Goal: Information Seeking & Learning: Learn about a topic

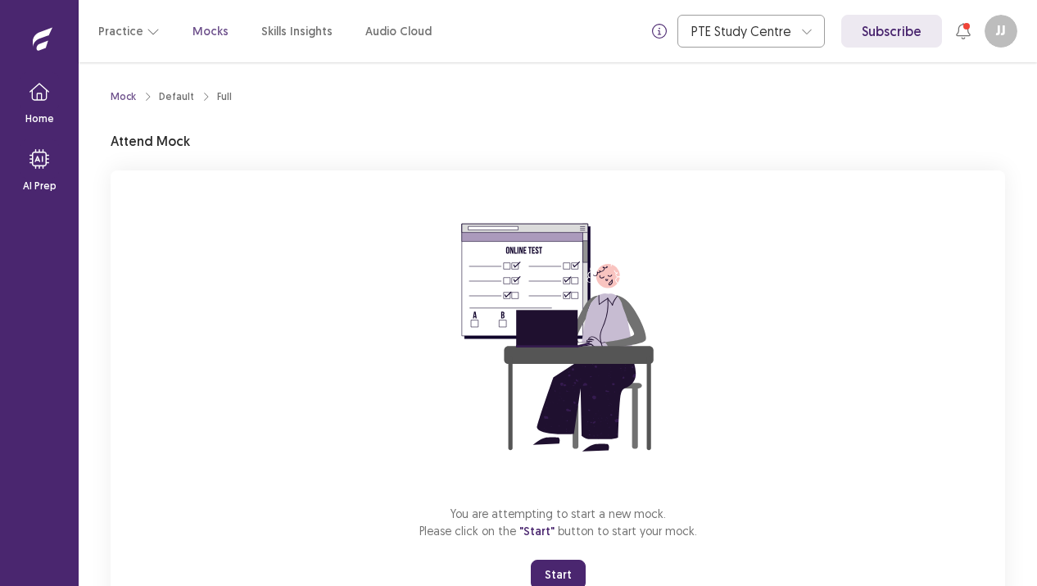
click at [557, 570] on button "Start" at bounding box center [558, 573] width 55 height 29
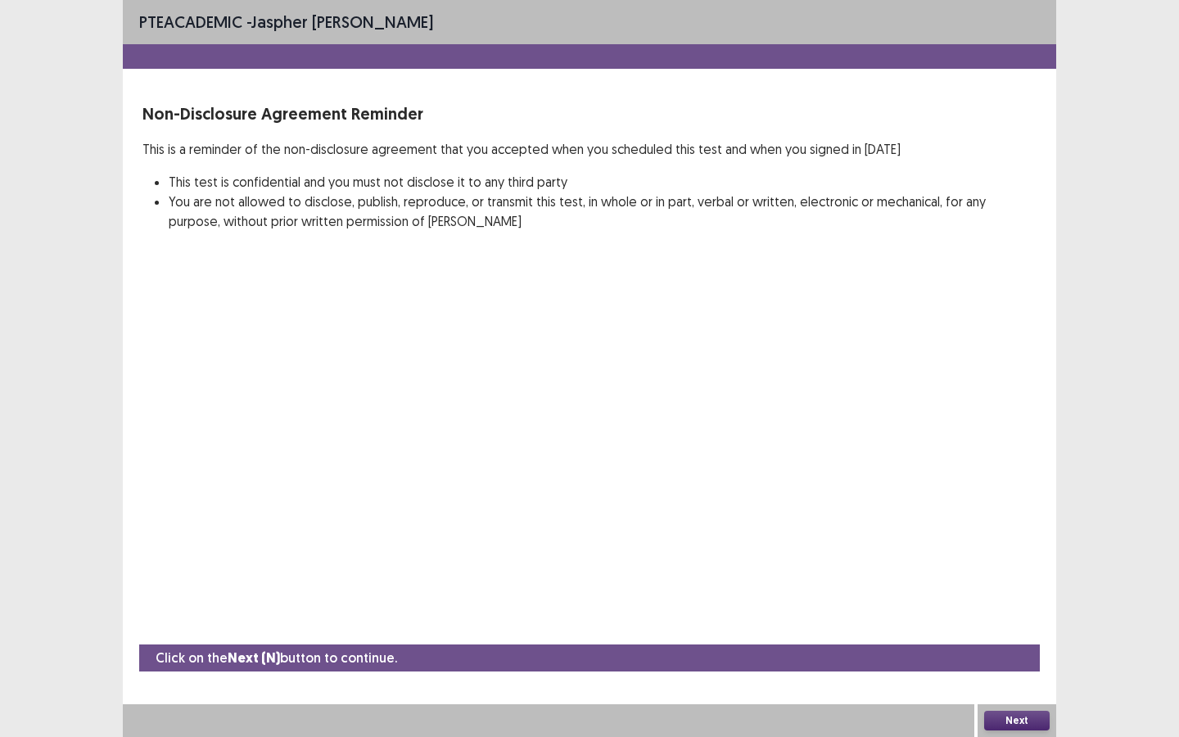
click at [1012, 585] on button "Next" at bounding box center [1017, 721] width 66 height 20
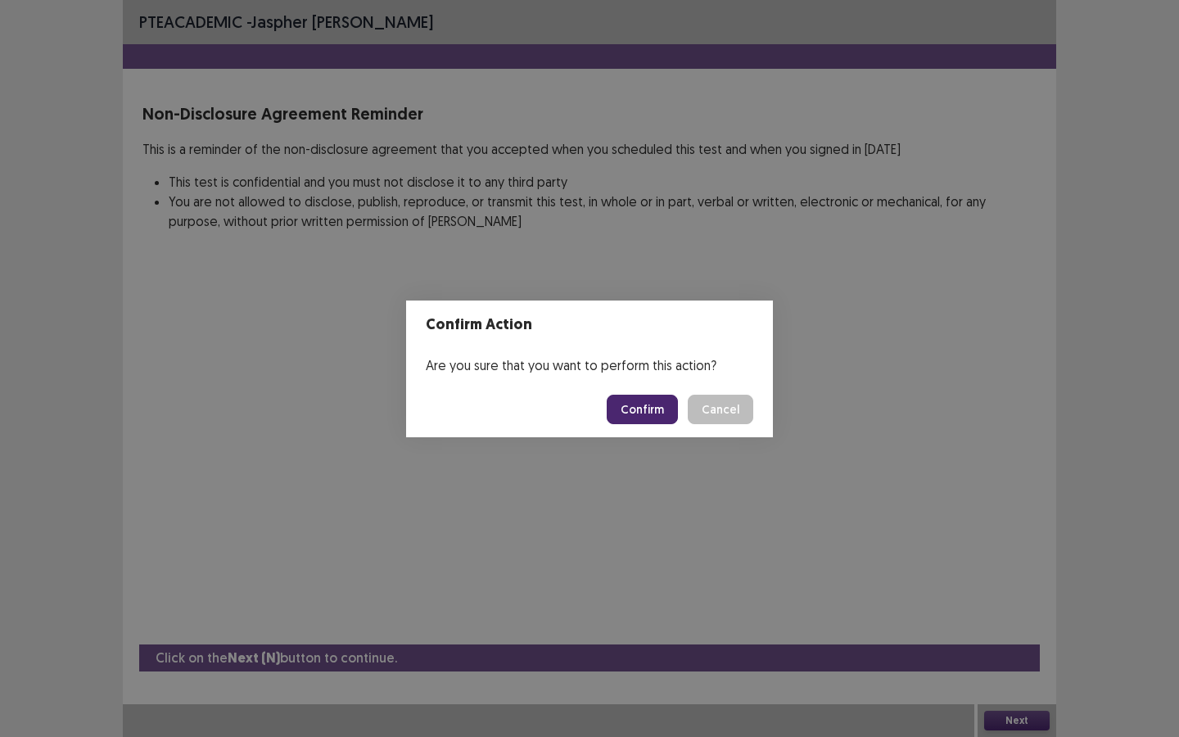
click at [654, 409] on button "Confirm" at bounding box center [642, 409] width 71 height 29
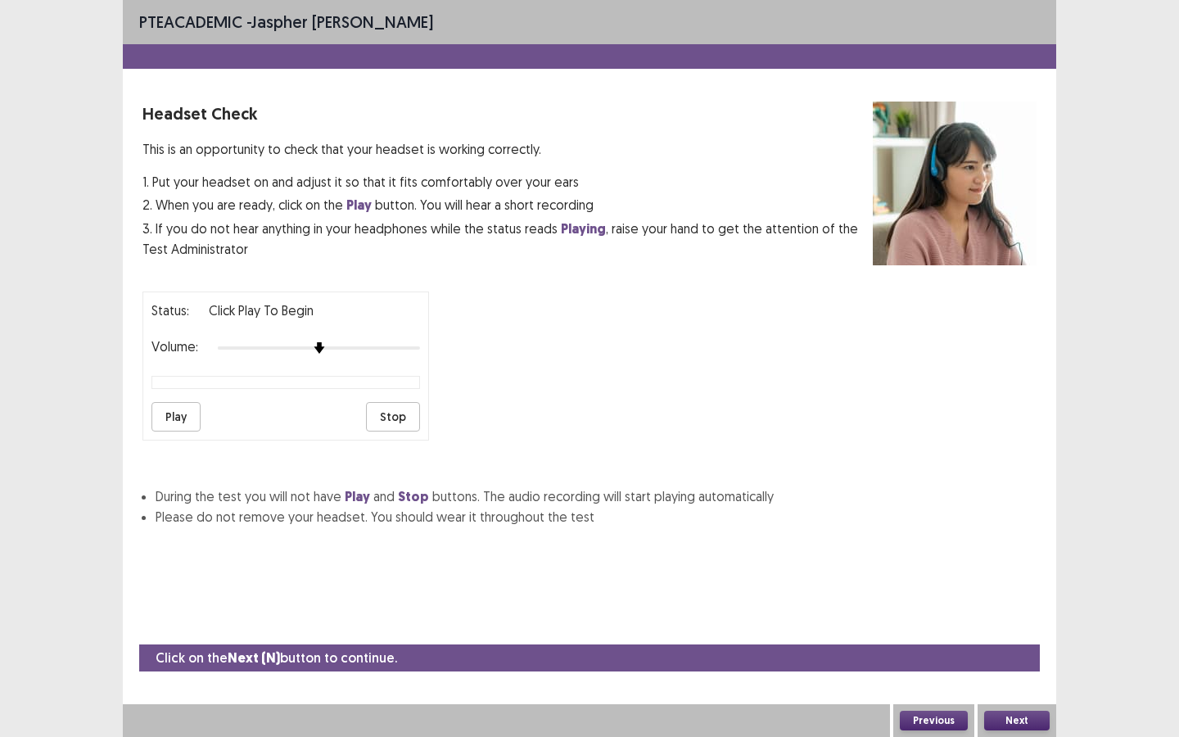
click at [179, 412] on button "Play" at bounding box center [176, 416] width 49 height 29
click at [308, 342] on div at bounding box center [319, 348] width 202 height 13
click at [180, 410] on button "Play" at bounding box center [176, 416] width 49 height 29
click at [286, 342] on div at bounding box center [319, 348] width 202 height 13
click at [184, 408] on button "Play" at bounding box center [176, 416] width 49 height 29
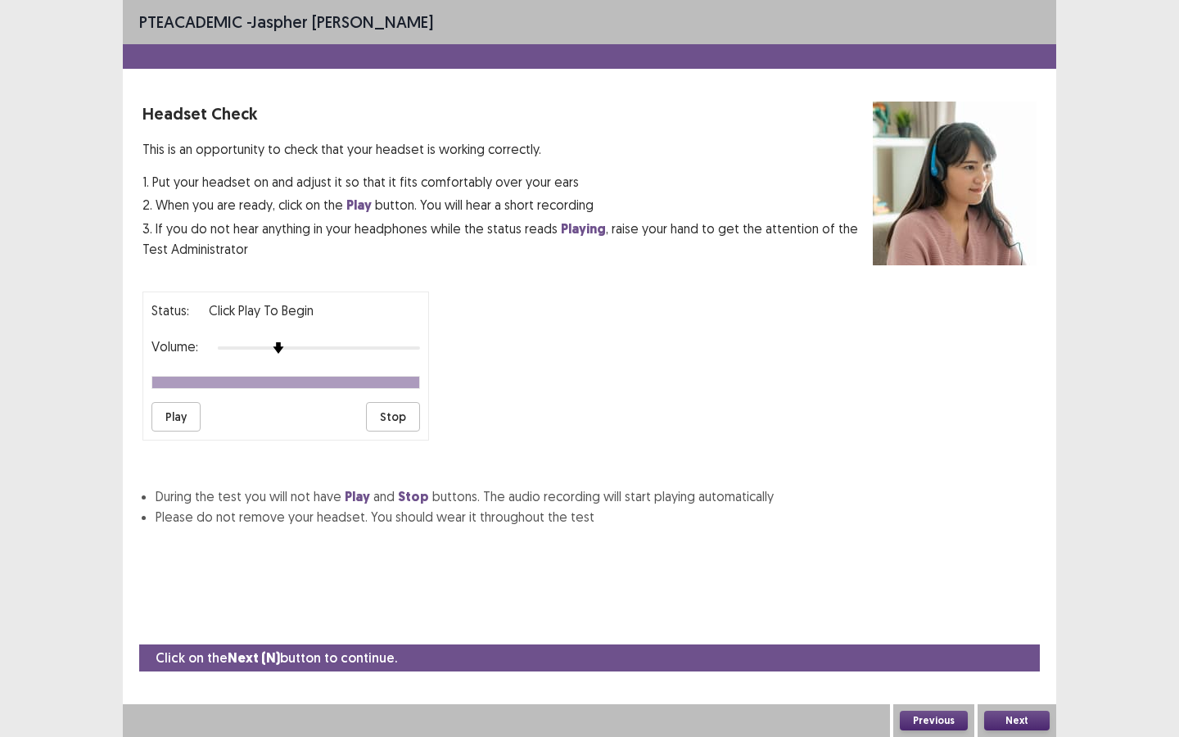
click at [268, 342] on div at bounding box center [319, 348] width 202 height 13
click at [179, 406] on button "Play" at bounding box center [176, 416] width 49 height 29
click at [1016, 585] on button "Next" at bounding box center [1017, 721] width 66 height 20
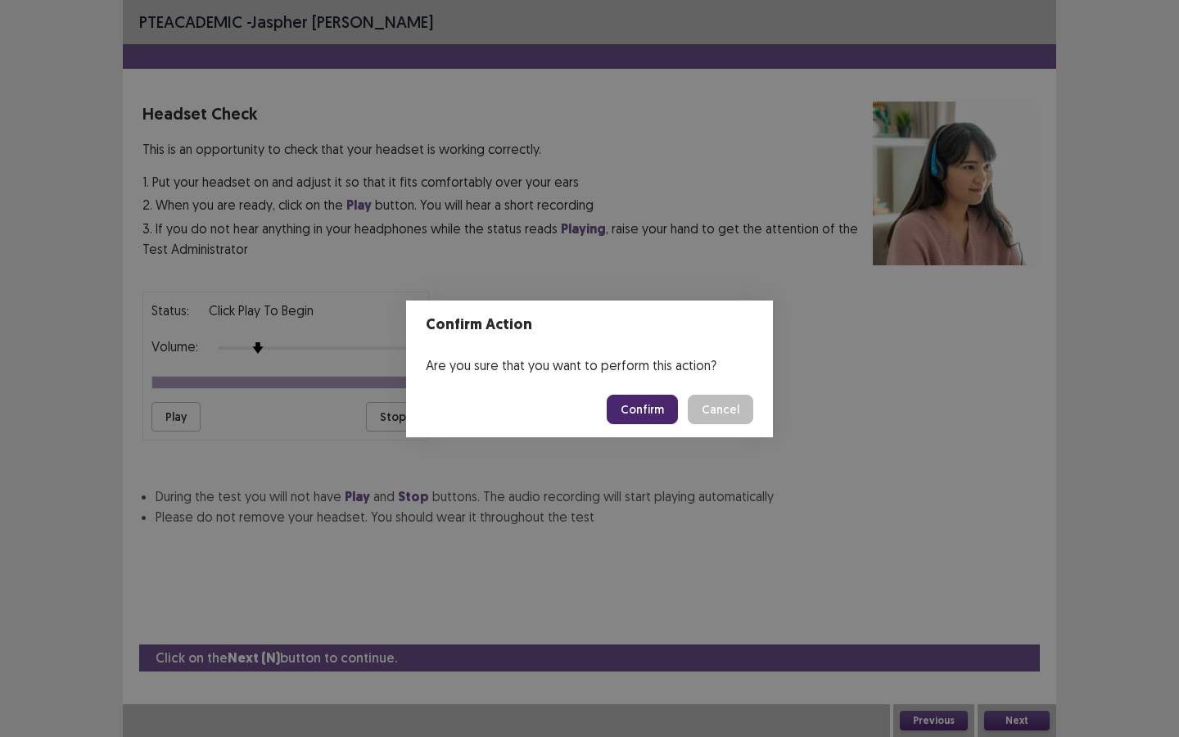
click at [643, 411] on button "Confirm" at bounding box center [642, 409] width 71 height 29
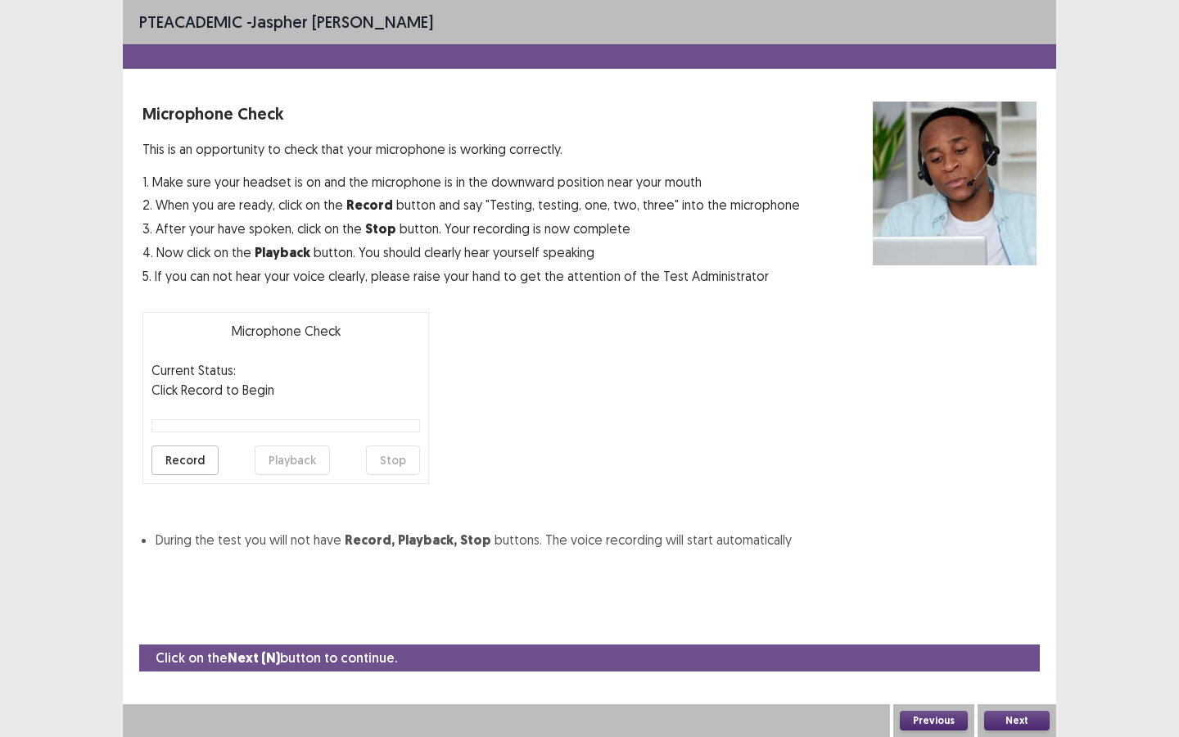
click at [193, 462] on button "Record" at bounding box center [185, 460] width 67 height 29
click at [386, 461] on button "Stop" at bounding box center [393, 460] width 54 height 29
click at [281, 462] on button "Playback" at bounding box center [292, 460] width 75 height 29
click at [1017, 585] on button "Next" at bounding box center [1017, 721] width 66 height 20
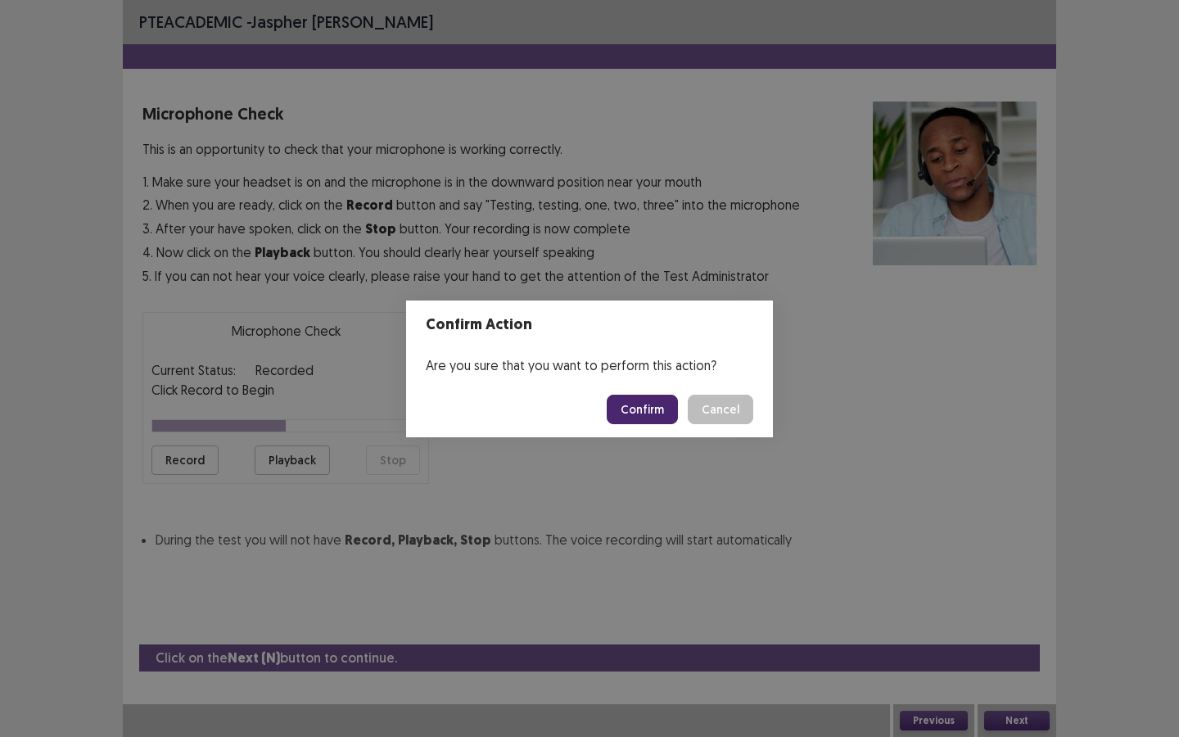
click at [636, 409] on button "Confirm" at bounding box center [642, 409] width 71 height 29
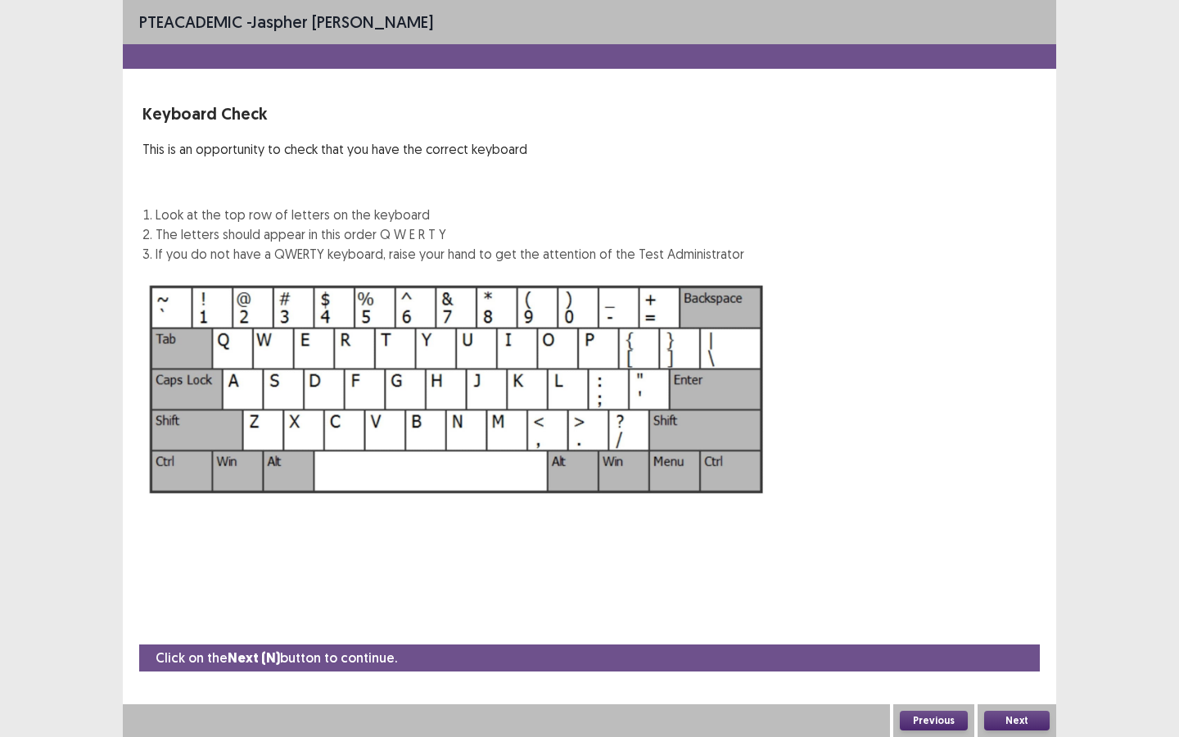
click at [1018, 585] on button "Next" at bounding box center [1017, 721] width 66 height 20
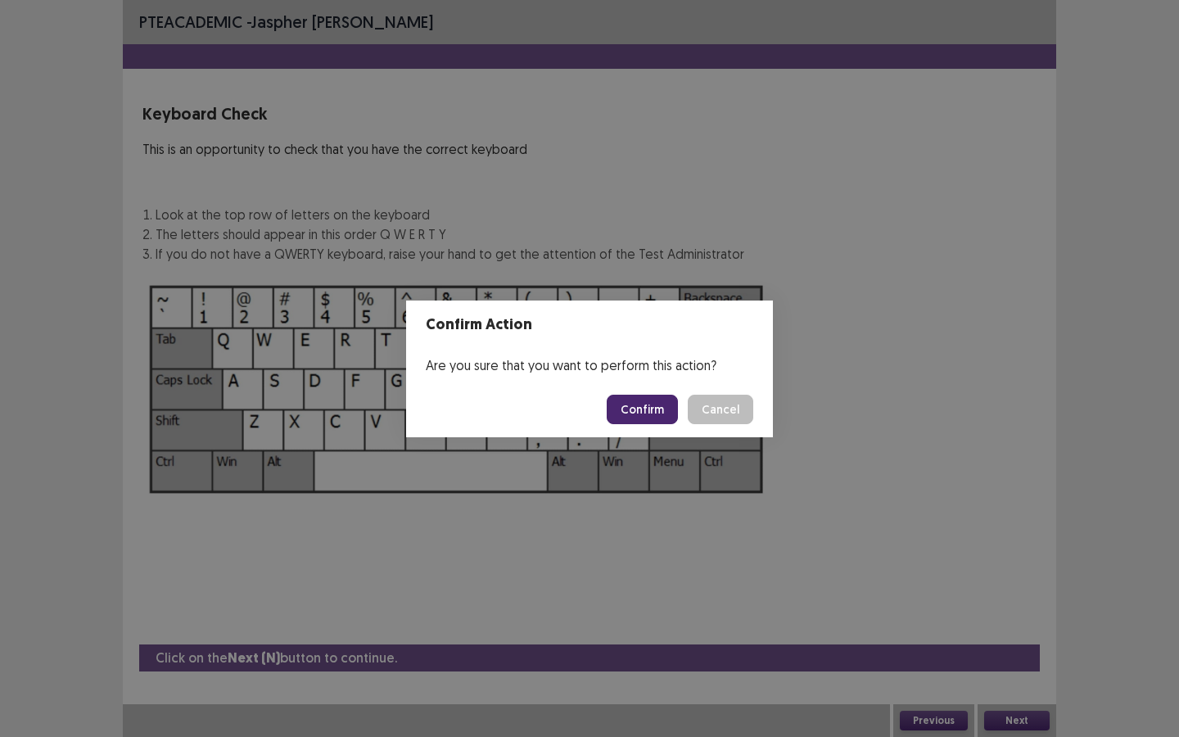
click at [651, 413] on button "Confirm" at bounding box center [642, 409] width 71 height 29
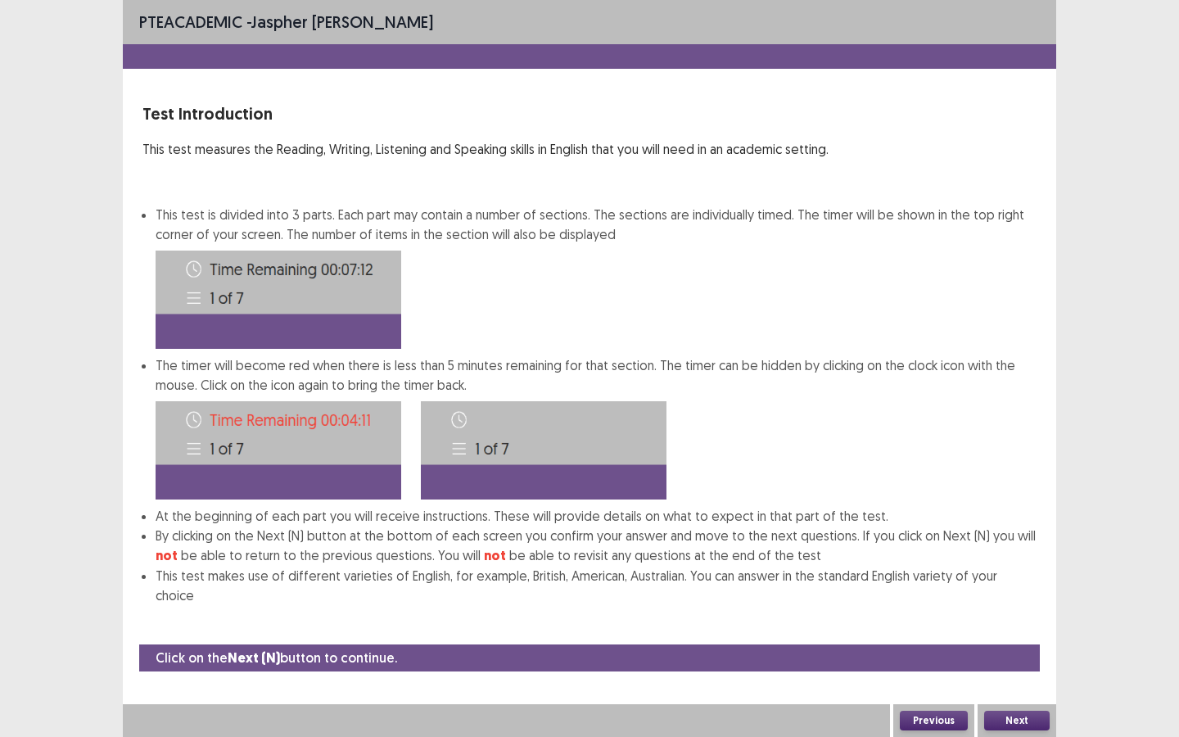
click at [1010, 585] on button "Next" at bounding box center [1017, 721] width 66 height 20
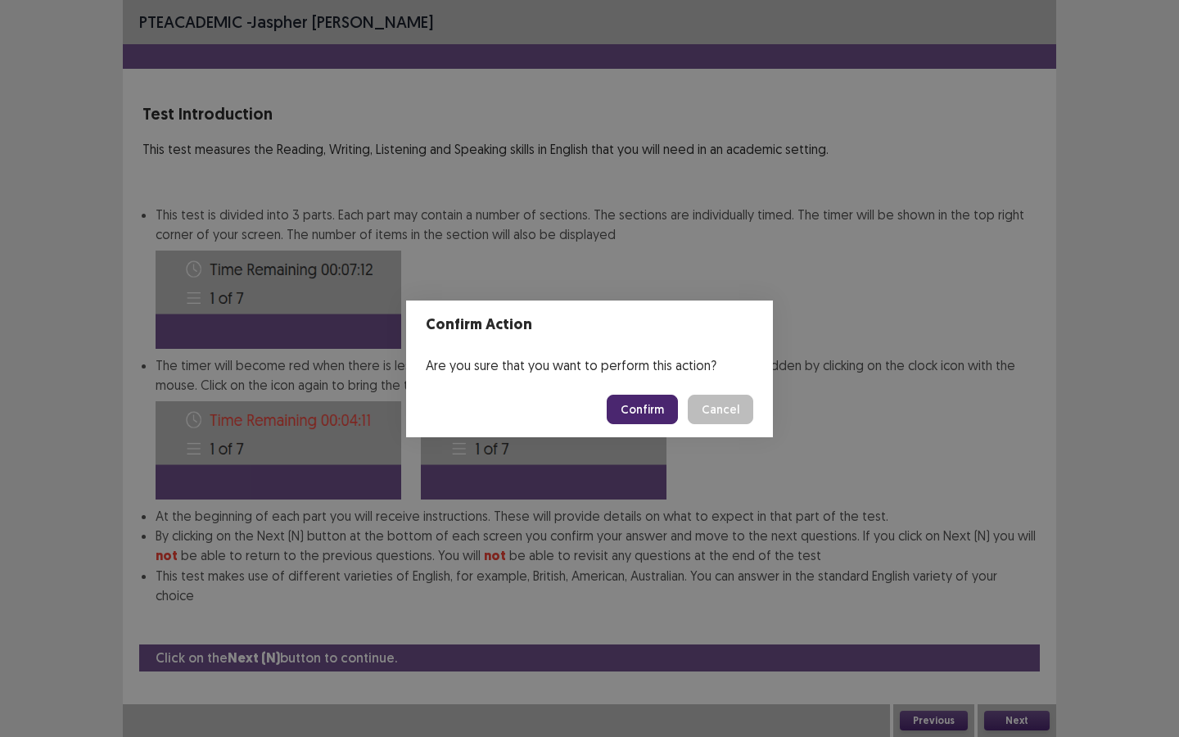
click at [636, 410] on button "Confirm" at bounding box center [642, 409] width 71 height 29
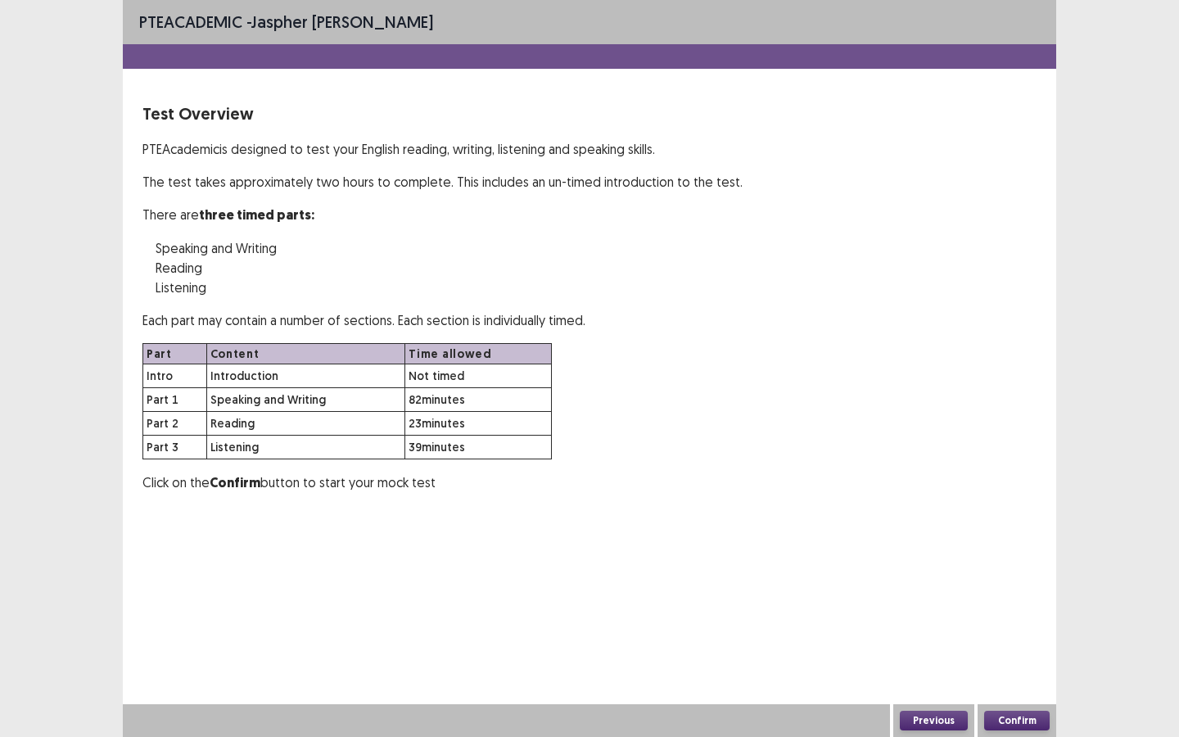
click at [1019, 585] on button "Confirm" at bounding box center [1017, 721] width 66 height 20
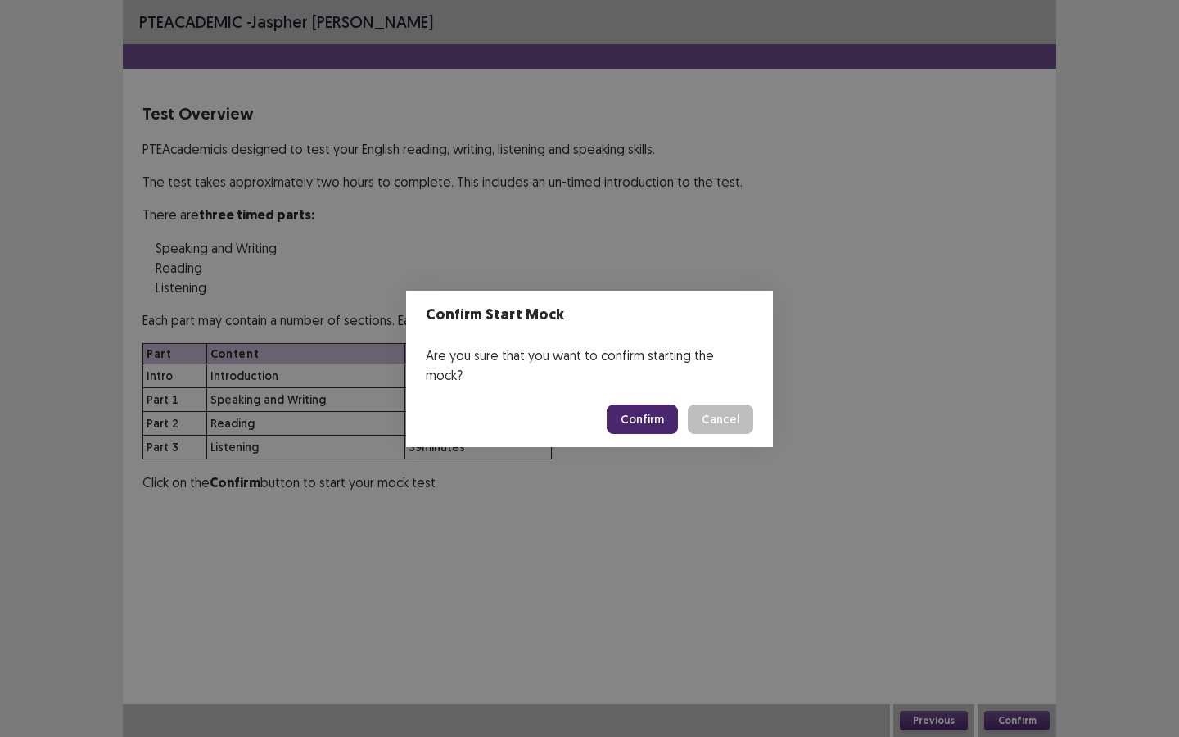
click at [659, 408] on button "Confirm" at bounding box center [642, 419] width 71 height 29
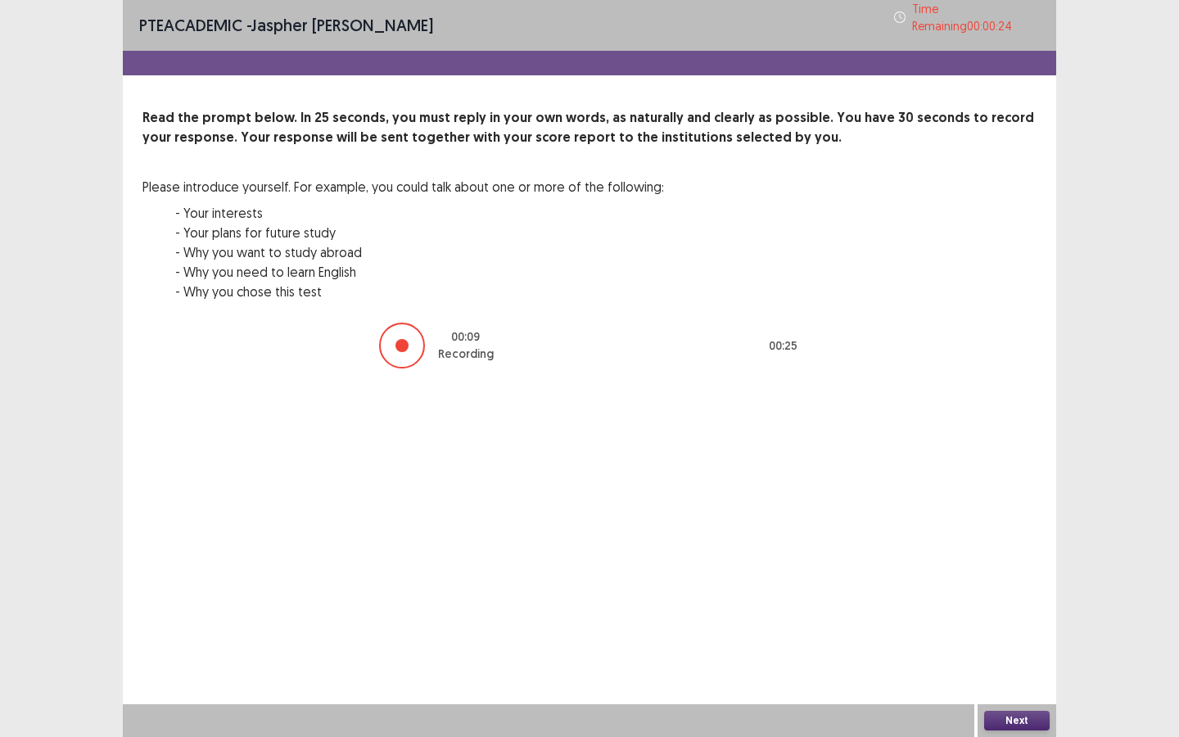
click at [1008, 585] on button "Next" at bounding box center [1017, 721] width 66 height 20
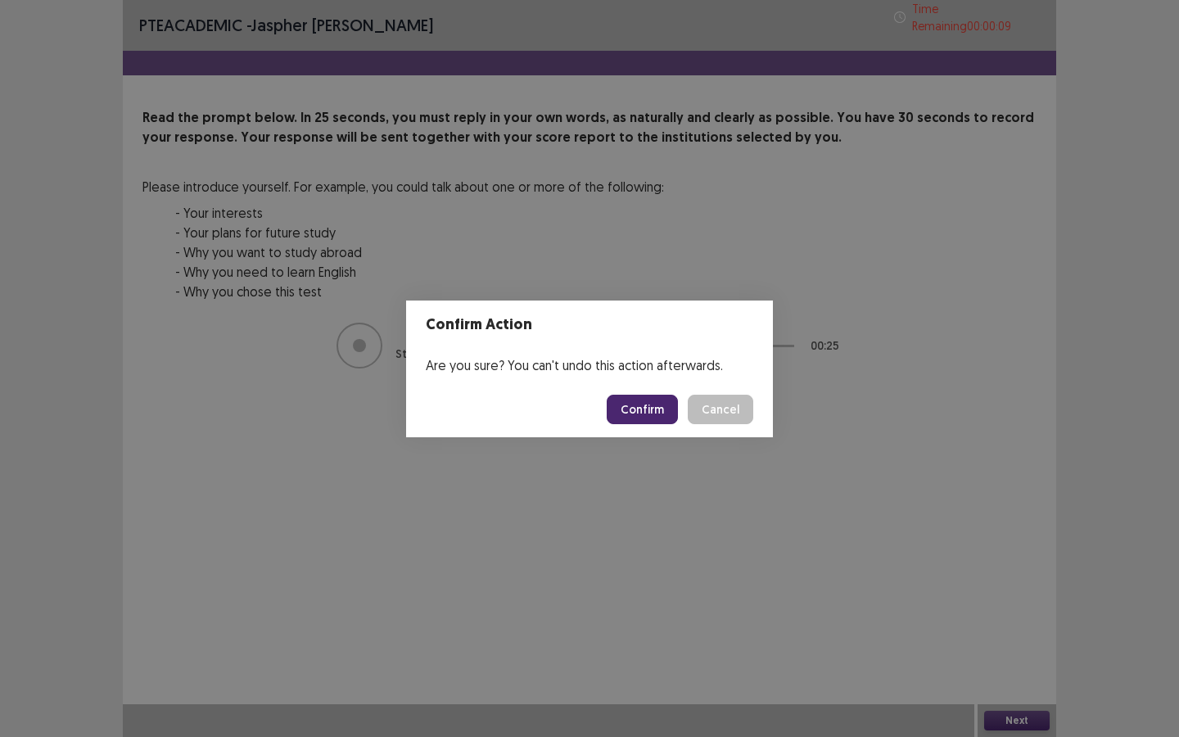
click at [716, 410] on button "Cancel" at bounding box center [721, 409] width 66 height 29
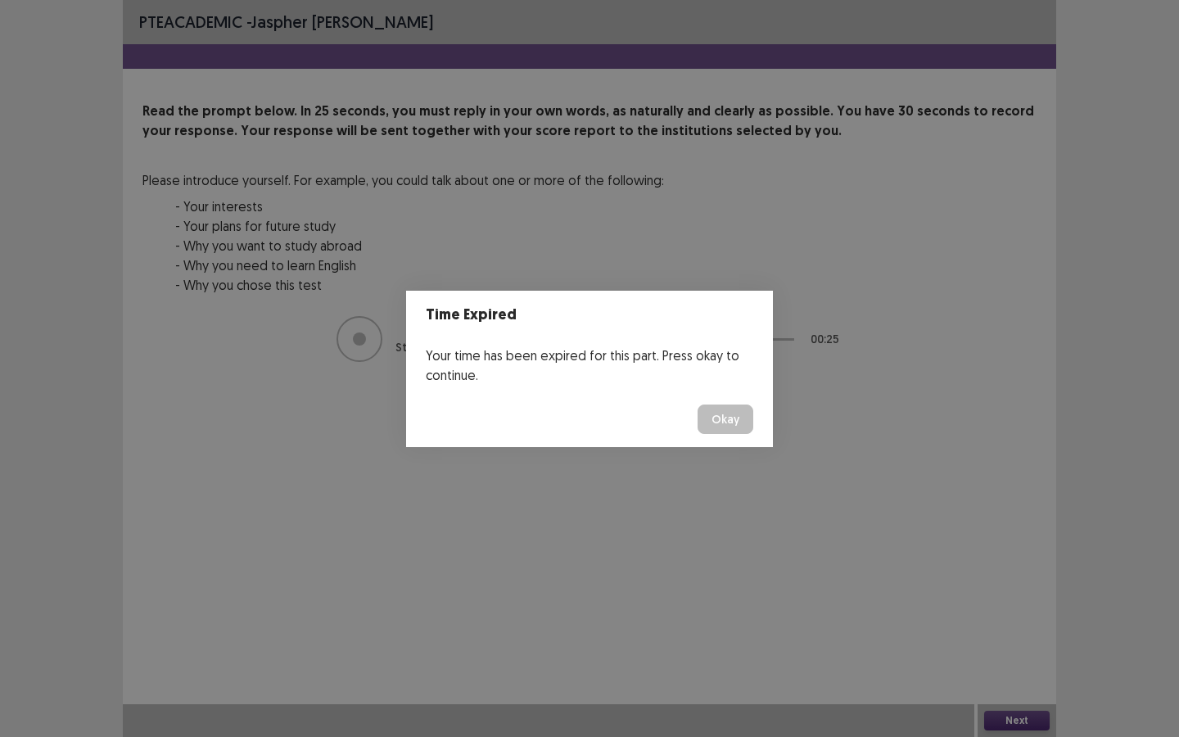
click at [729, 421] on button "Okay" at bounding box center [726, 419] width 56 height 29
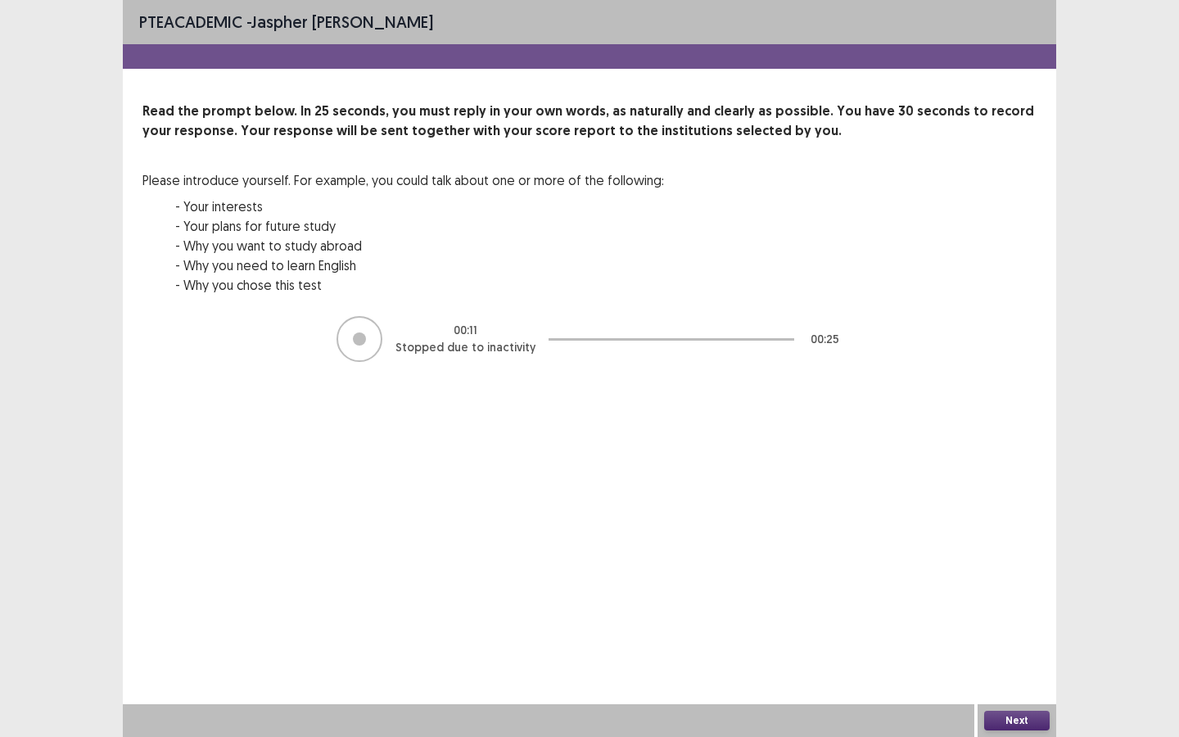
click at [1012, 585] on button "Next" at bounding box center [1017, 721] width 66 height 20
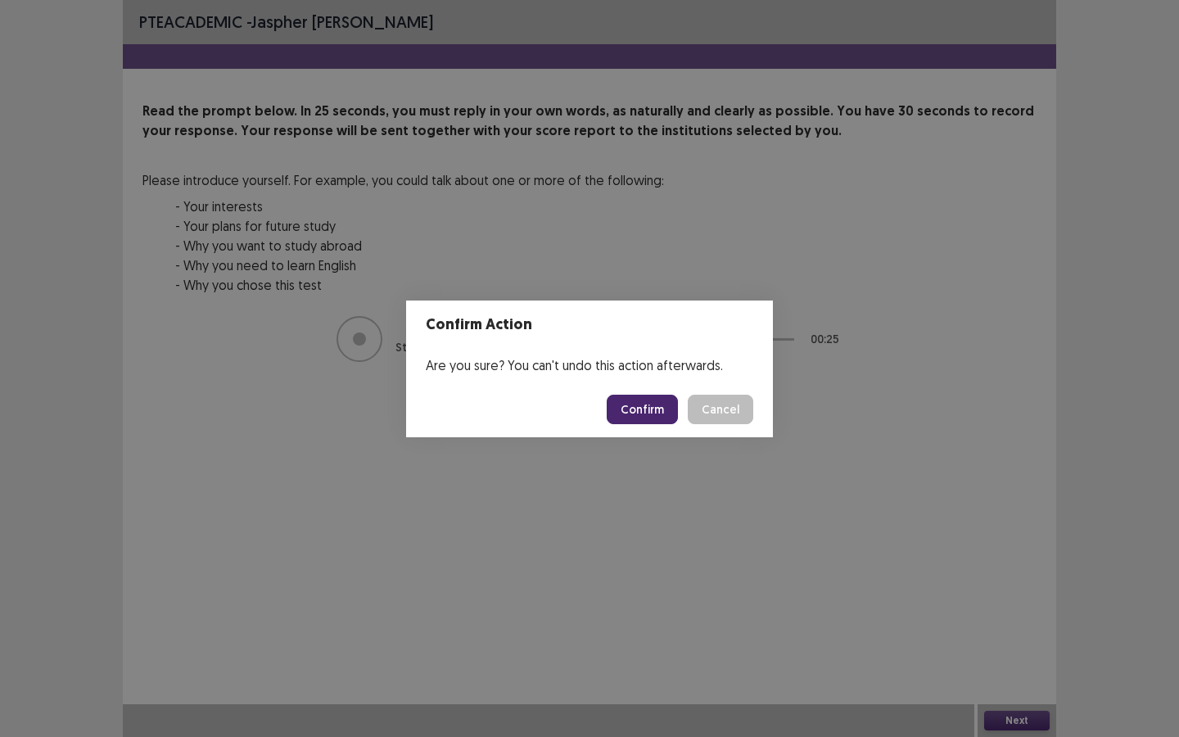
click at [707, 413] on button "Cancel" at bounding box center [721, 409] width 66 height 29
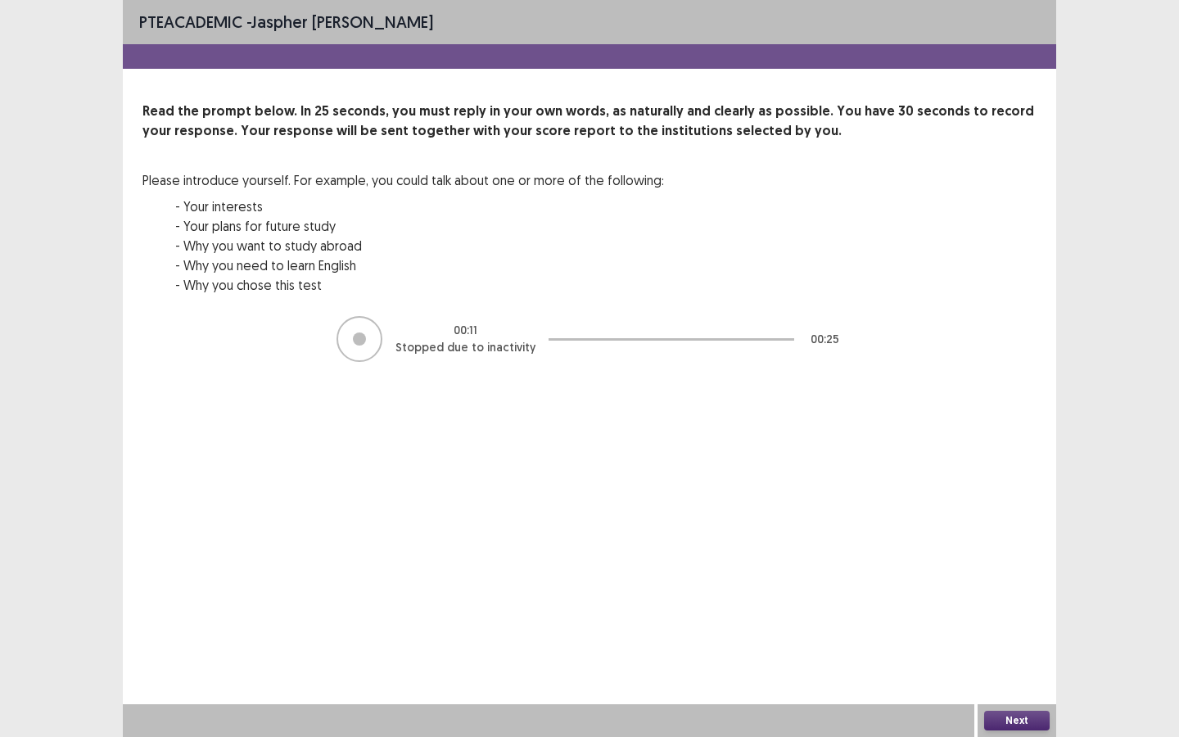
click at [364, 337] on div at bounding box center [359, 339] width 13 height 13
click at [1016, 585] on button "Next" at bounding box center [1017, 721] width 66 height 20
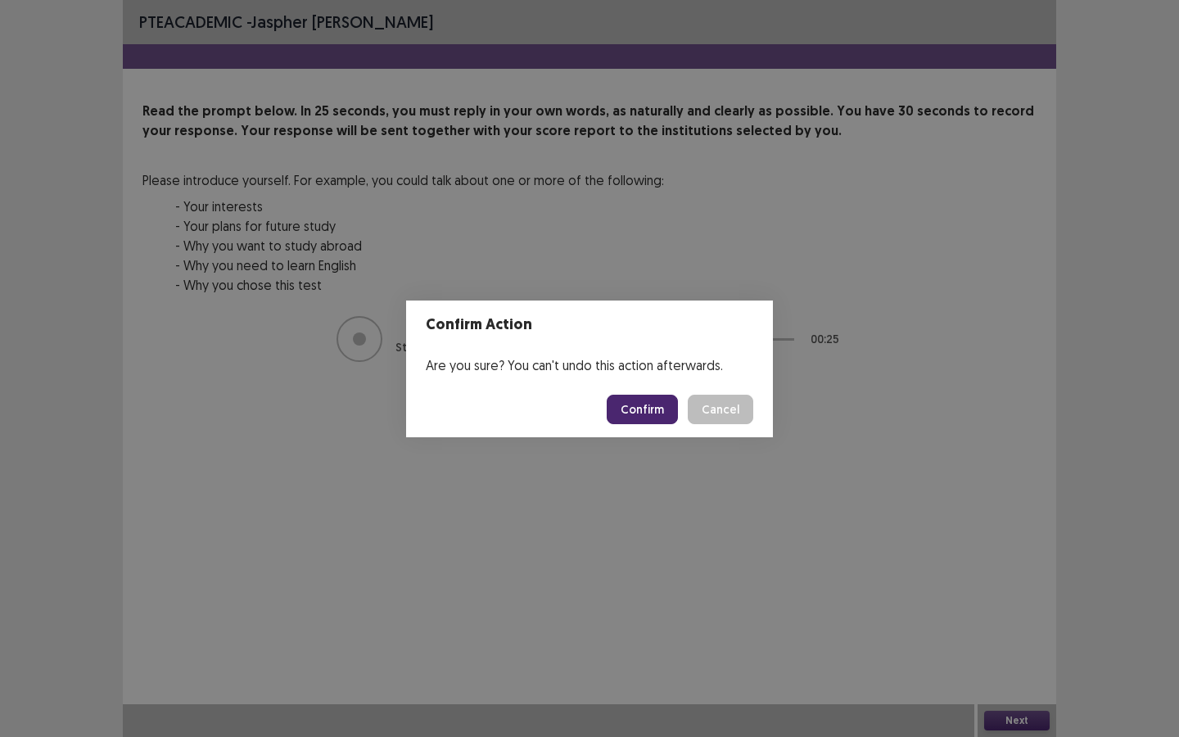
click at [659, 403] on button "Confirm" at bounding box center [642, 409] width 71 height 29
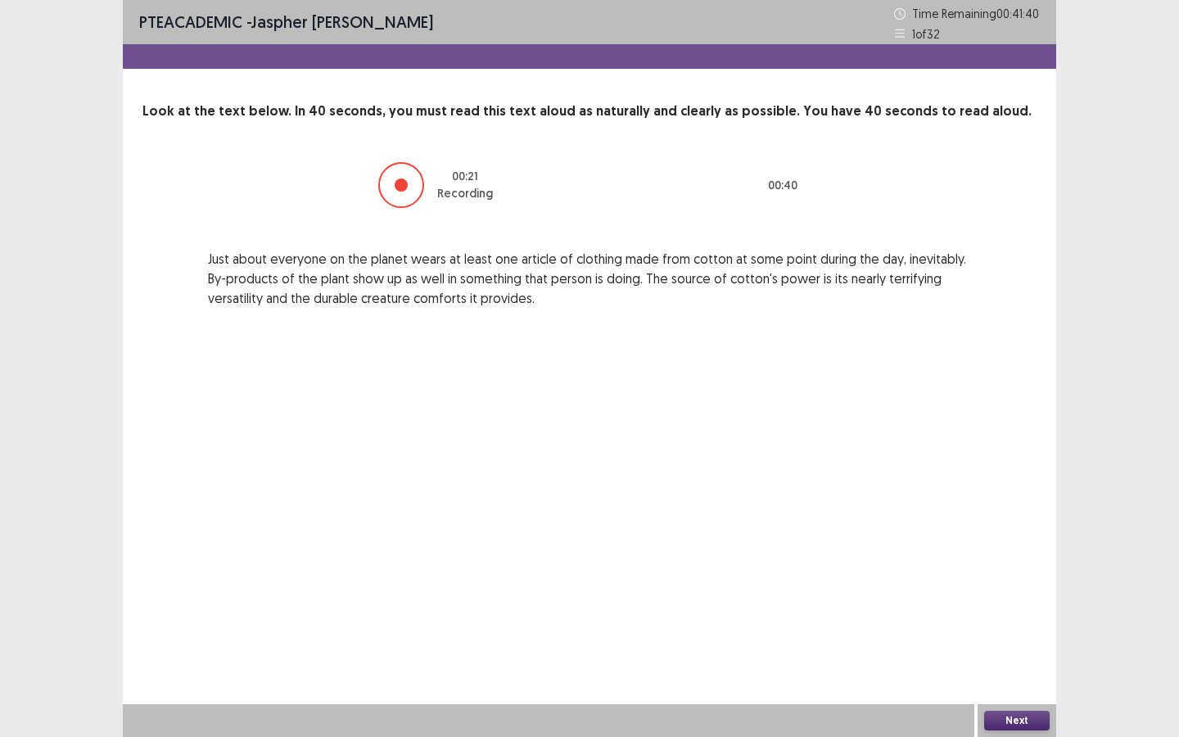
click at [1011, 585] on button "Next" at bounding box center [1017, 721] width 66 height 20
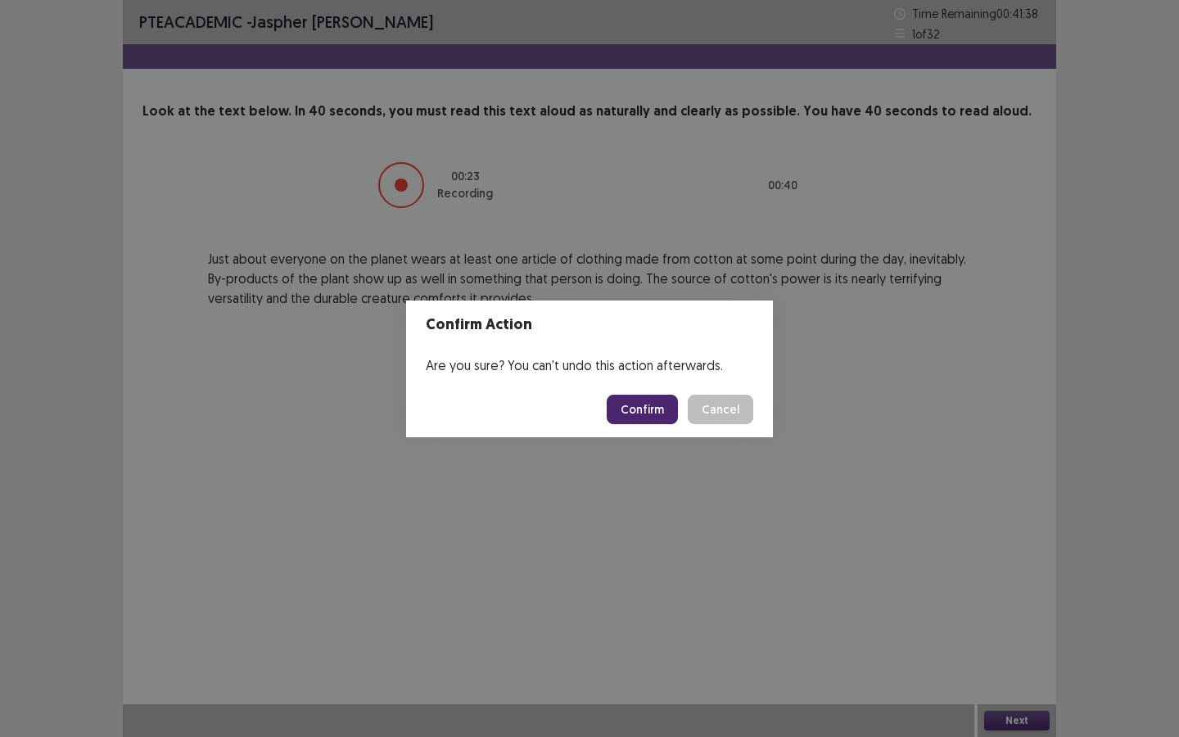
click at [660, 403] on button "Confirm" at bounding box center [642, 409] width 71 height 29
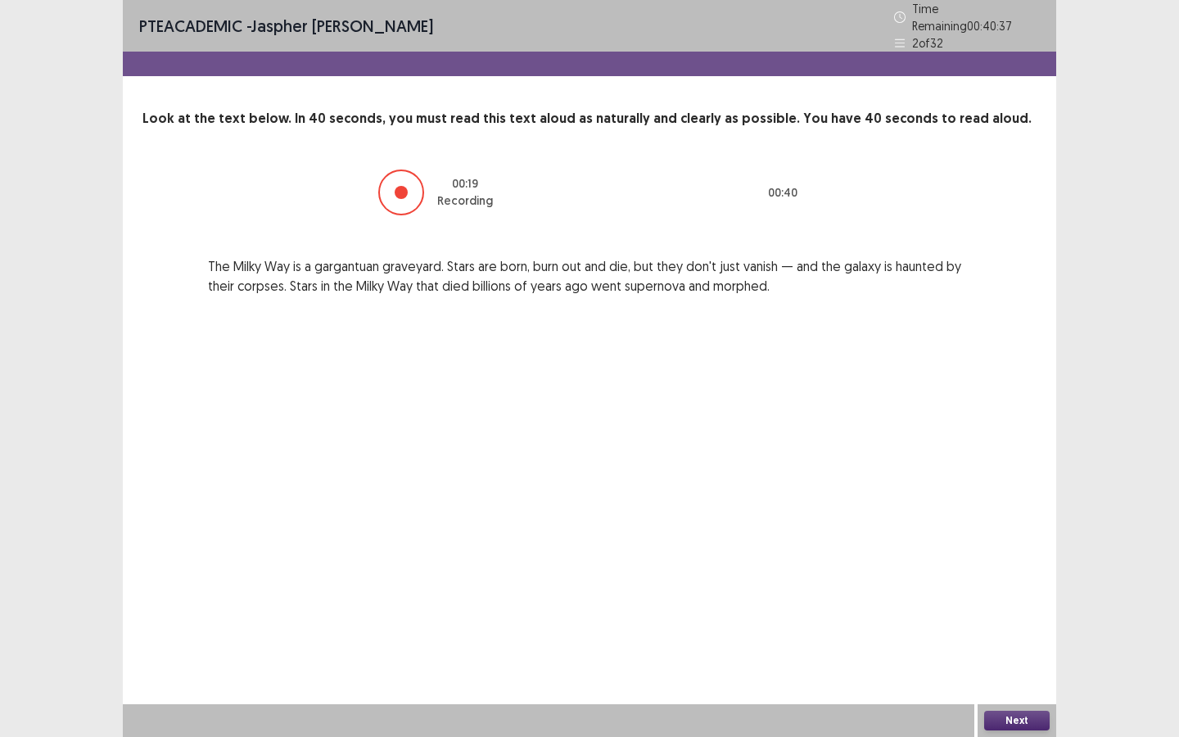
click at [1013, 585] on button "Next" at bounding box center [1017, 721] width 66 height 20
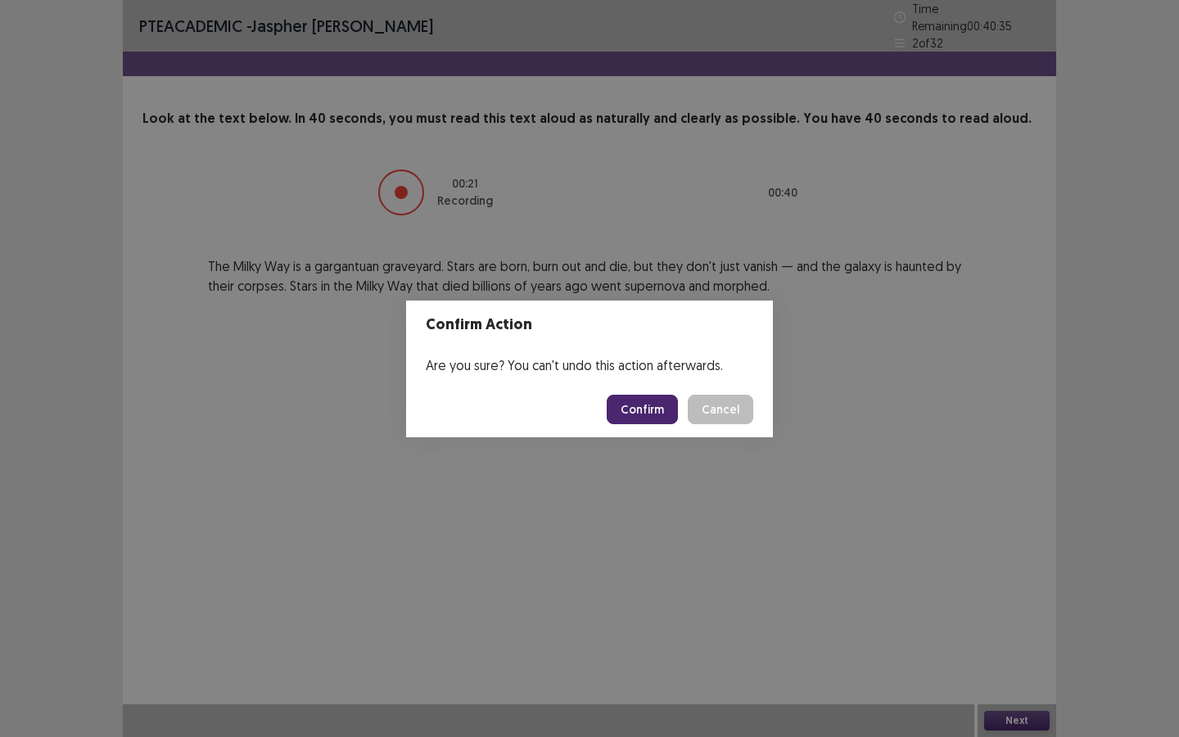
click at [651, 405] on button "Confirm" at bounding box center [642, 409] width 71 height 29
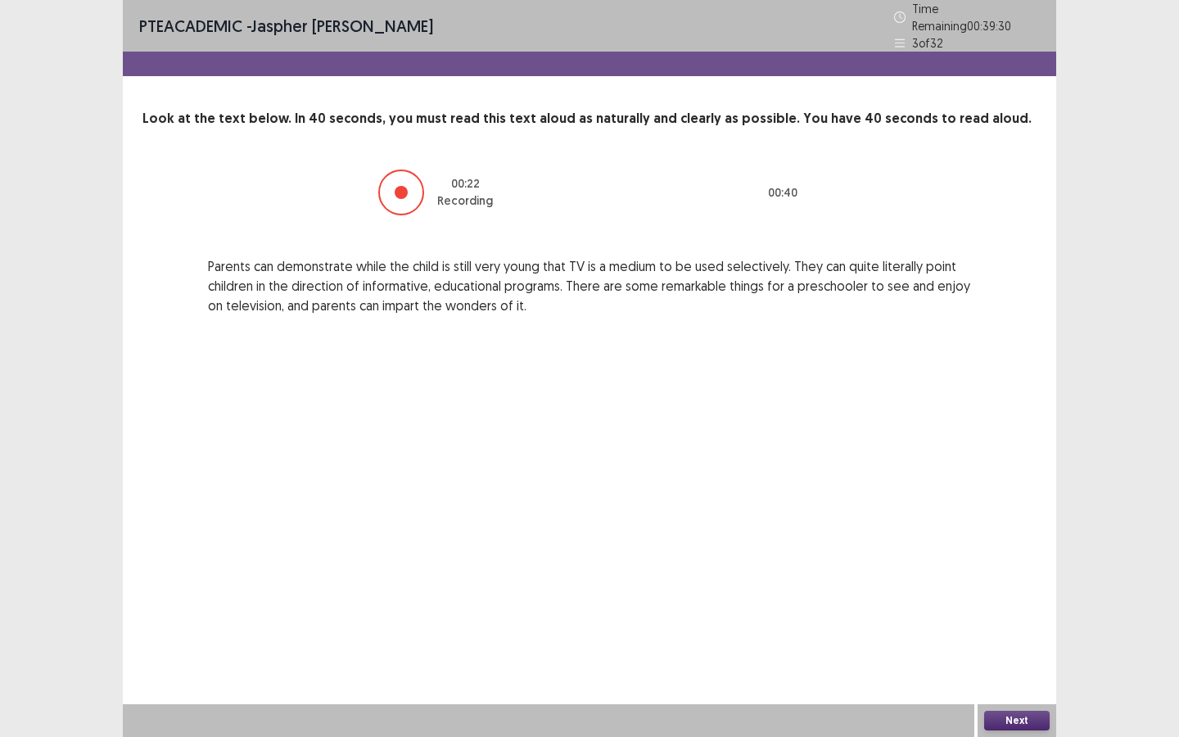
click at [1018, 585] on button "Next" at bounding box center [1017, 721] width 66 height 20
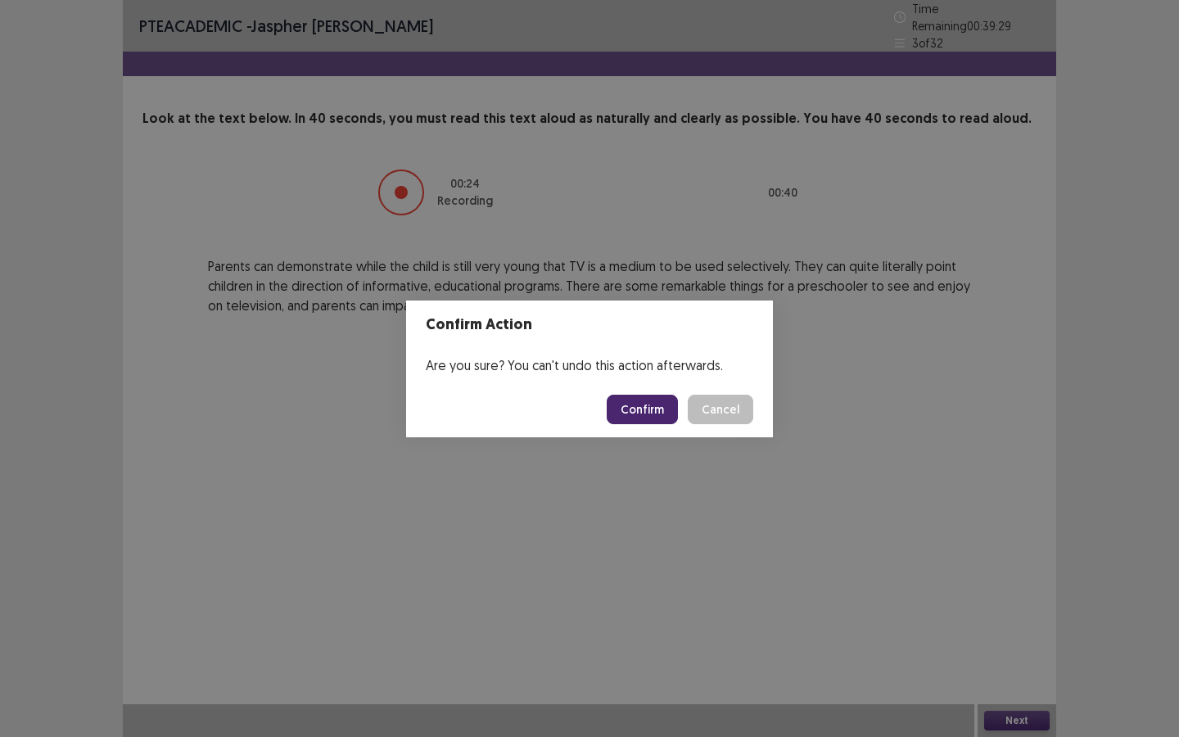
click at [663, 405] on button "Confirm" at bounding box center [642, 409] width 71 height 29
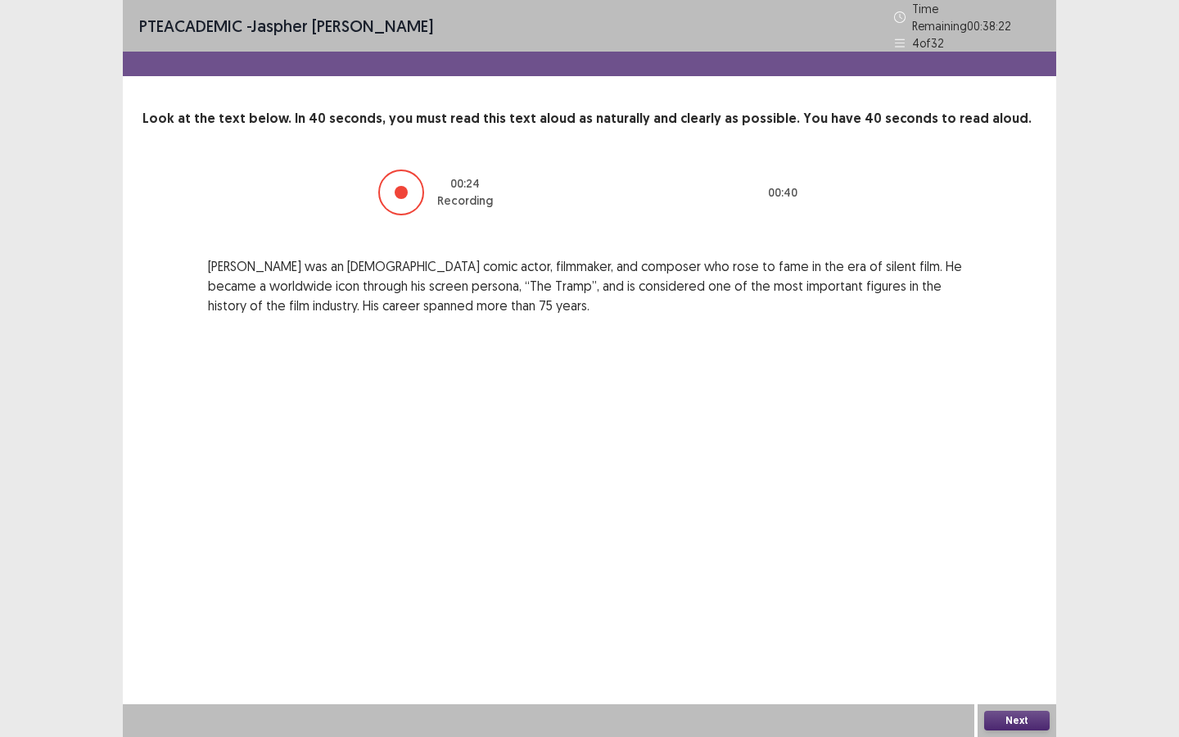
click at [1019, 585] on button "Next" at bounding box center [1017, 721] width 66 height 20
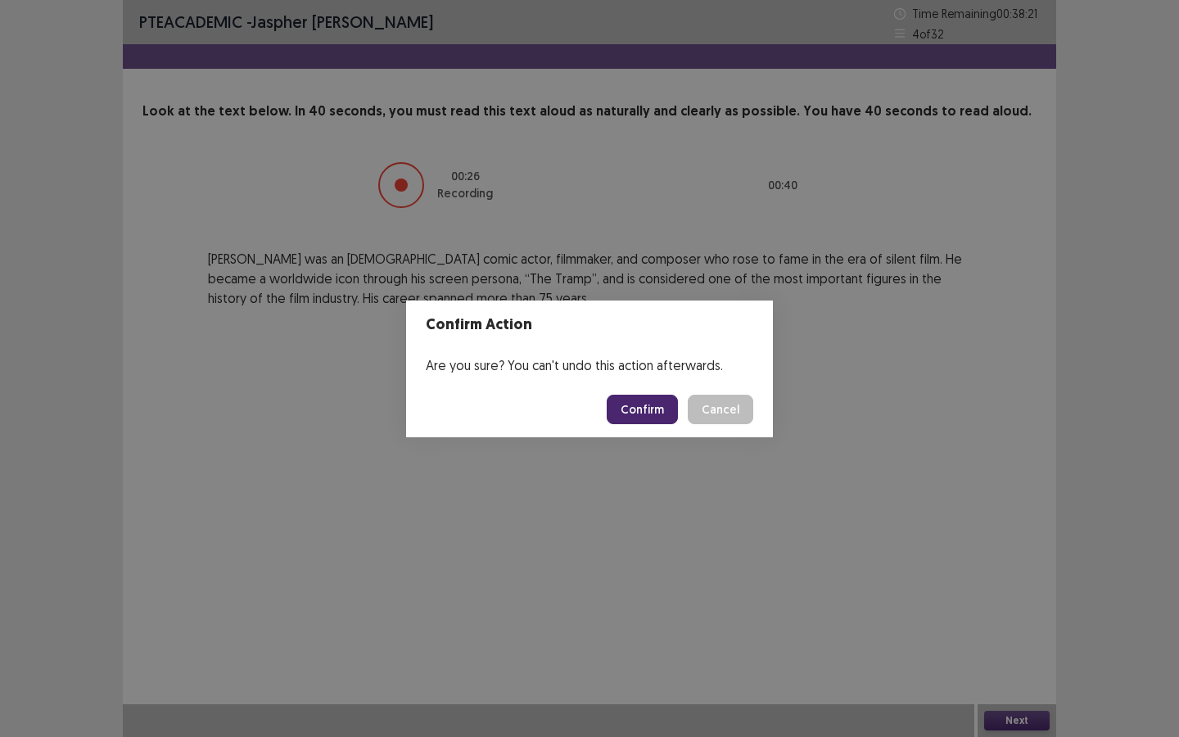
click at [671, 406] on button "Confirm" at bounding box center [642, 409] width 71 height 29
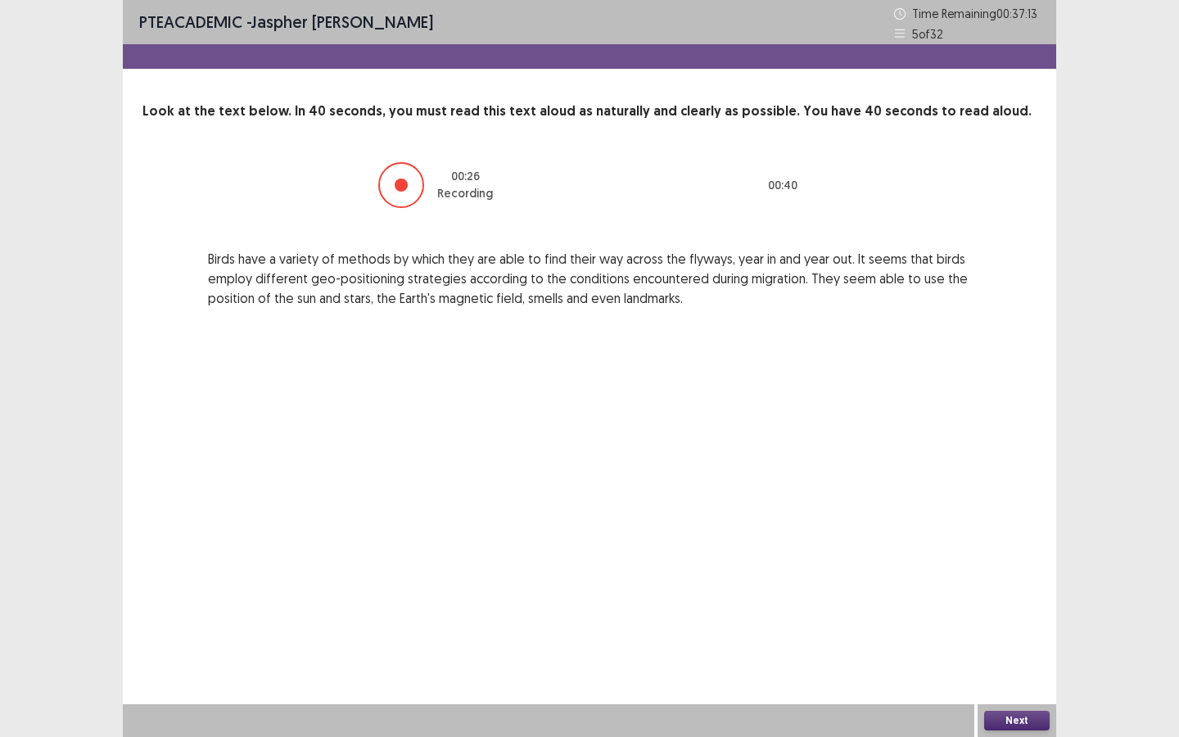
click at [1013, 585] on button "Next" at bounding box center [1017, 721] width 66 height 20
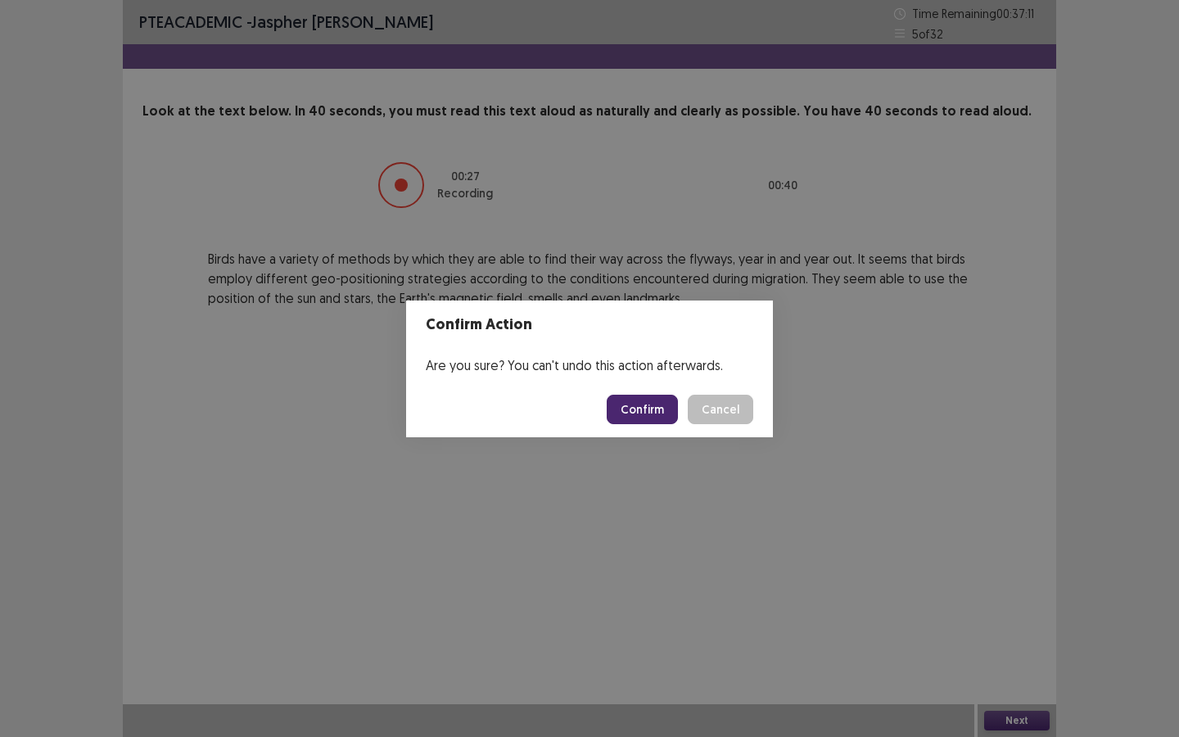
click at [658, 408] on button "Confirm" at bounding box center [642, 409] width 71 height 29
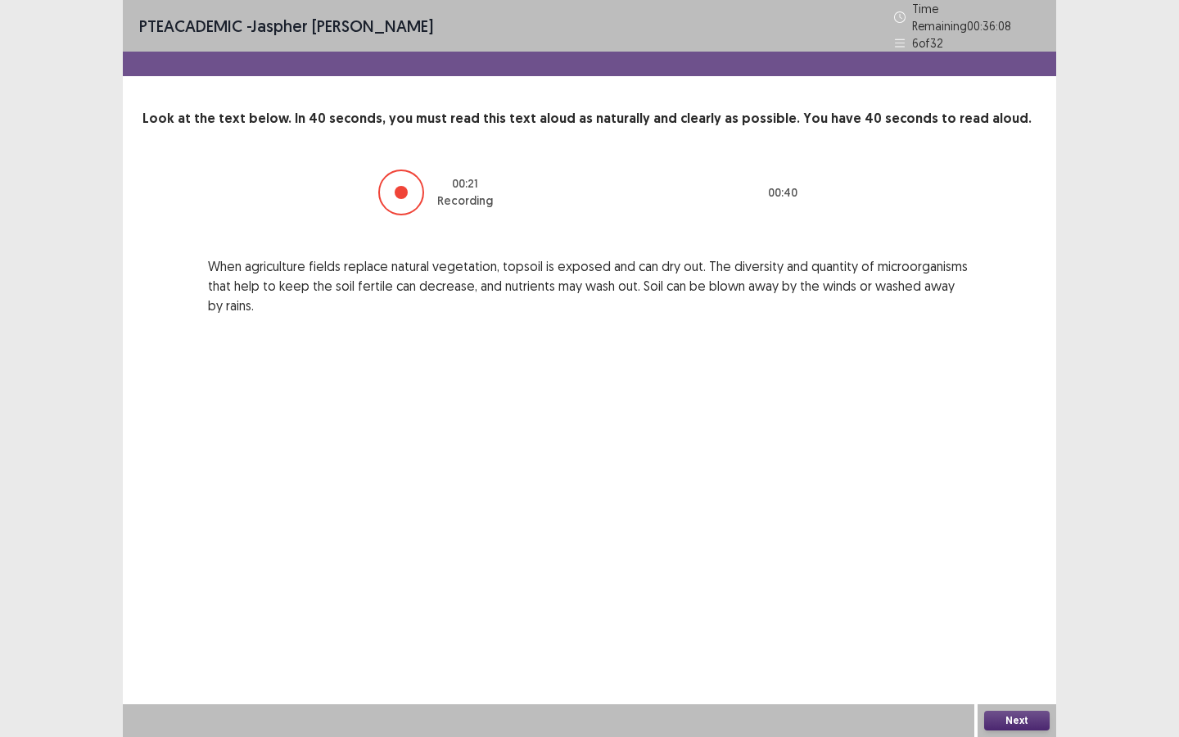
click at [1005, 585] on button "Next" at bounding box center [1017, 721] width 66 height 20
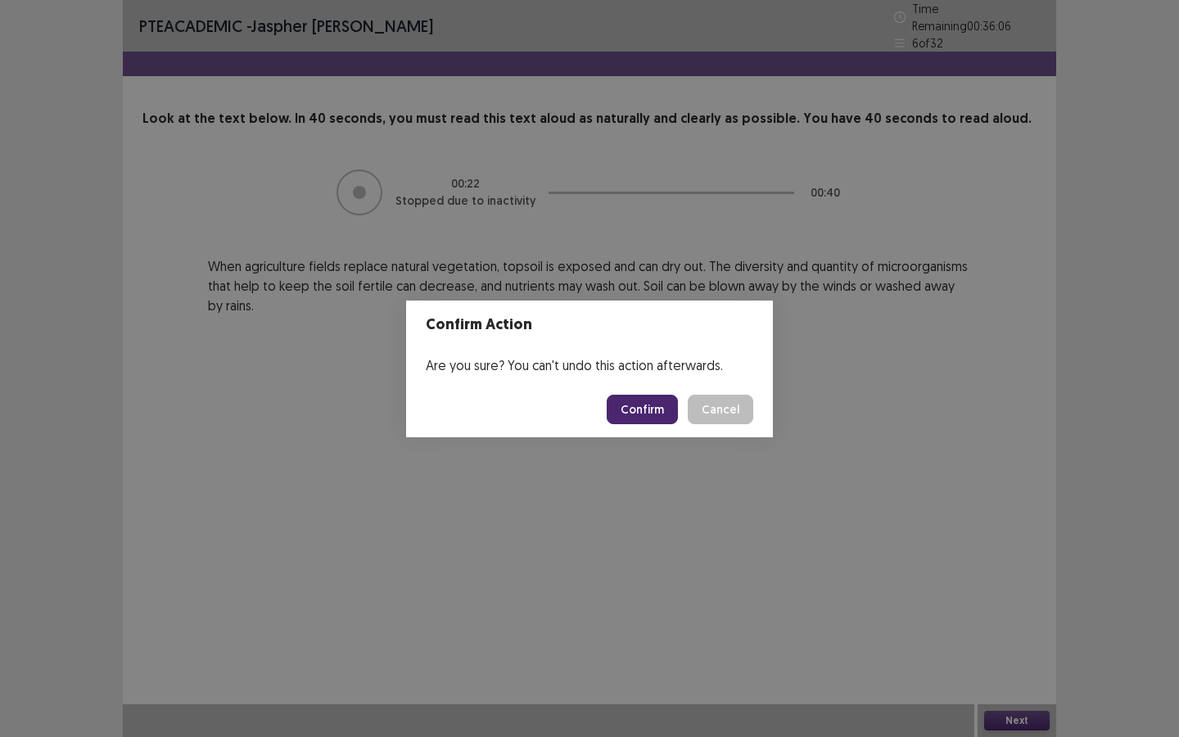
click at [648, 411] on button "Confirm" at bounding box center [642, 409] width 71 height 29
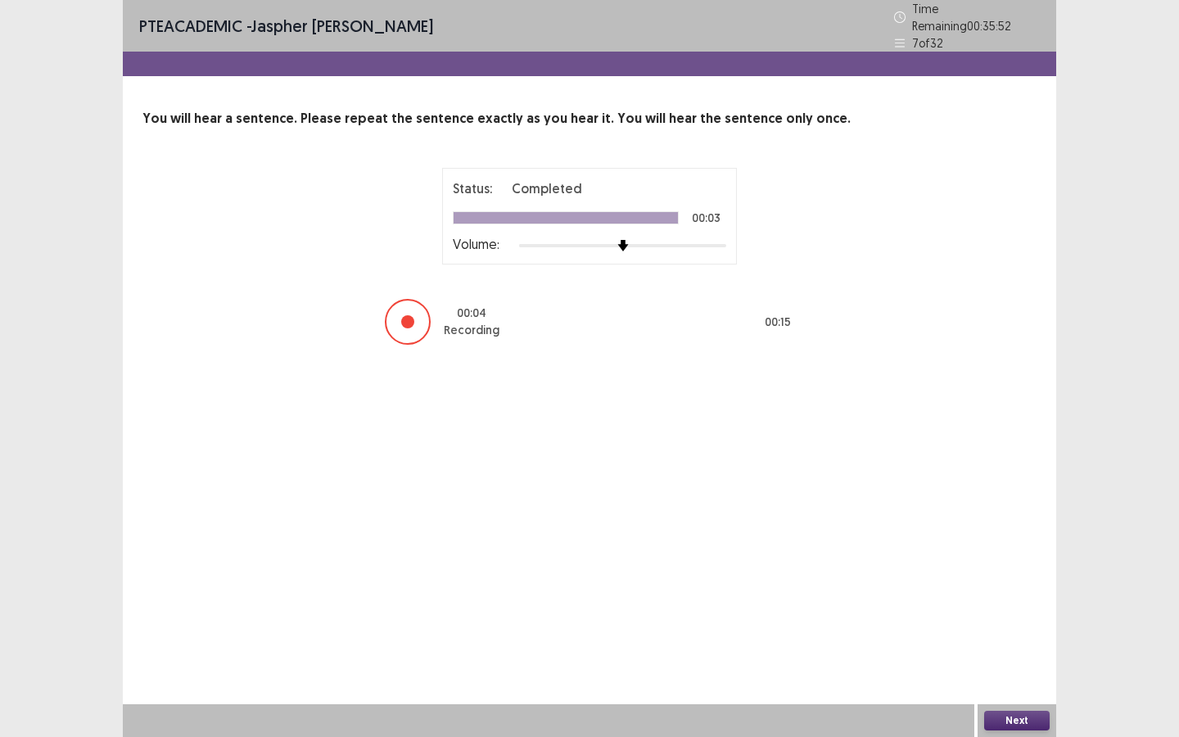
click at [1012, 585] on button "Next" at bounding box center [1017, 721] width 66 height 20
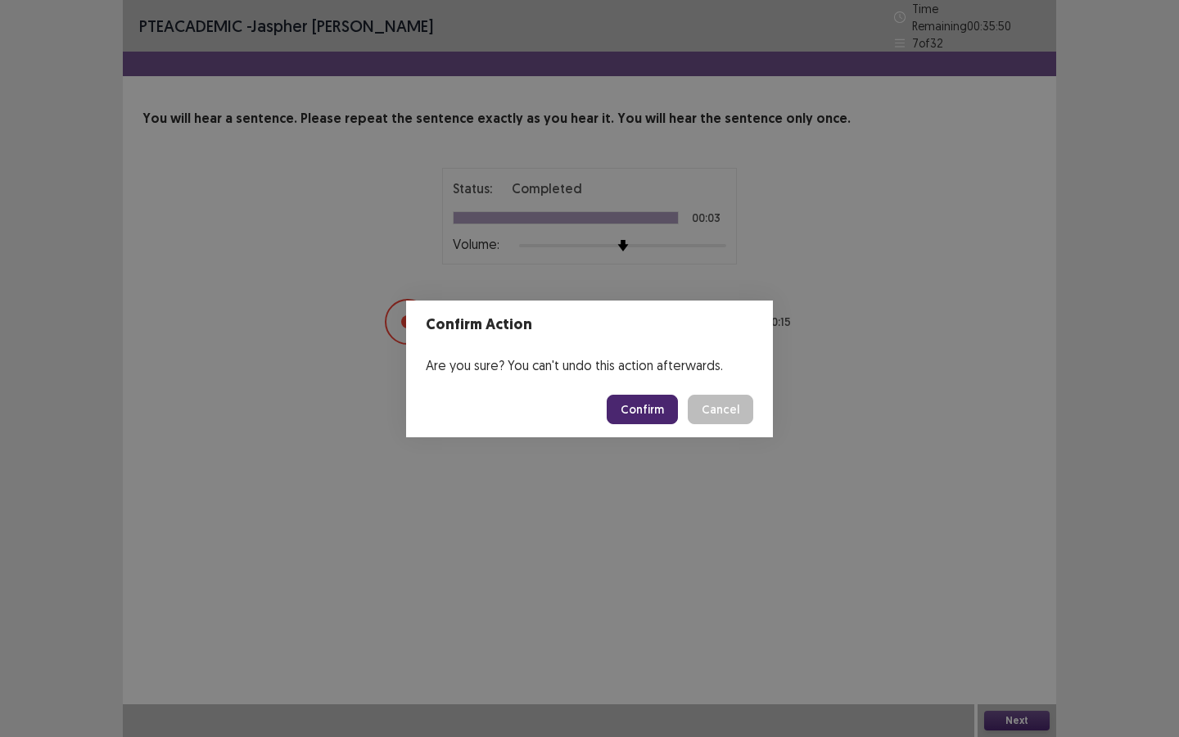
click at [658, 409] on button "Confirm" at bounding box center [642, 409] width 71 height 29
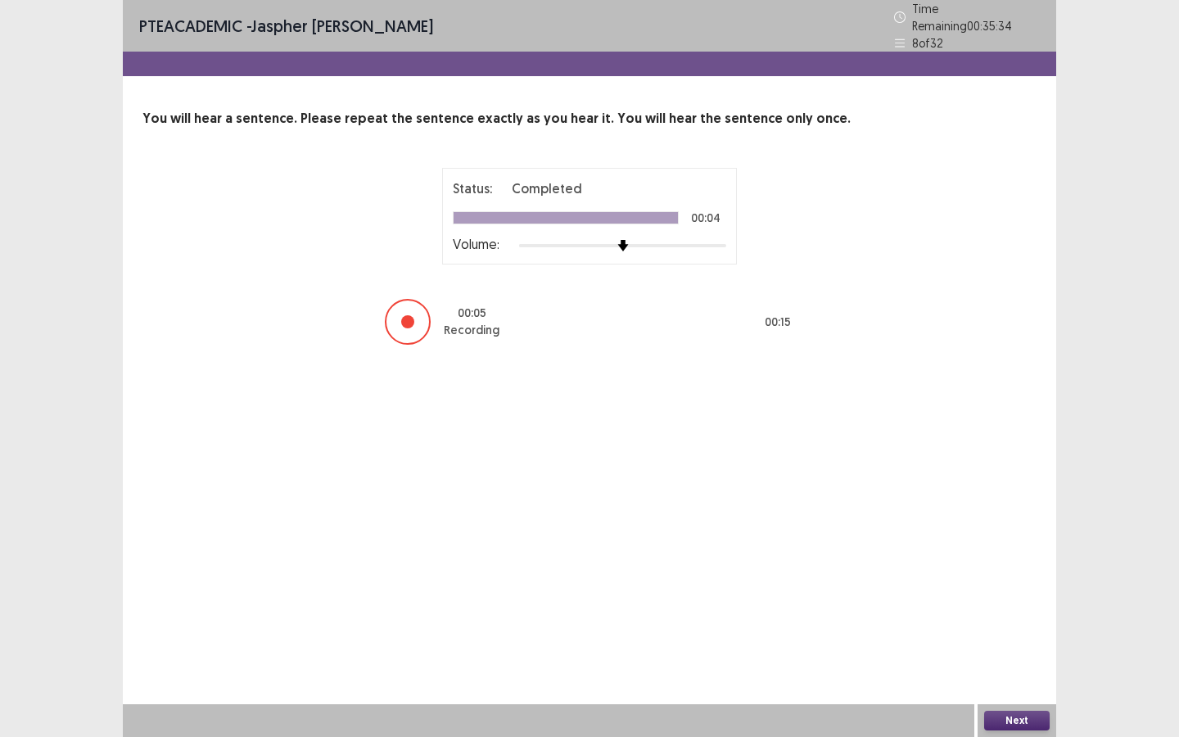
click at [1020, 585] on button "Next" at bounding box center [1017, 721] width 66 height 20
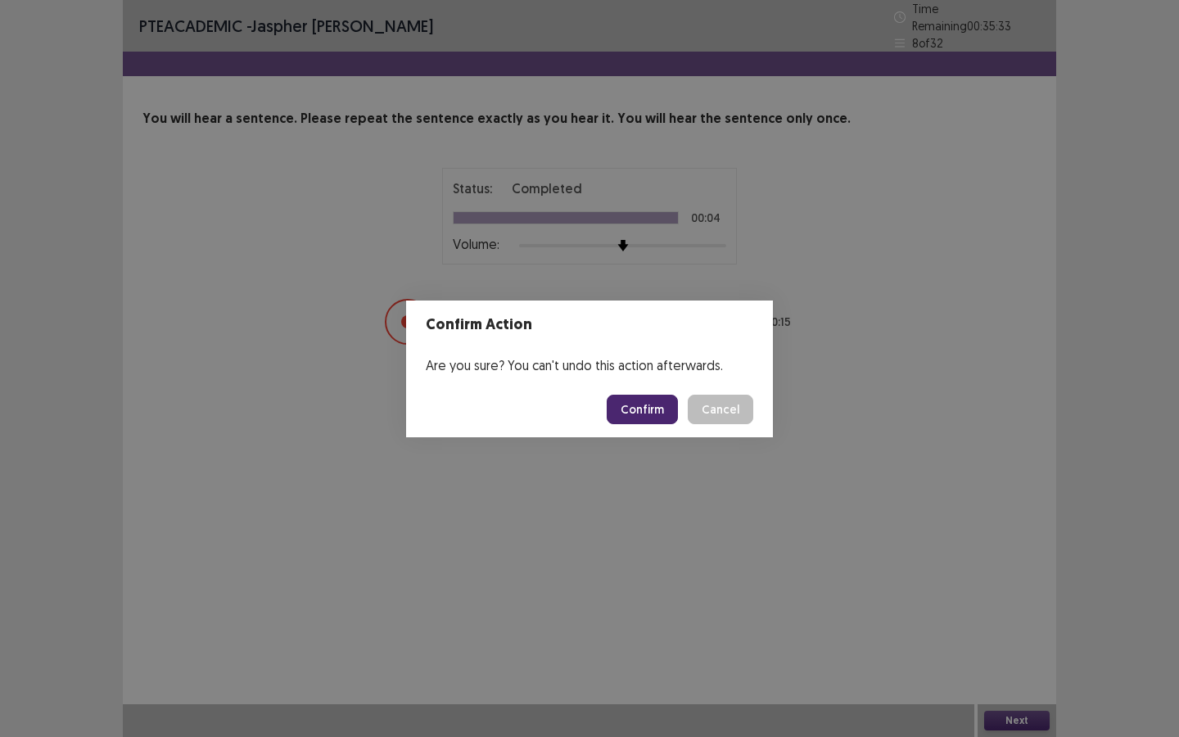
click at [670, 407] on button "Confirm" at bounding box center [642, 409] width 71 height 29
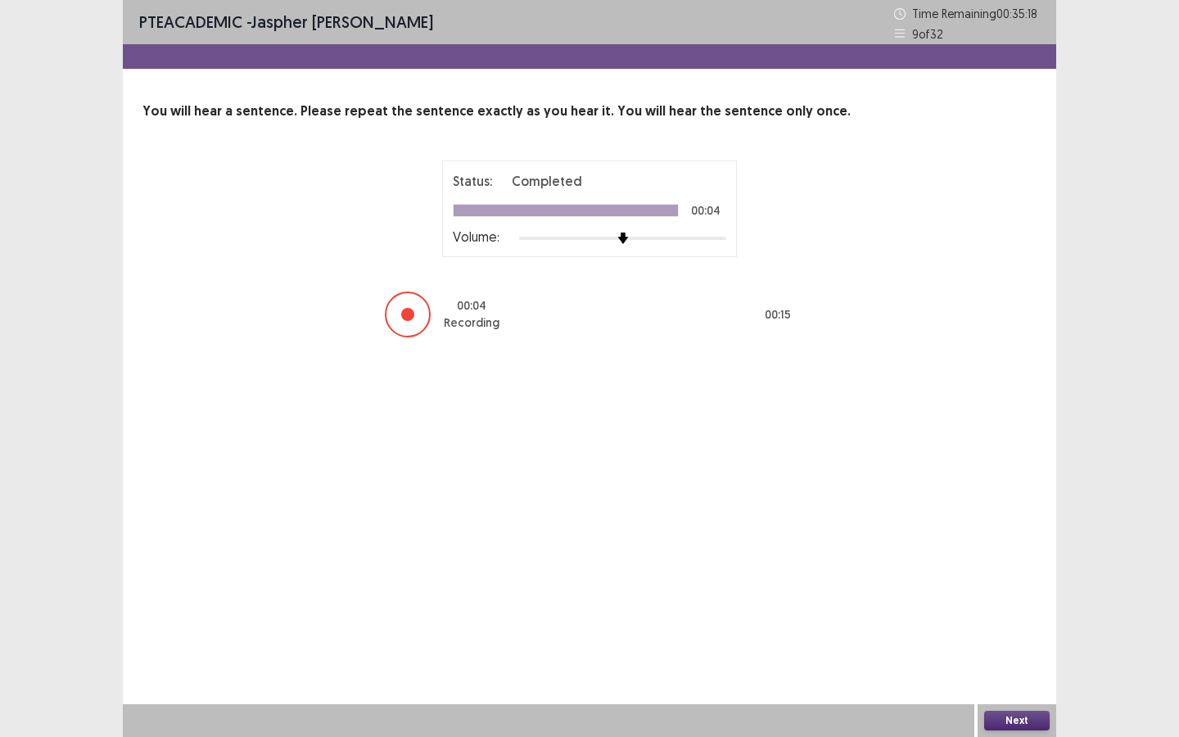
click at [1021, 585] on button "Next" at bounding box center [1017, 721] width 66 height 20
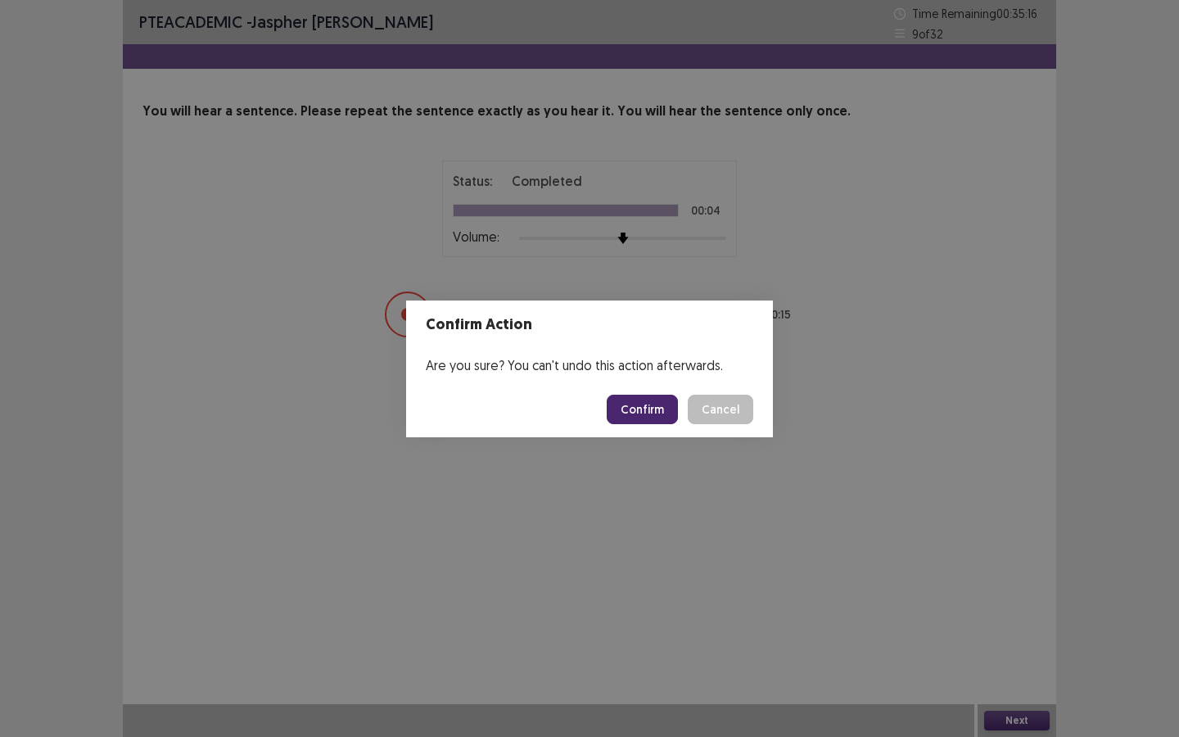
click at [660, 401] on button "Confirm" at bounding box center [642, 409] width 71 height 29
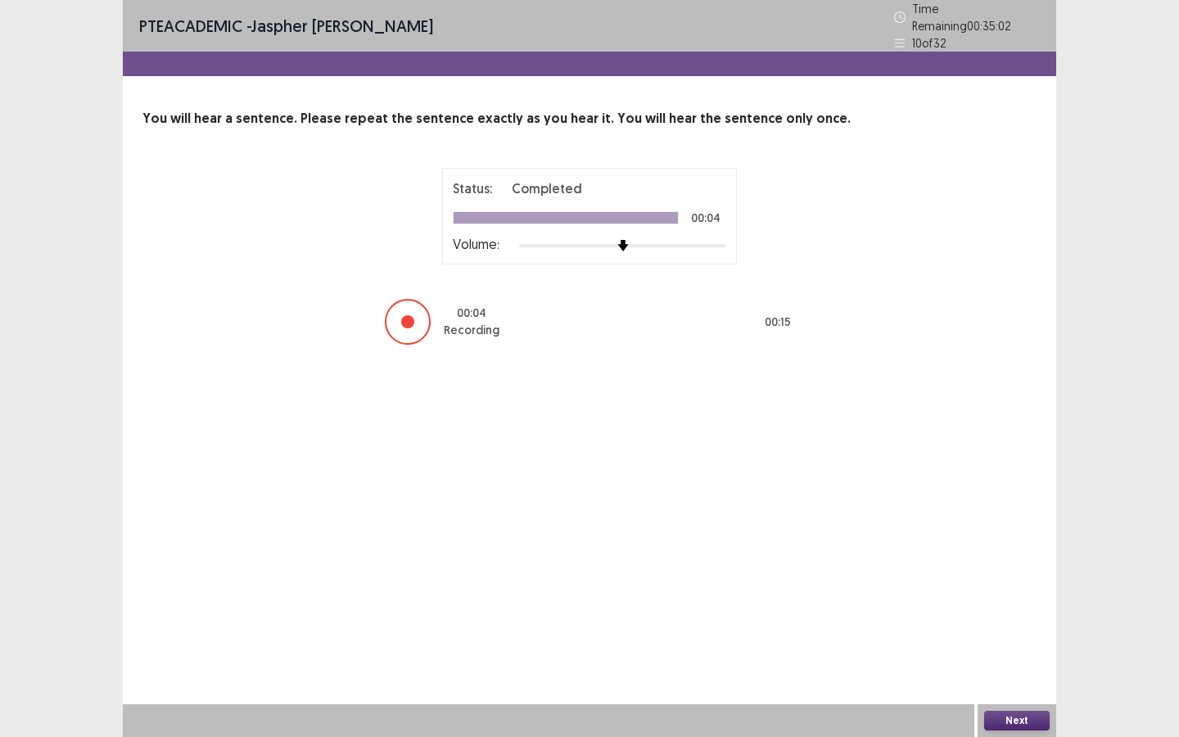
click at [1030, 585] on button "Next" at bounding box center [1017, 721] width 66 height 20
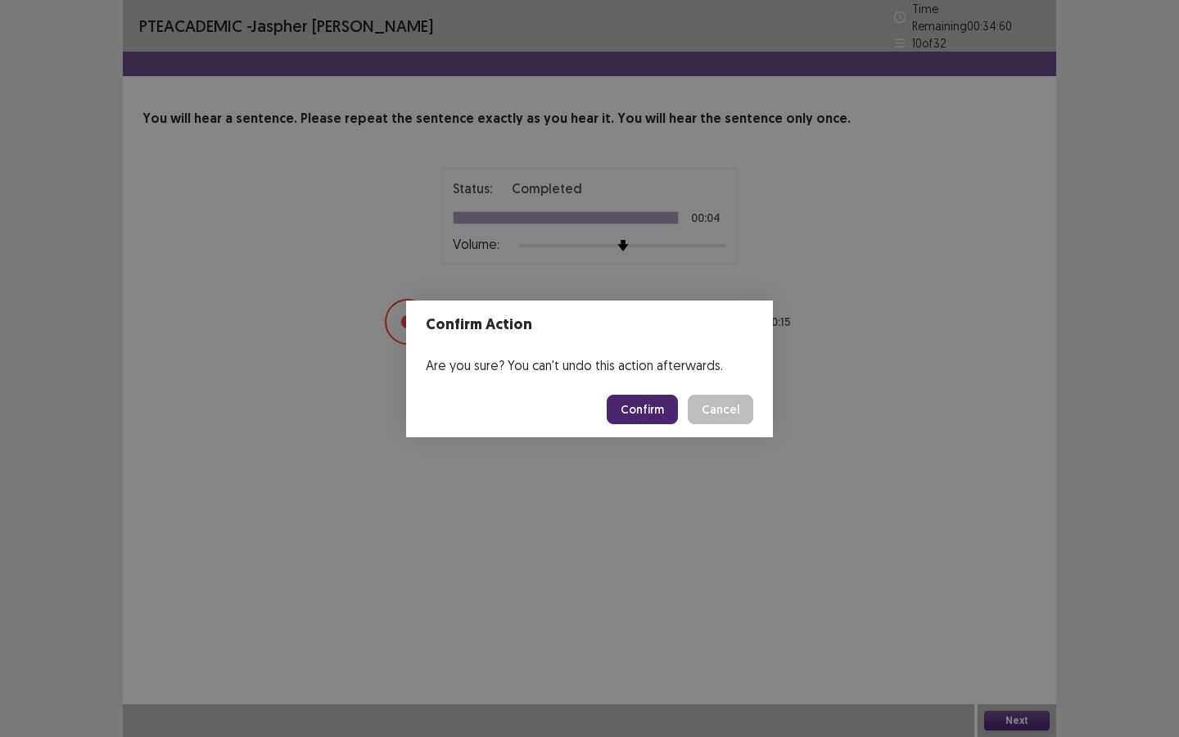
click at [652, 401] on button "Confirm" at bounding box center [642, 409] width 71 height 29
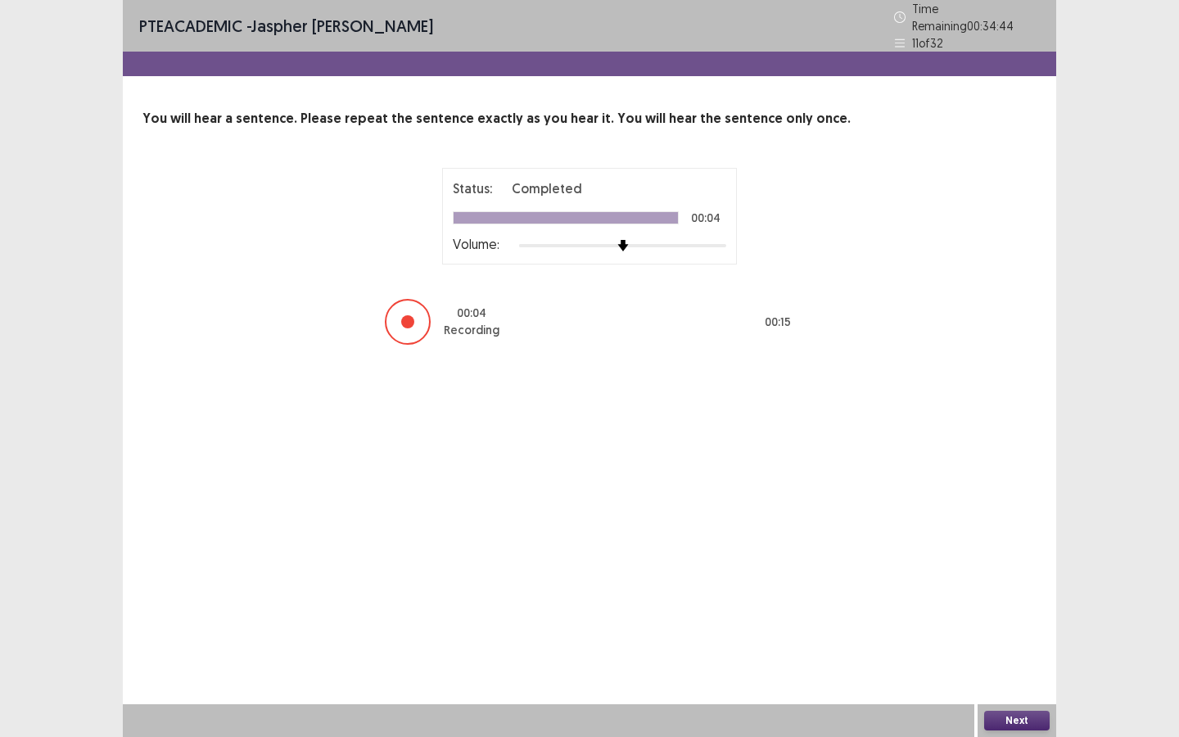
click at [1023, 585] on button "Next" at bounding box center [1017, 721] width 66 height 20
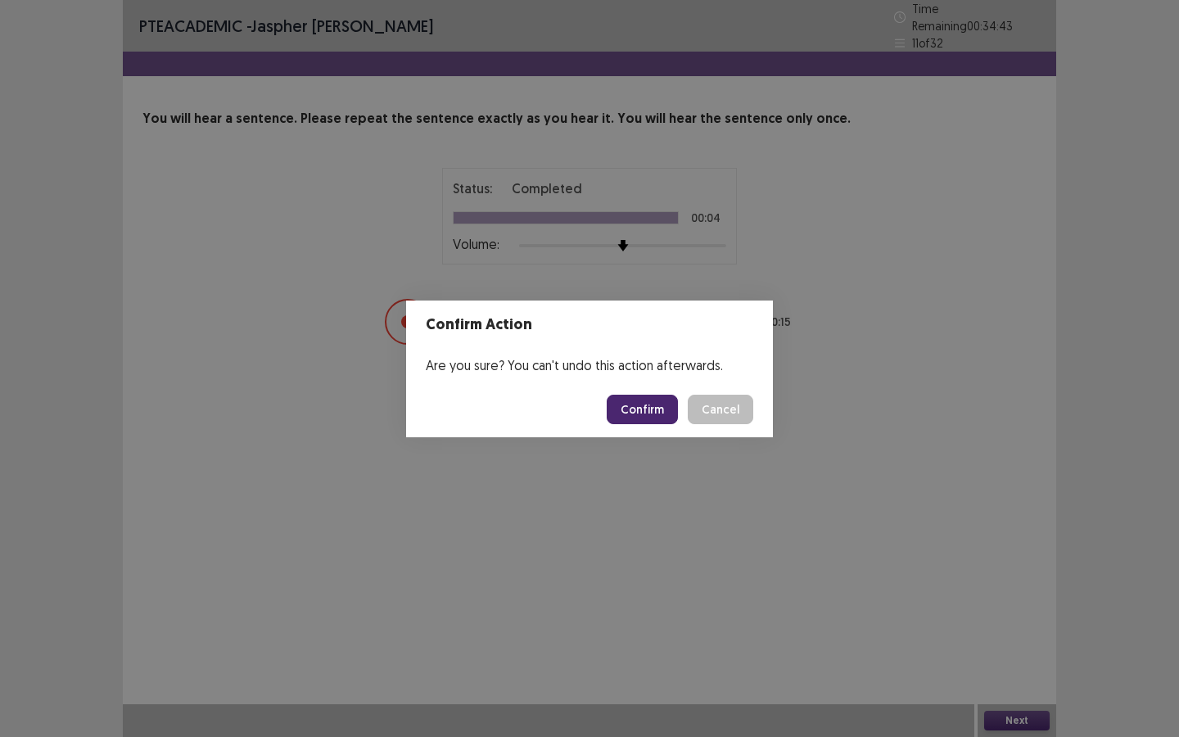
click at [674, 409] on button "Confirm" at bounding box center [642, 409] width 71 height 29
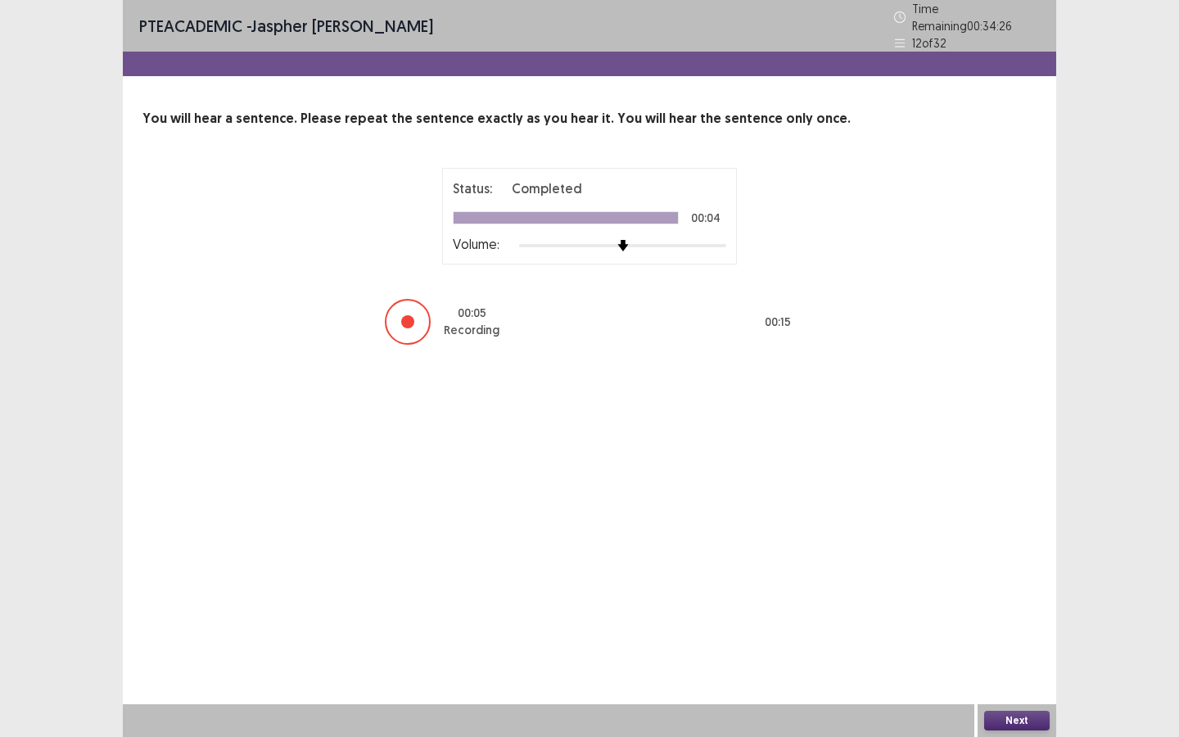
click at [1024, 585] on button "Next" at bounding box center [1017, 721] width 66 height 20
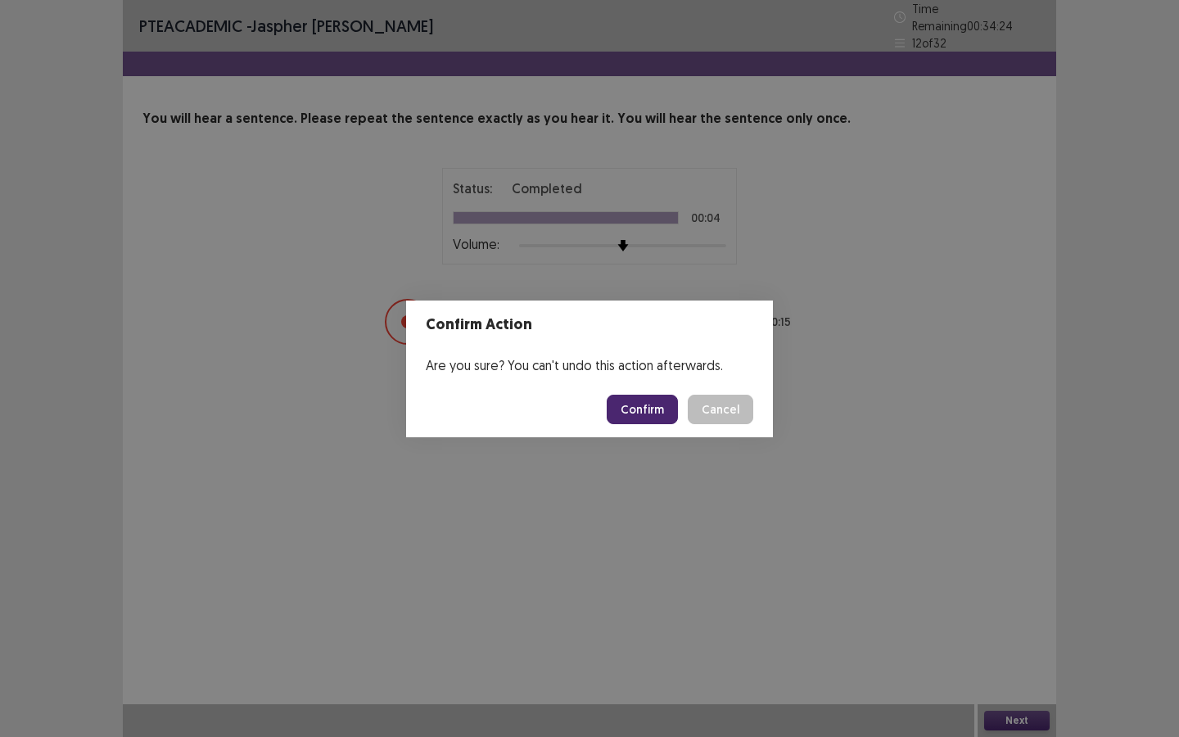
click at [664, 402] on button "Confirm" at bounding box center [642, 409] width 71 height 29
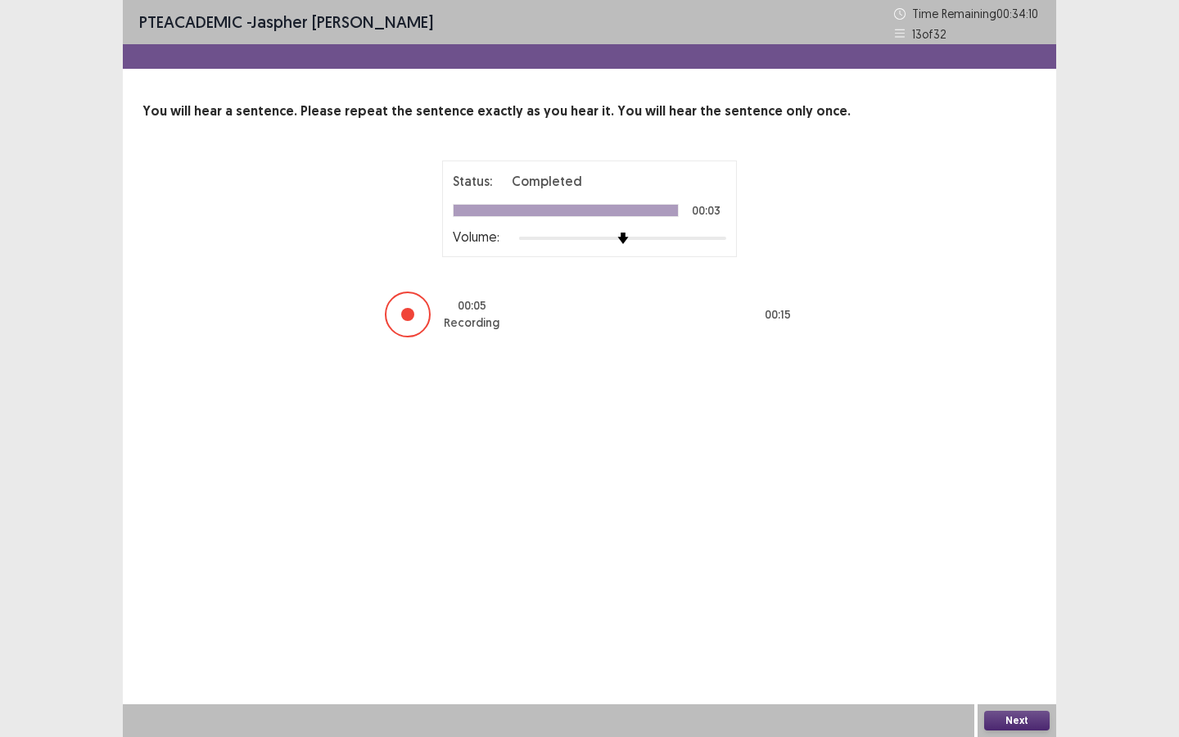
click at [1021, 585] on button "Next" at bounding box center [1017, 721] width 66 height 20
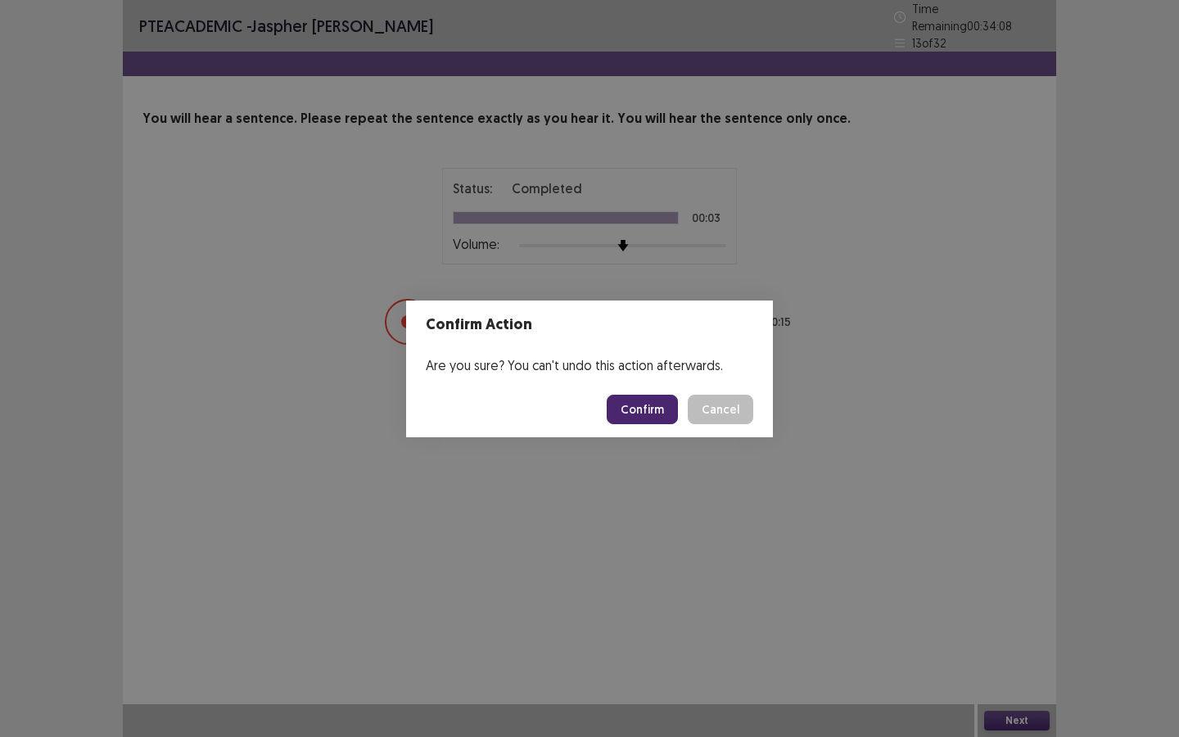
click at [660, 395] on button "Confirm" at bounding box center [642, 409] width 71 height 29
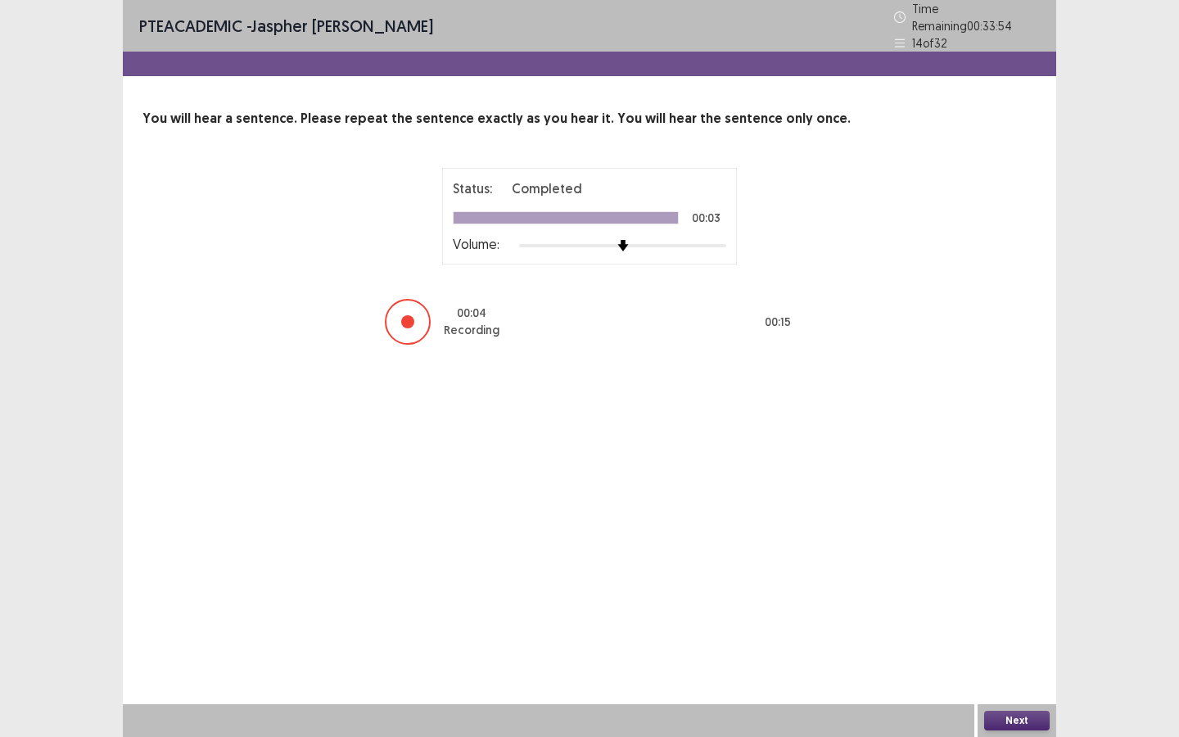
click at [1029, 585] on button "Next" at bounding box center [1017, 721] width 66 height 20
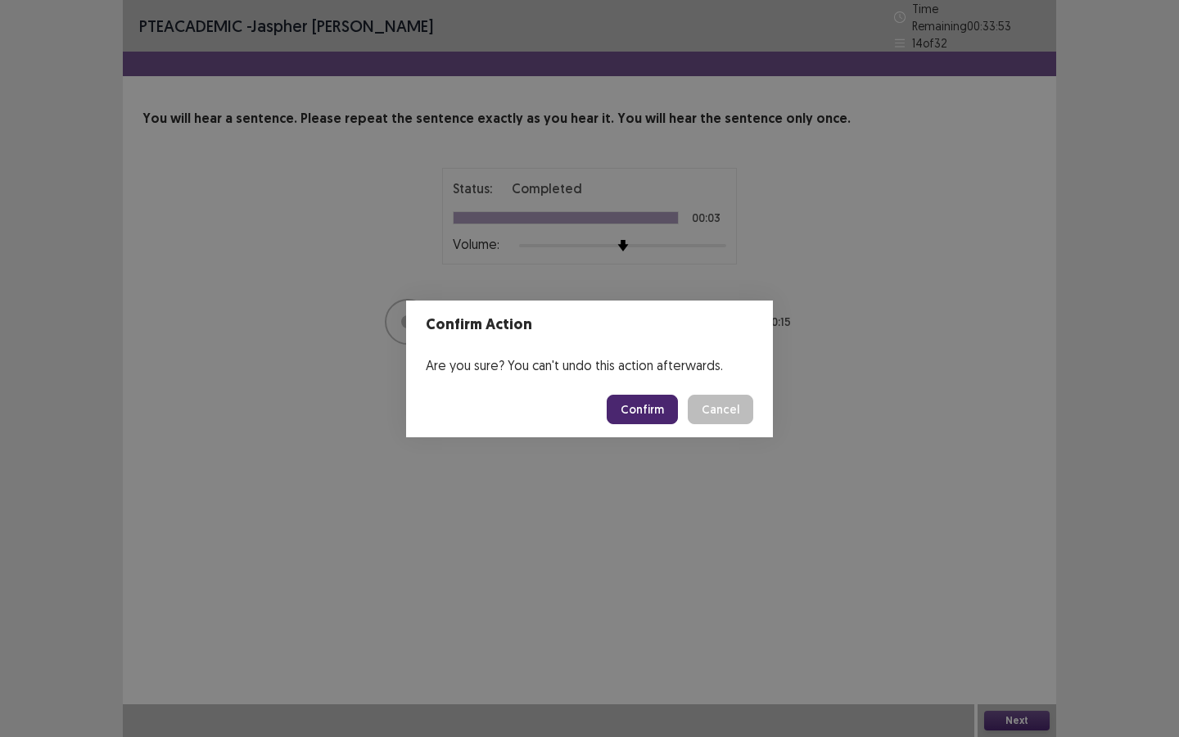
click at [652, 400] on button "Confirm" at bounding box center [642, 409] width 71 height 29
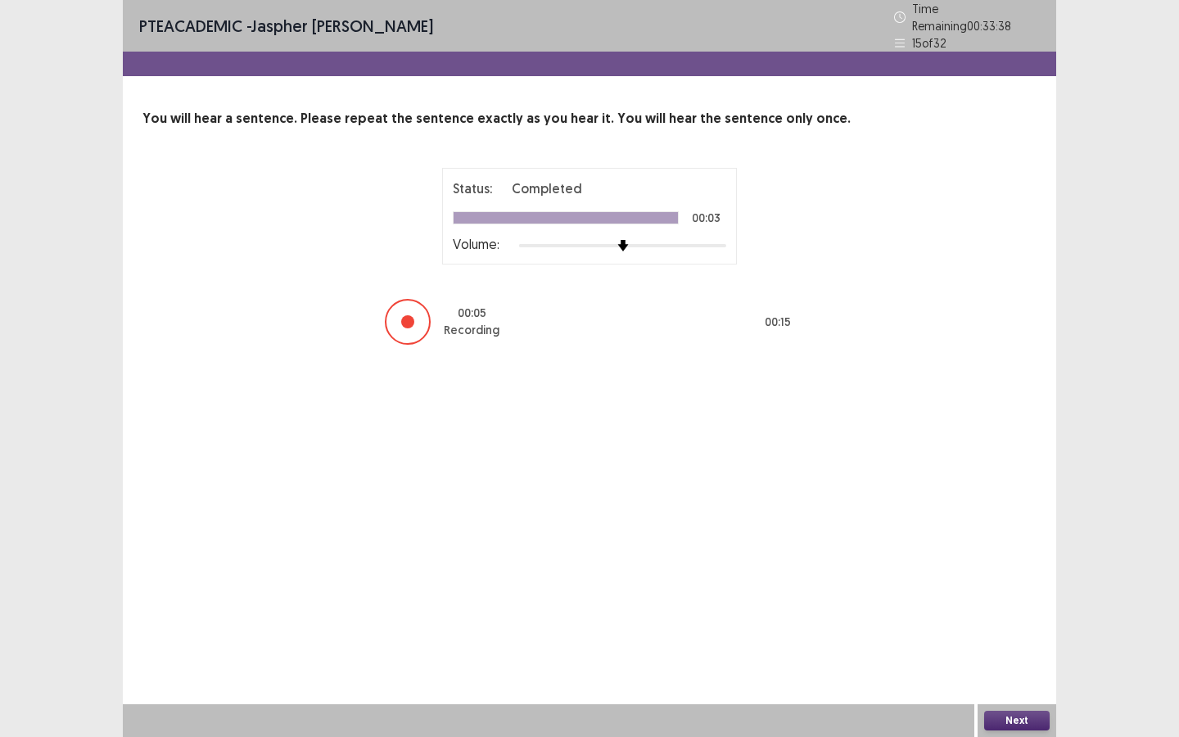
click at [1018, 585] on button "Next" at bounding box center [1017, 721] width 66 height 20
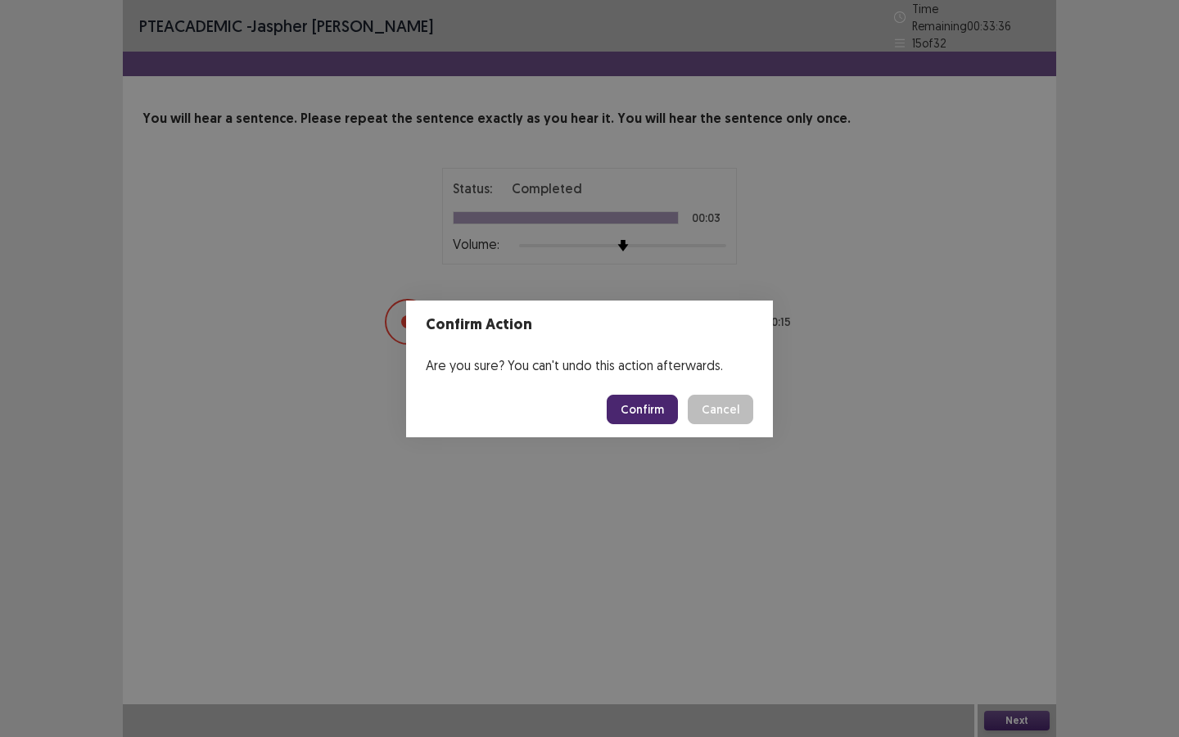
click at [667, 397] on button "Confirm" at bounding box center [642, 409] width 71 height 29
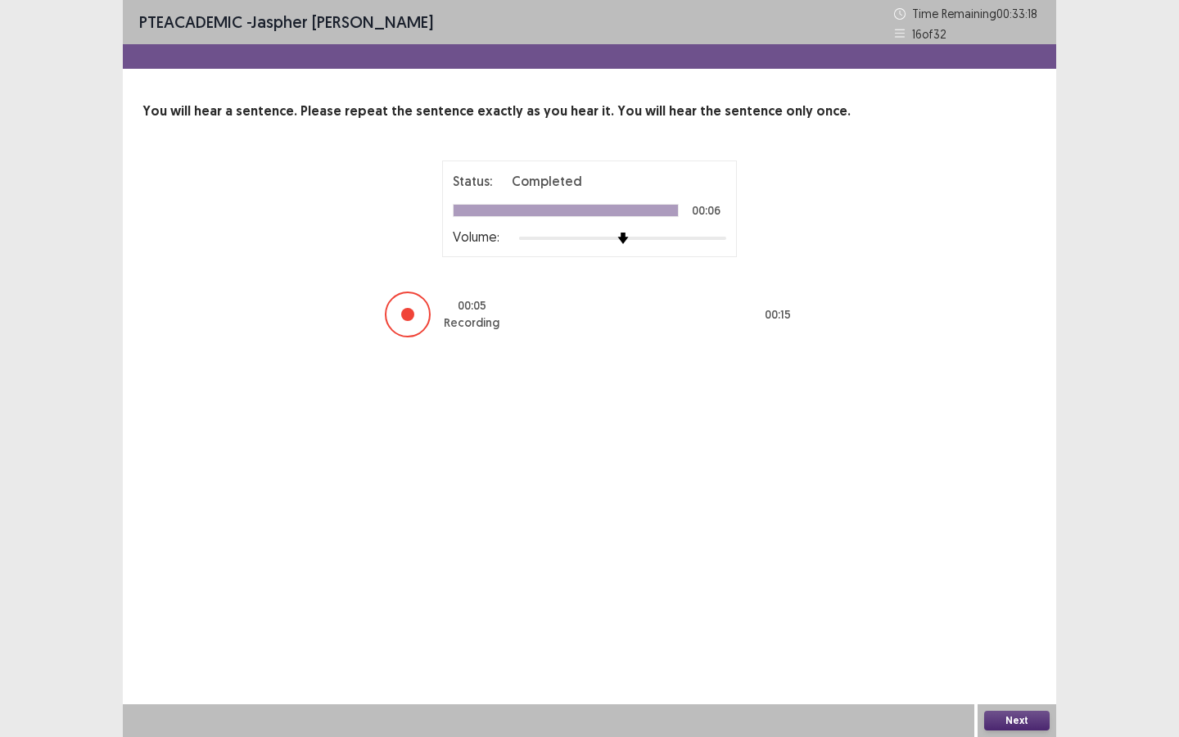
click at [1017, 585] on button "Next" at bounding box center [1017, 721] width 66 height 20
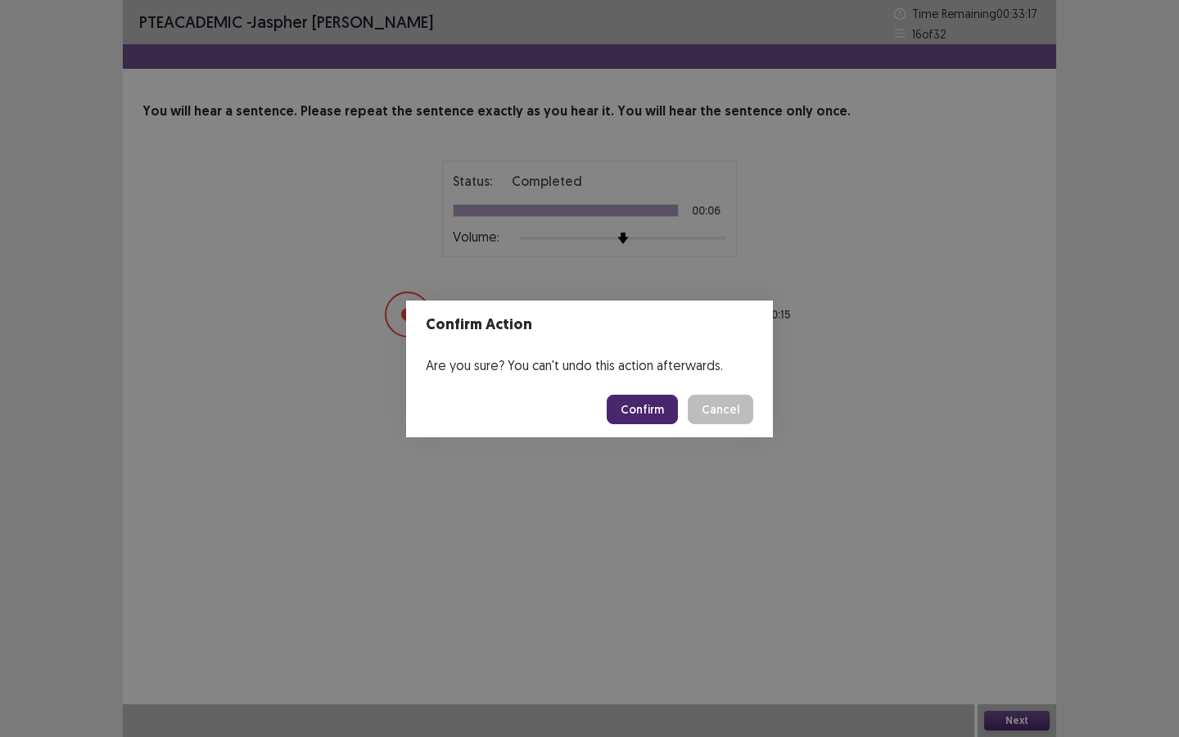
click at [644, 413] on button "Confirm" at bounding box center [642, 409] width 71 height 29
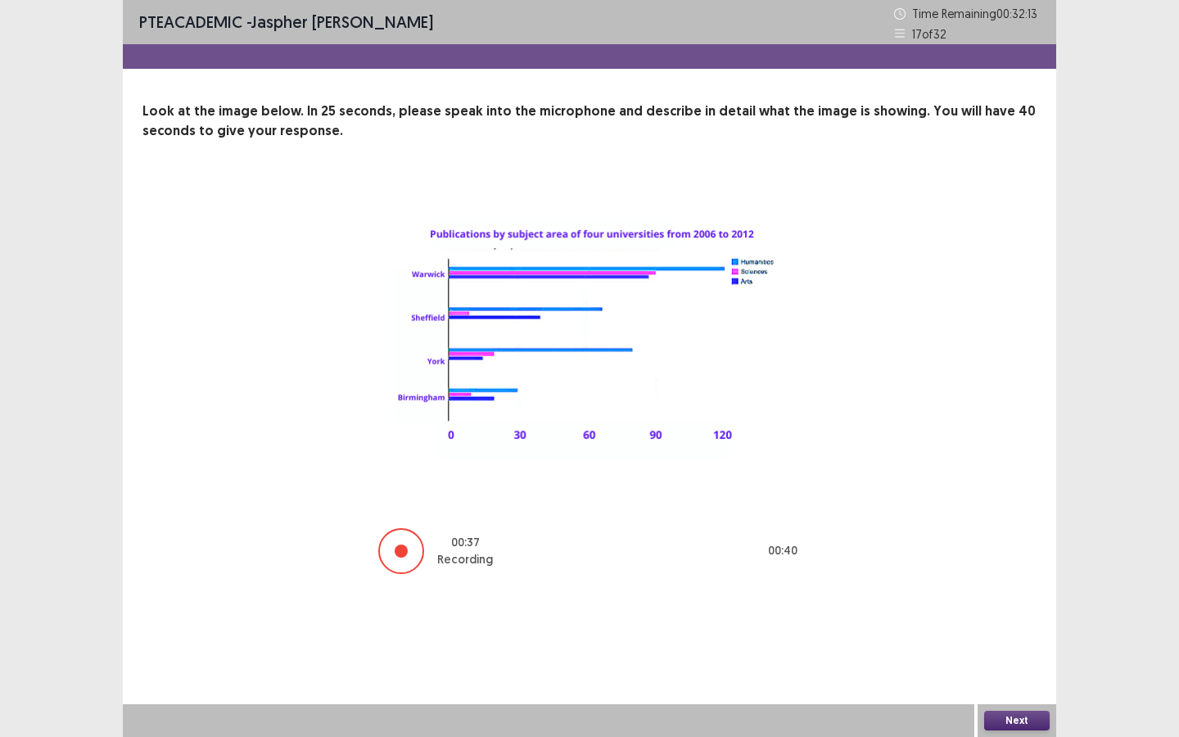
click at [1012, 585] on div "Next" at bounding box center [1017, 720] width 79 height 33
click at [1003, 585] on div "Next" at bounding box center [1017, 720] width 79 height 33
click at [1005, 585] on button "Next" at bounding box center [1017, 721] width 66 height 20
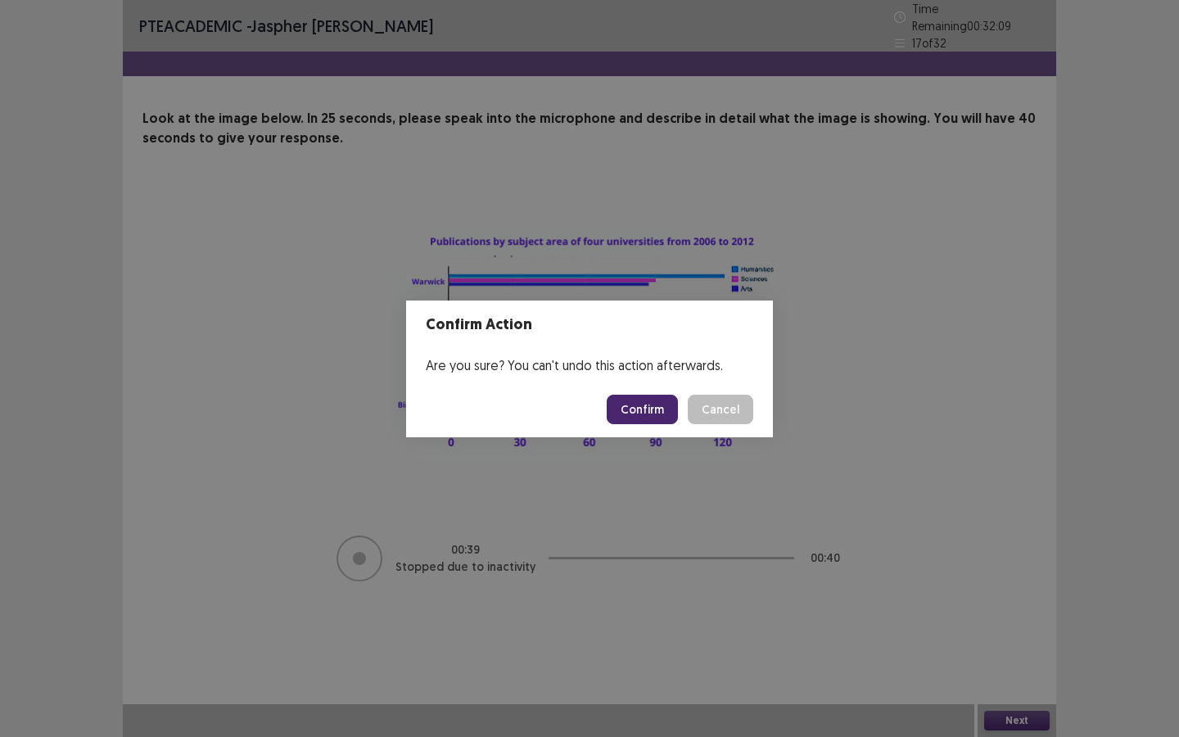
click at [660, 408] on button "Confirm" at bounding box center [642, 409] width 71 height 29
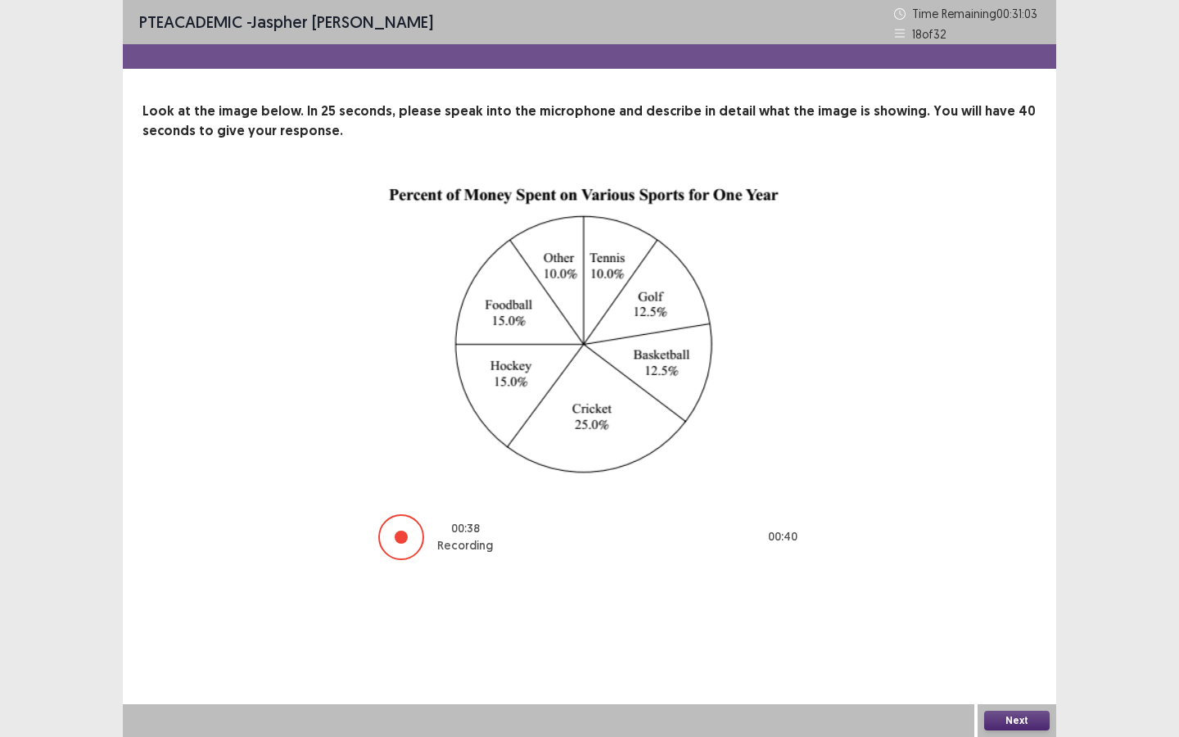
click at [1016, 585] on div "Next" at bounding box center [1017, 720] width 79 height 33
click at [1013, 585] on button "Next" at bounding box center [1017, 721] width 66 height 20
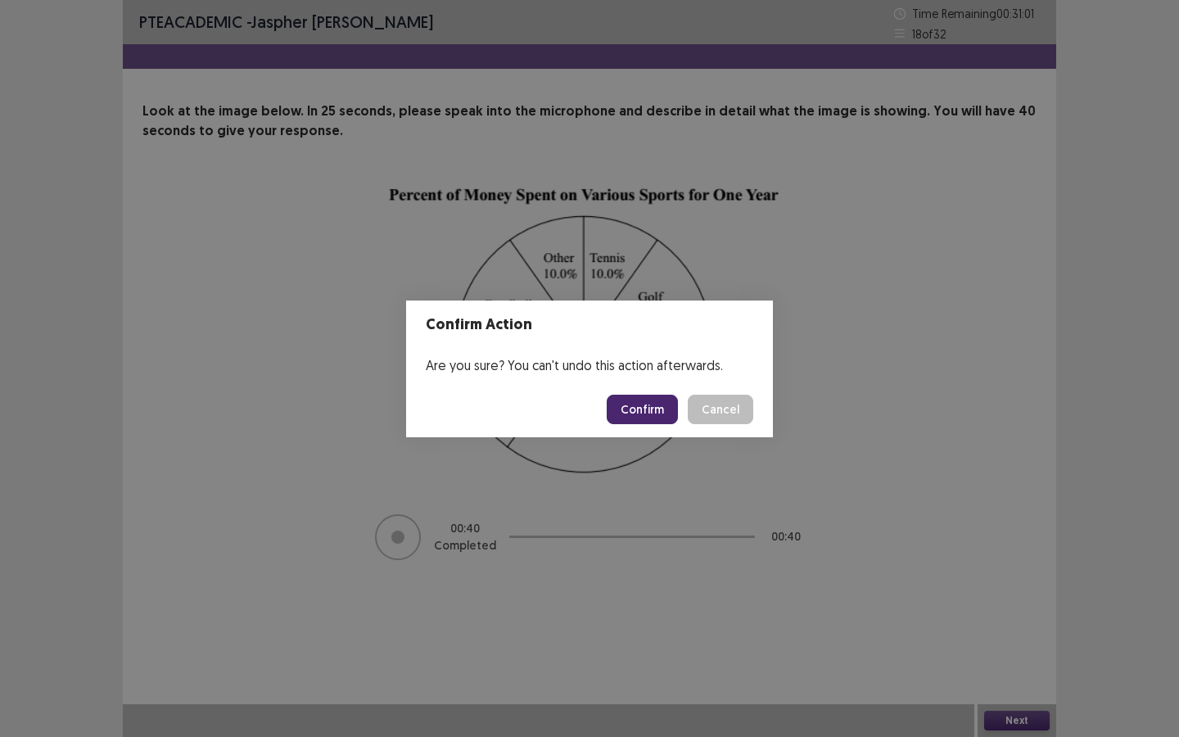
click at [673, 400] on button "Confirm" at bounding box center [642, 409] width 71 height 29
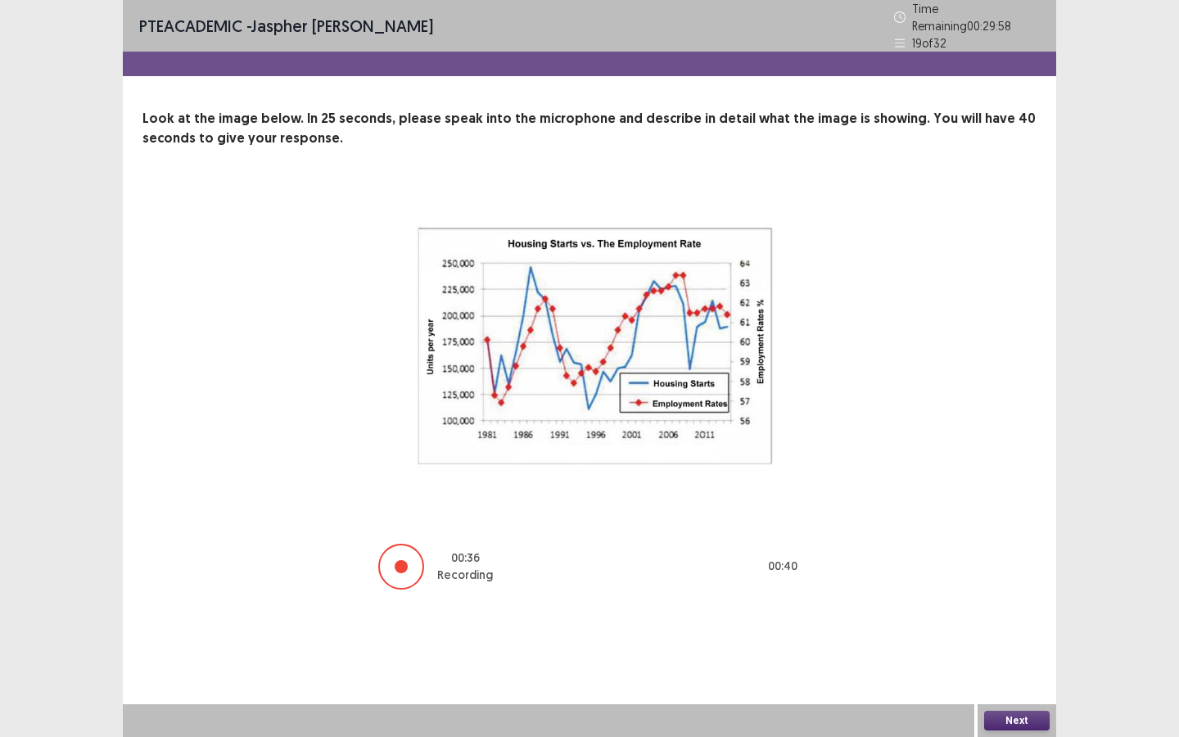
click at [1030, 585] on button "Next" at bounding box center [1017, 721] width 66 height 20
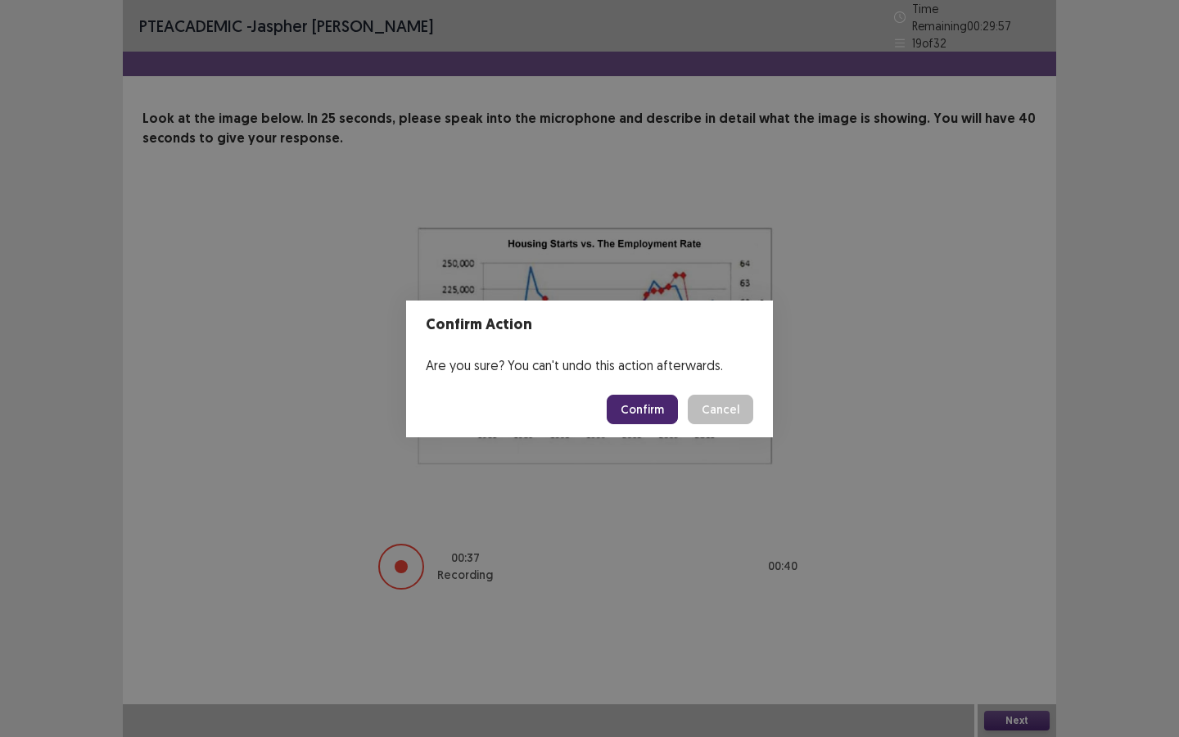
click at [650, 404] on button "Confirm" at bounding box center [642, 409] width 71 height 29
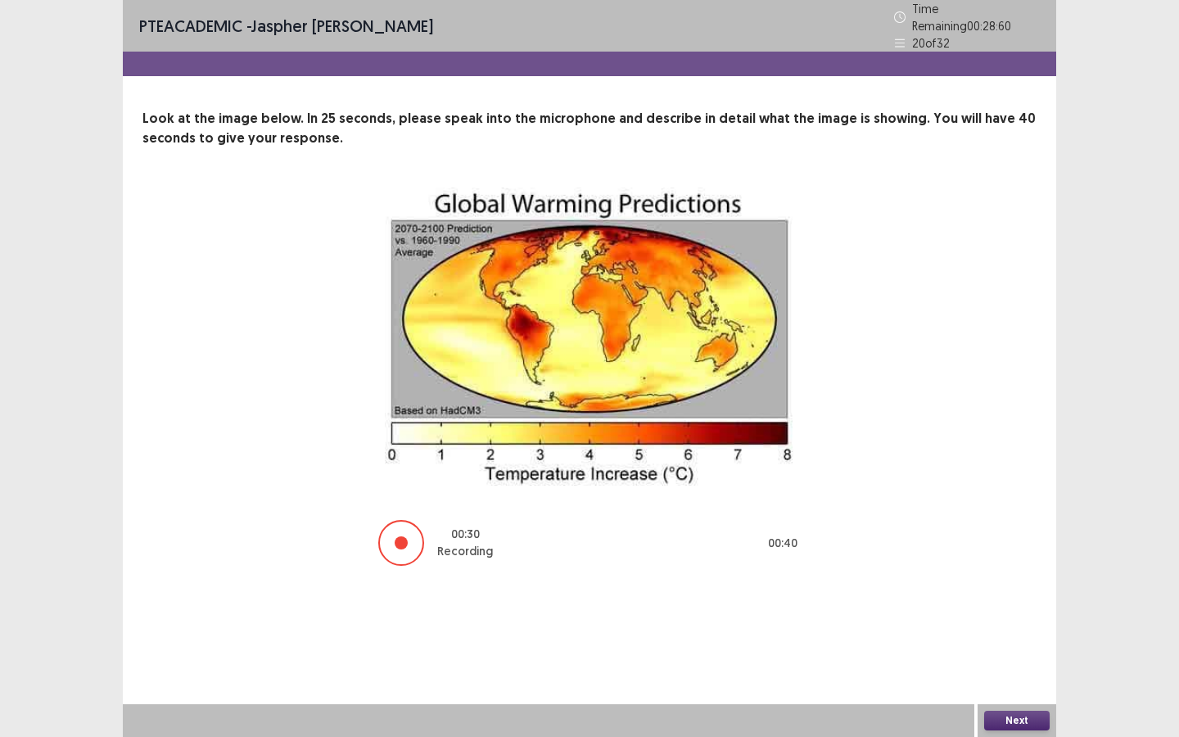
click at [1014, 585] on button "Next" at bounding box center [1017, 721] width 66 height 20
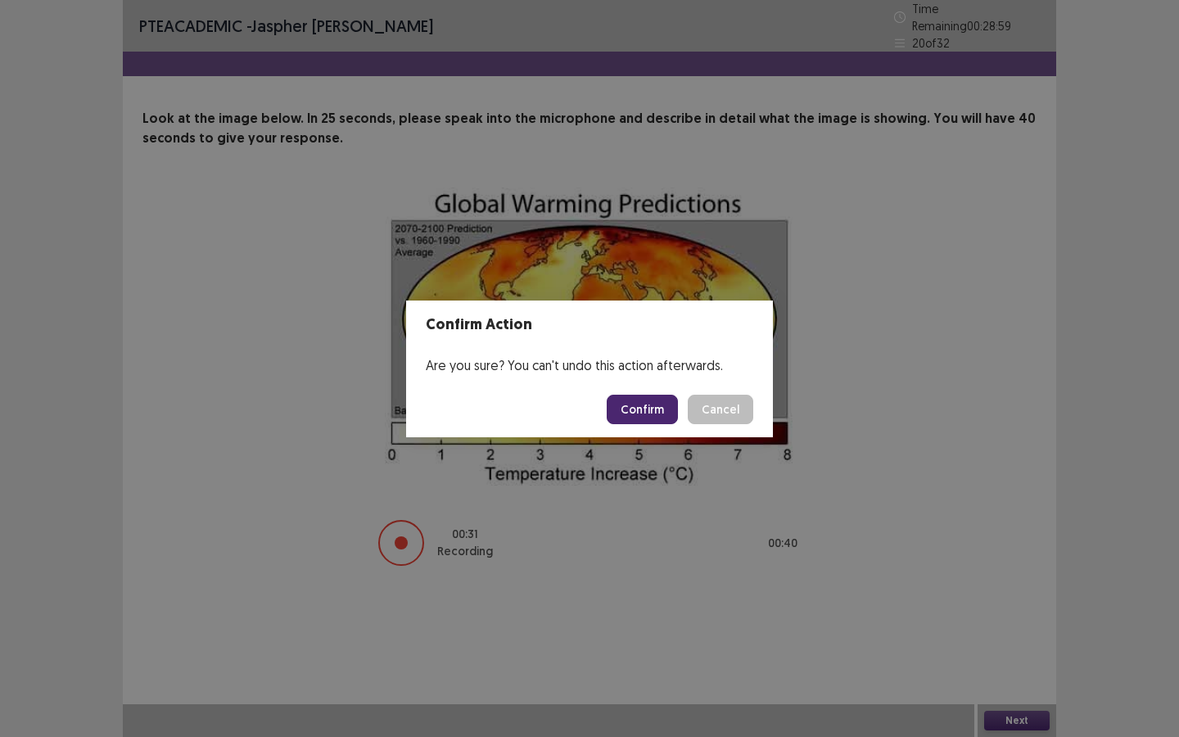
click at [639, 401] on button "Confirm" at bounding box center [642, 409] width 71 height 29
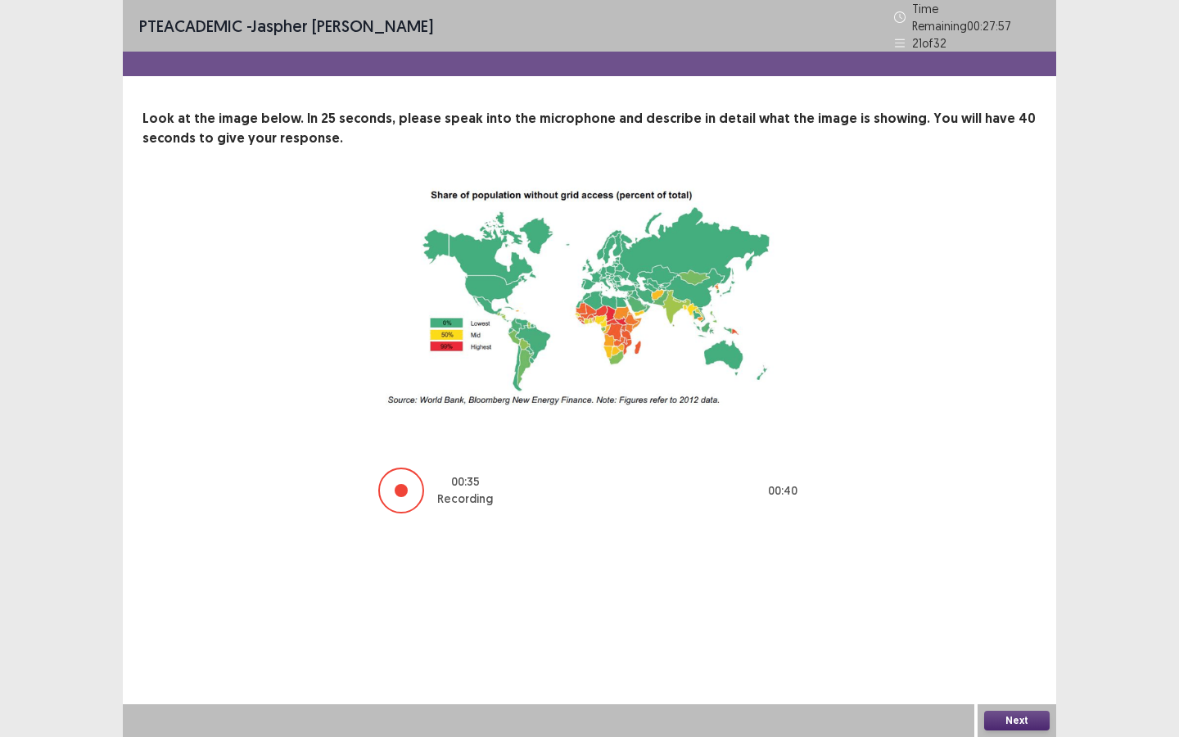
click at [1021, 585] on button "Next" at bounding box center [1017, 721] width 66 height 20
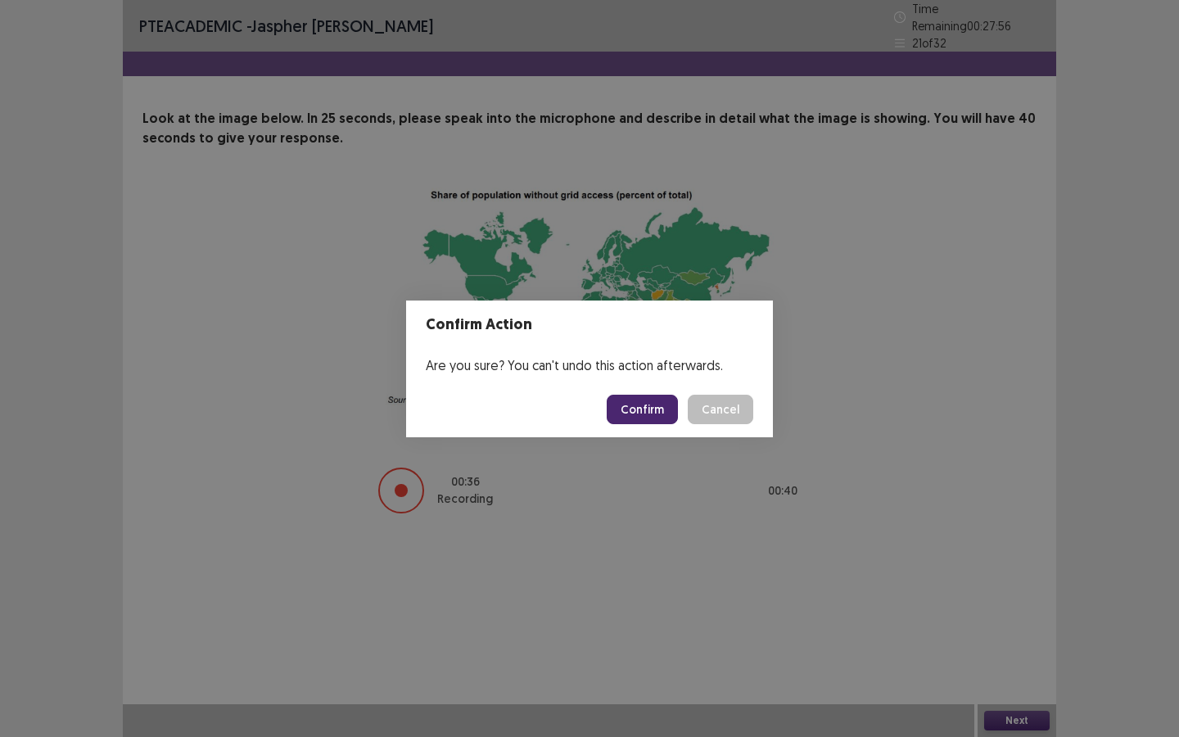
click at [659, 410] on button "Confirm" at bounding box center [642, 409] width 71 height 29
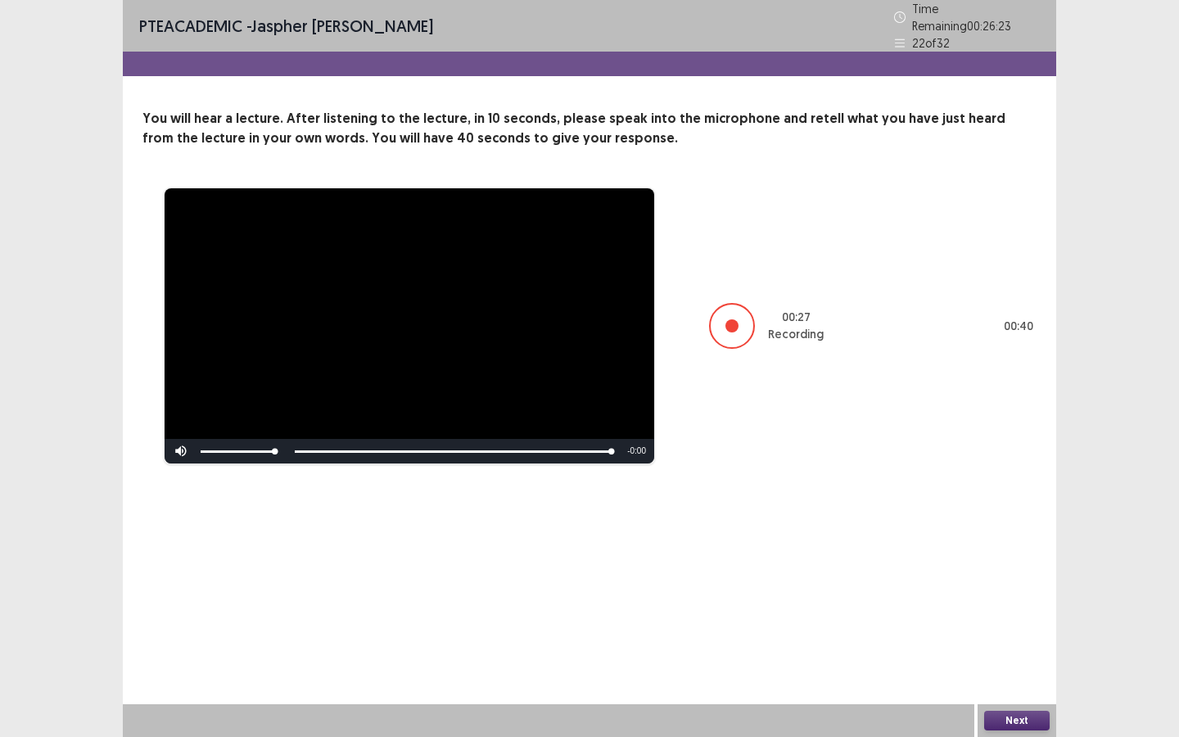
click at [993, 585] on button "Next" at bounding box center [1017, 721] width 66 height 20
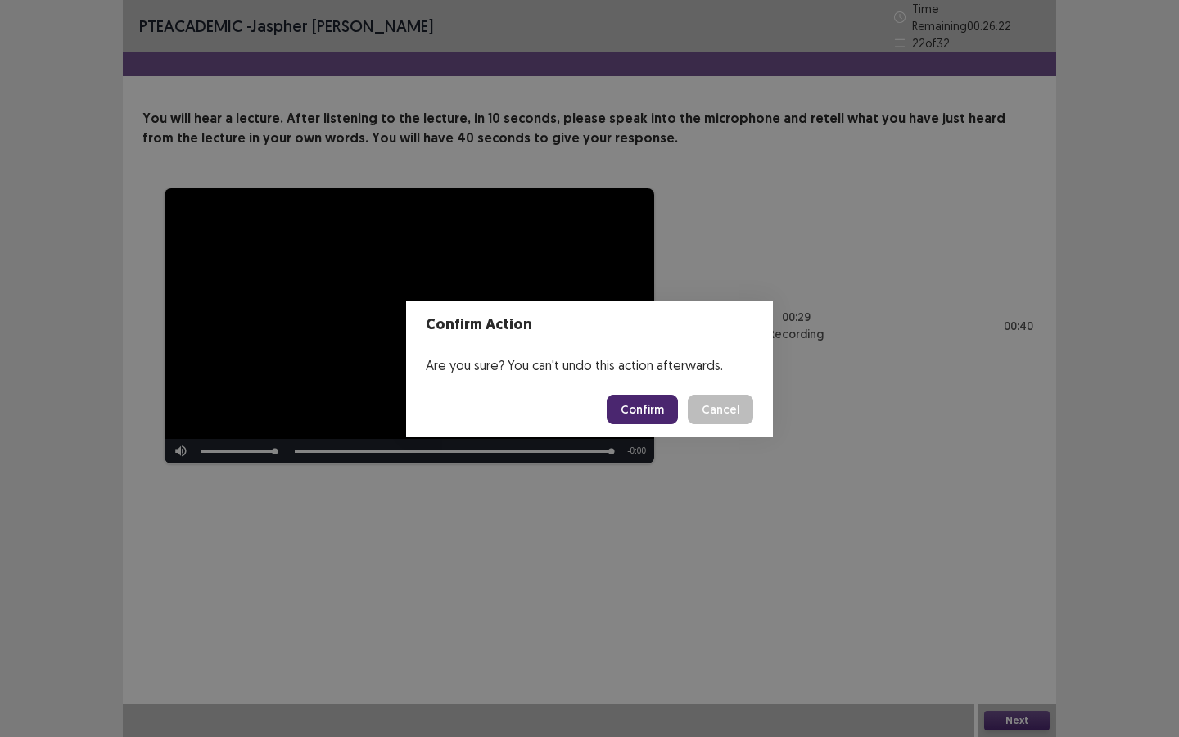
click at [654, 404] on button "Confirm" at bounding box center [642, 409] width 71 height 29
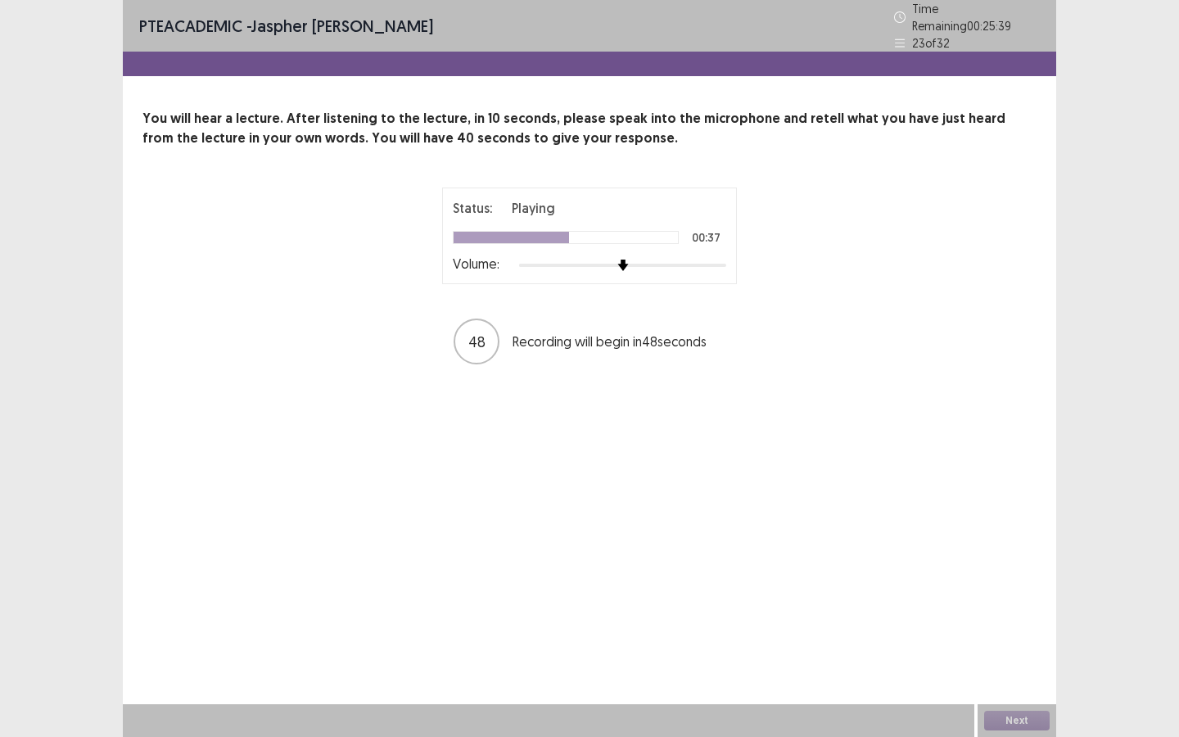
click at [486, 330] on div "48" at bounding box center [477, 342] width 46 height 46
click at [543, 397] on div "PTE academic - [PERSON_NAME] Time Remaining 00 : 25 : 39 23 of 32 You will hear…" at bounding box center [590, 368] width 934 height 737
click at [475, 331] on p "48" at bounding box center [476, 342] width 17 height 22
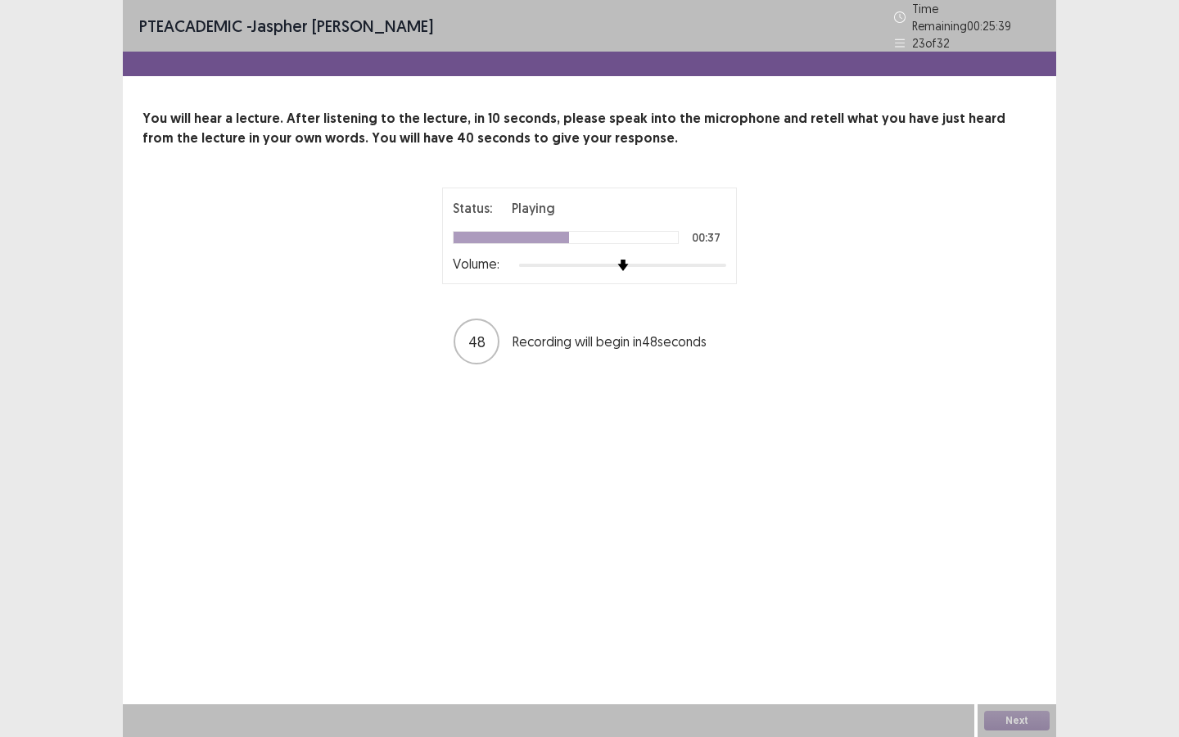
click at [475, 331] on p "48" at bounding box center [476, 342] width 17 height 22
click at [600, 259] on div at bounding box center [622, 265] width 207 height 13
click at [611, 259] on div at bounding box center [622, 265] width 207 height 13
click at [1030, 585] on div "Next" at bounding box center [1017, 720] width 79 height 33
click at [1036, 5] on div "PTE academic - [PERSON_NAME] Time Remaining 00 : 25 : 39 23 of 32 You will hear…" at bounding box center [589, 368] width 1179 height 737
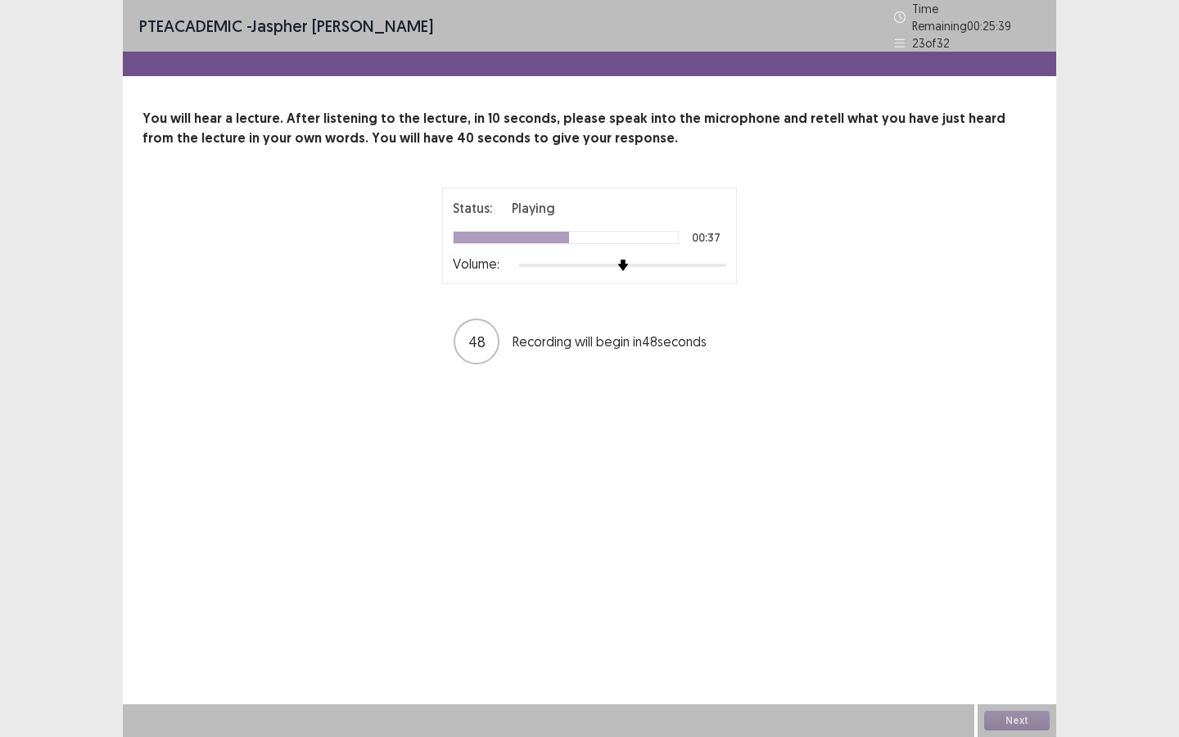
click at [617, 249] on div "Status: Playing 00:37 Volume:" at bounding box center [590, 235] width 274 height 75
click at [569, 232] on div at bounding box center [511, 237] width 115 height 11
click at [611, 232] on div at bounding box center [566, 237] width 224 height 11
click at [485, 321] on div "47" at bounding box center [477, 342] width 46 height 46
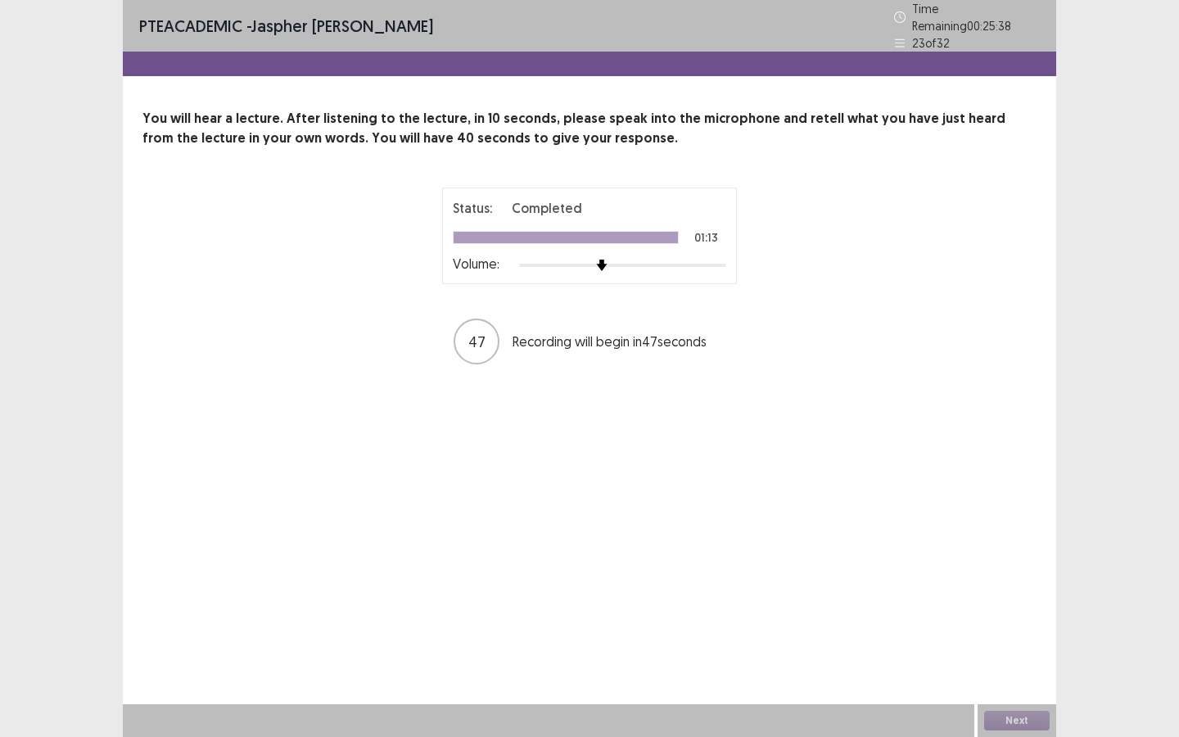
click at [485, 321] on div "47" at bounding box center [477, 342] width 46 height 46
click at [538, 404] on div "PTE academic - [PERSON_NAME] Time Remaining 00 : 25 : 25 23 of 32 You will hear…" at bounding box center [590, 368] width 934 height 737
click at [1025, 585] on button "Next" at bounding box center [1017, 721] width 66 height 20
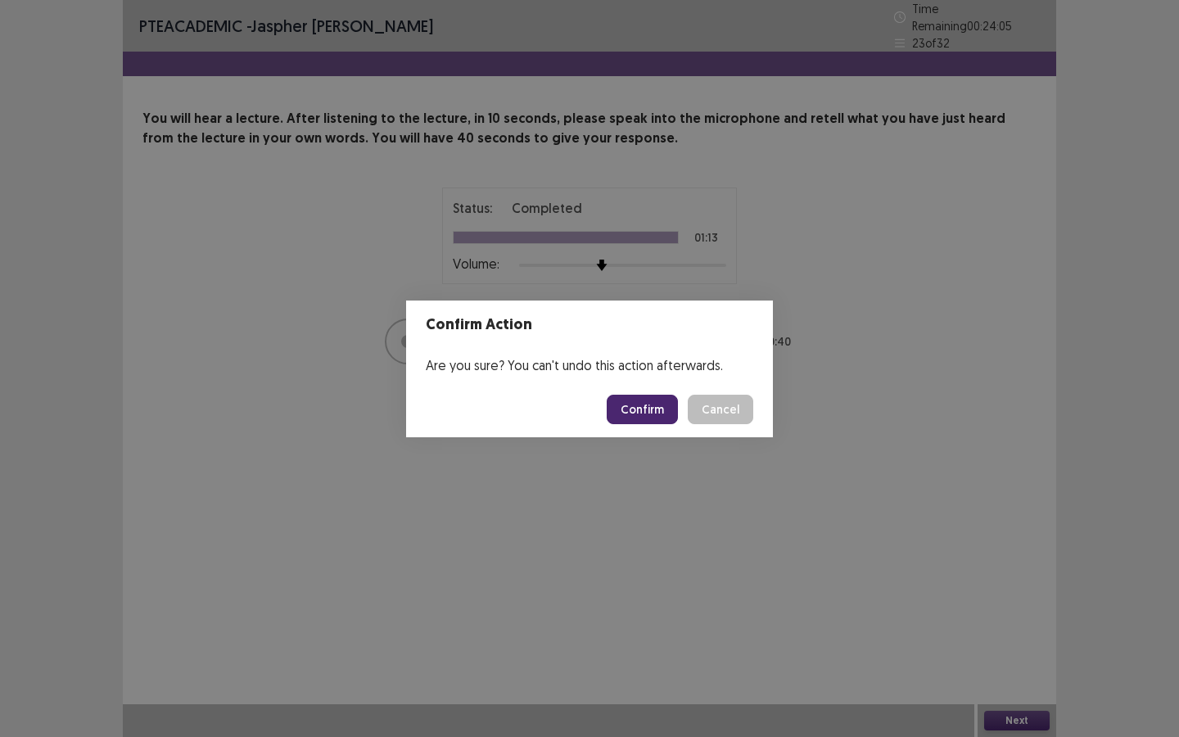
click at [654, 403] on button "Confirm" at bounding box center [642, 409] width 71 height 29
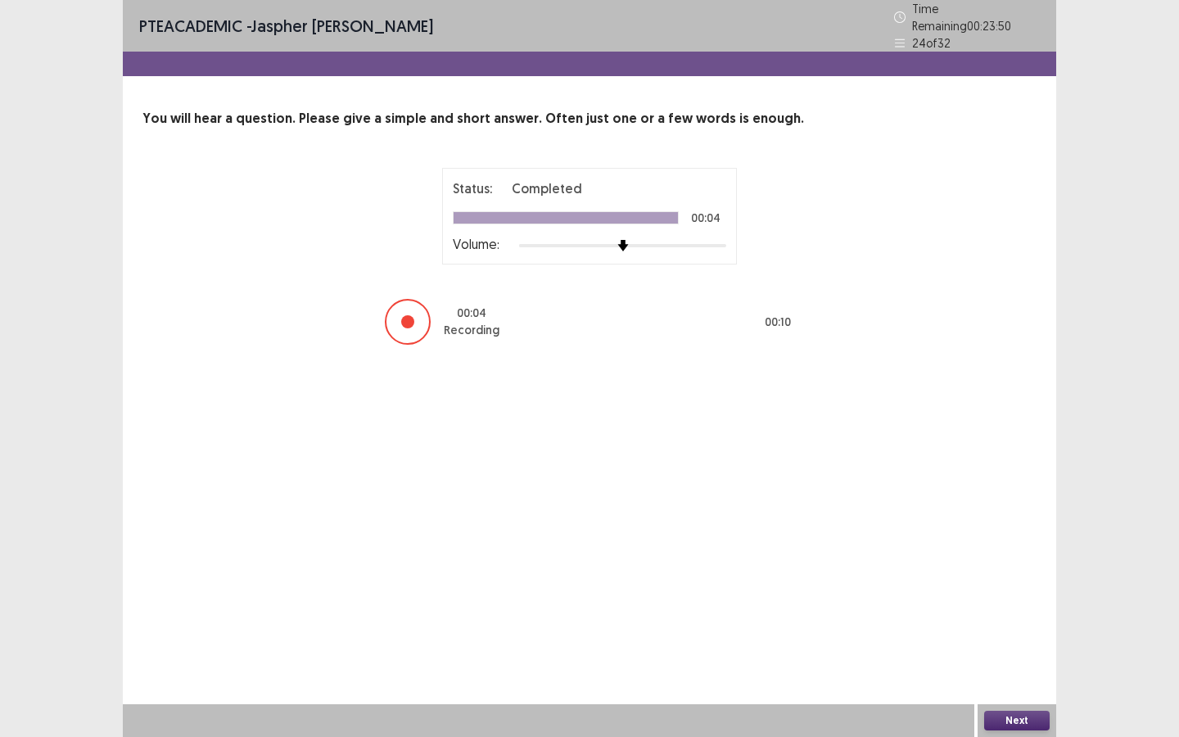
click at [1013, 585] on button "Next" at bounding box center [1017, 721] width 66 height 20
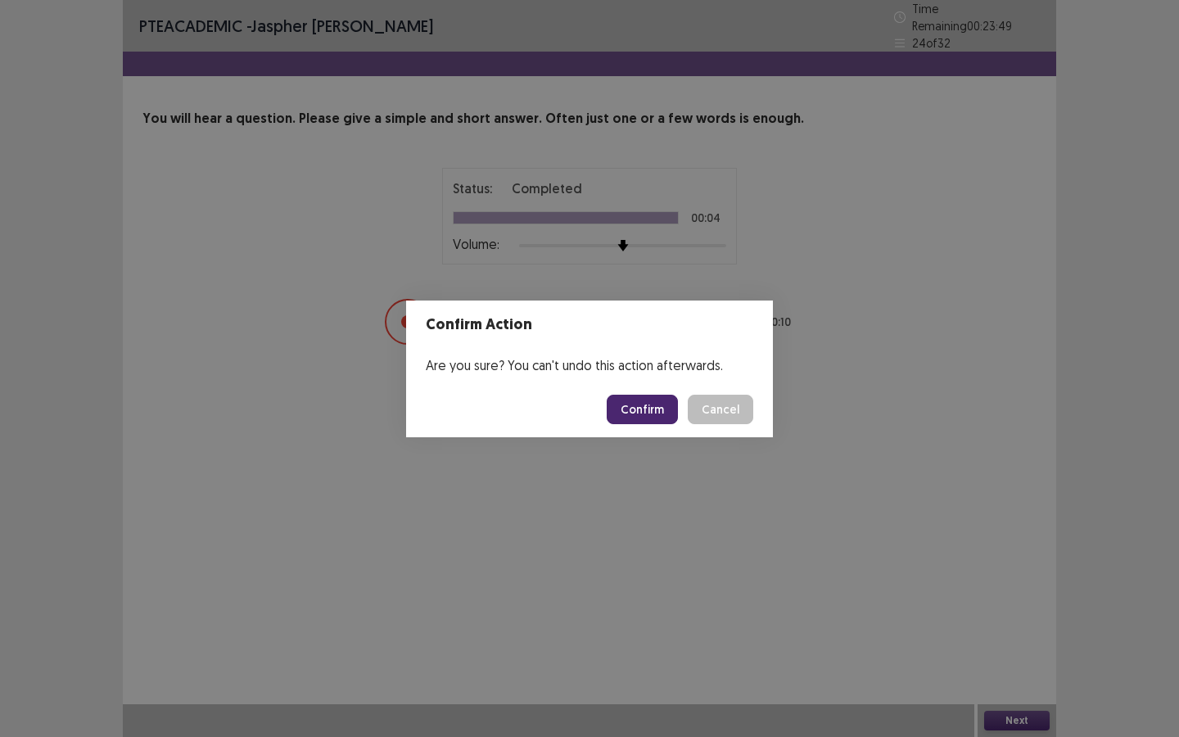
click at [636, 406] on button "Confirm" at bounding box center [642, 409] width 71 height 29
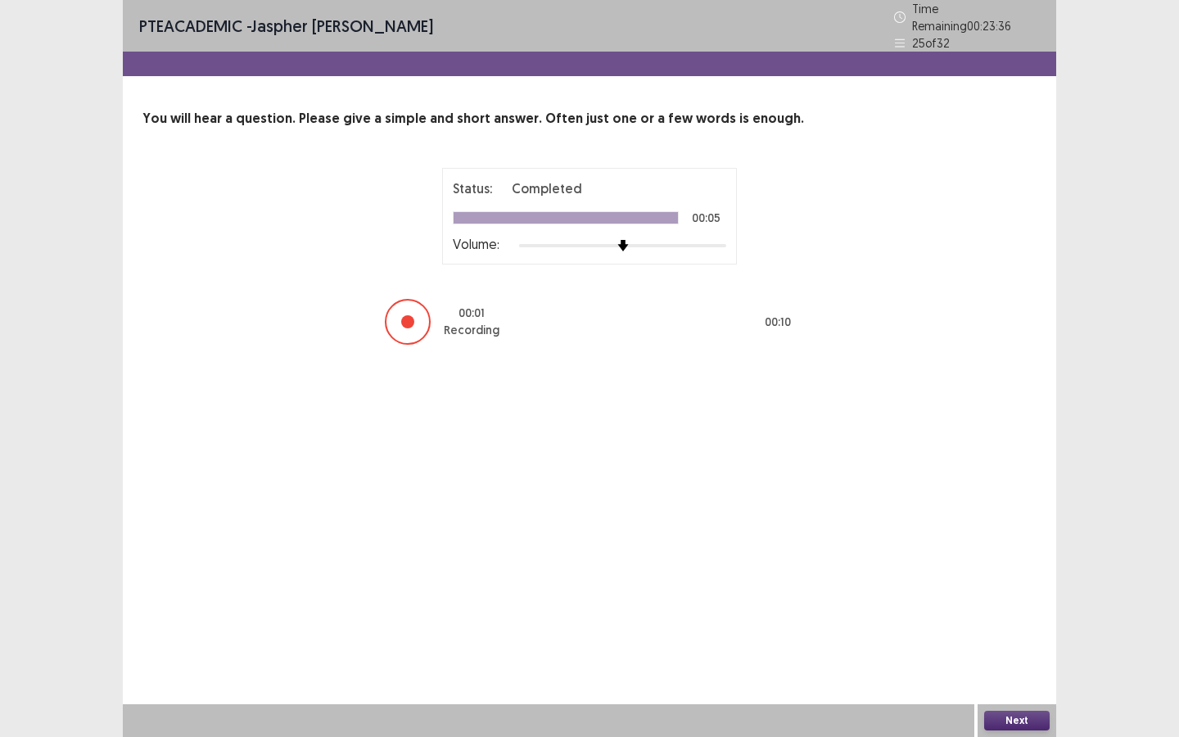
click at [1016, 585] on button "Next" at bounding box center [1017, 721] width 66 height 20
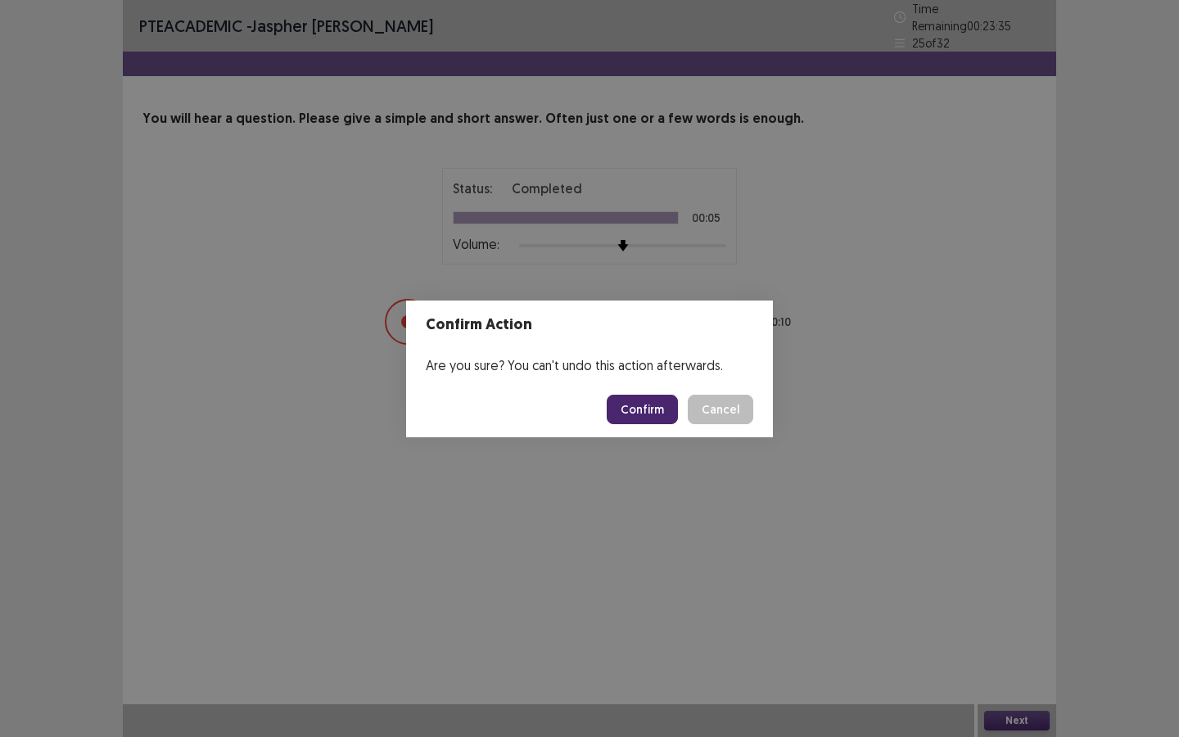
click at [645, 401] on button "Confirm" at bounding box center [642, 409] width 71 height 29
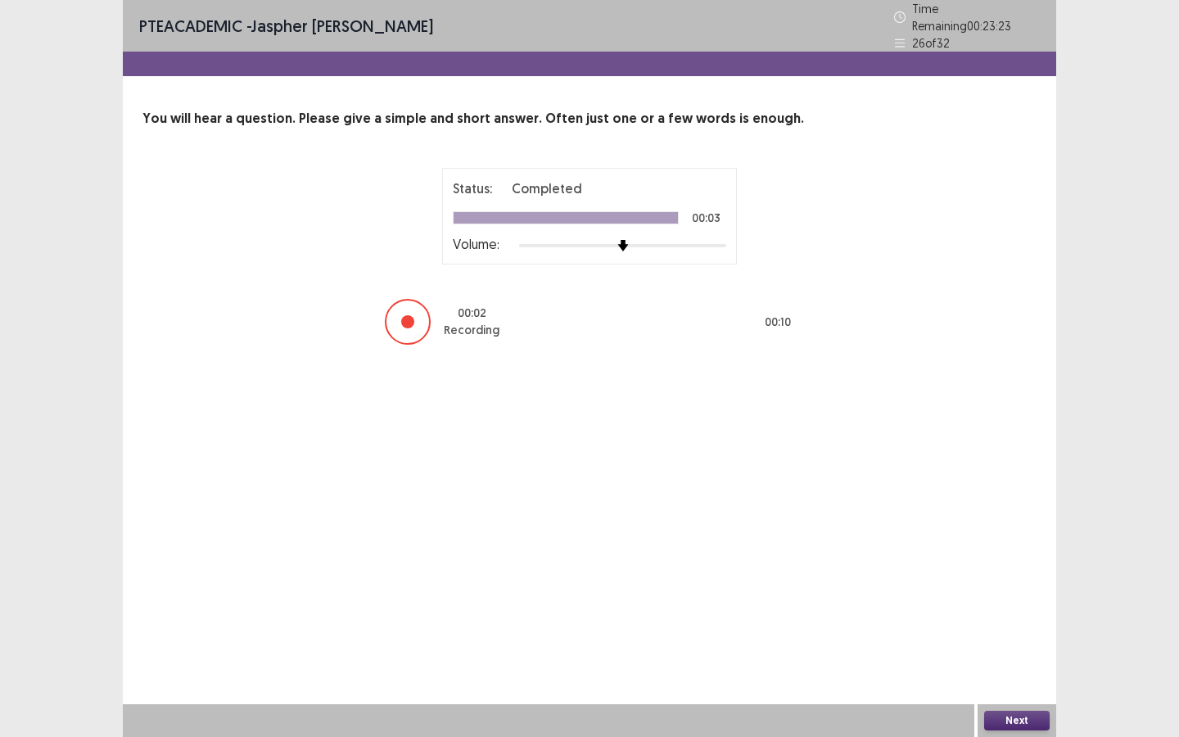
click at [1016, 585] on button "Next" at bounding box center [1017, 721] width 66 height 20
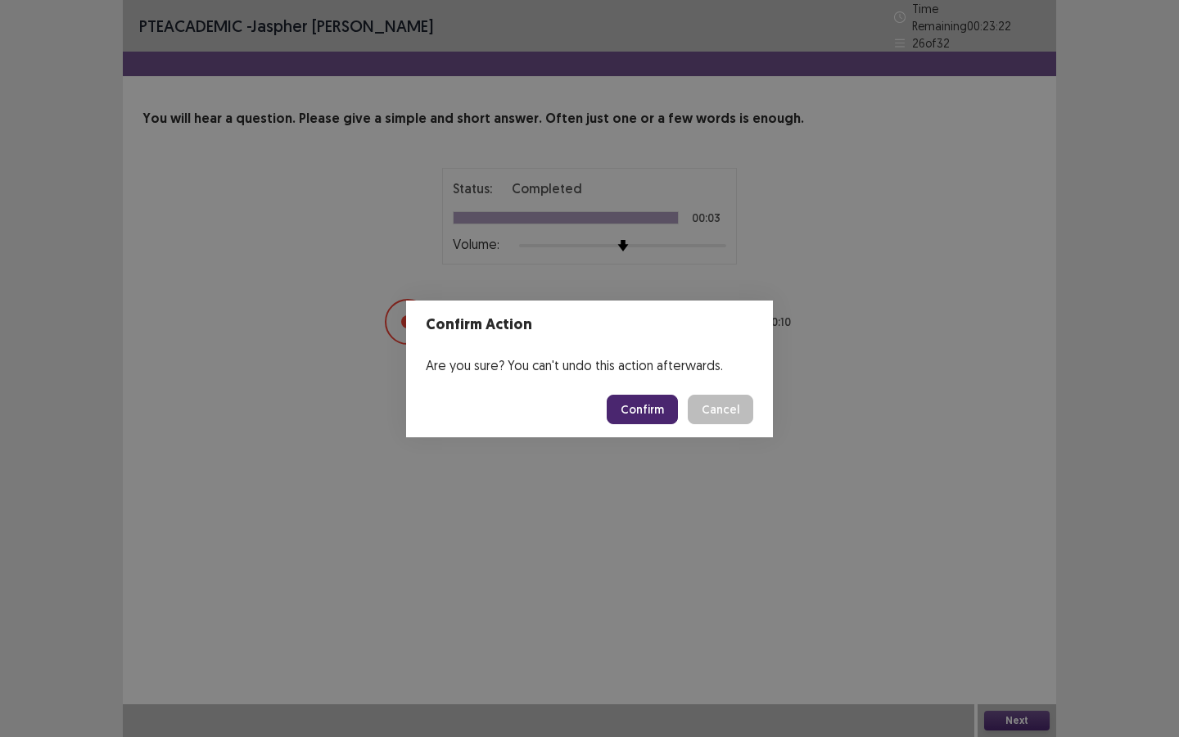
click at [659, 415] on button "Confirm" at bounding box center [642, 409] width 71 height 29
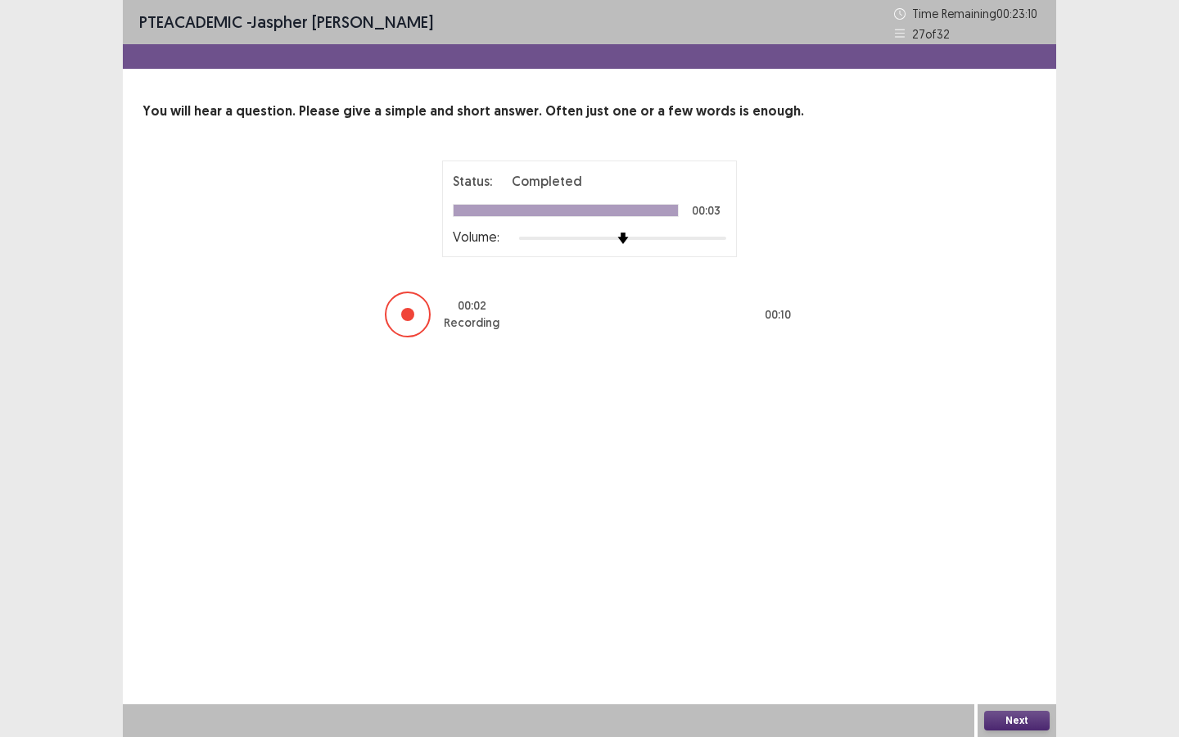
click at [1016, 585] on button "Next" at bounding box center [1017, 721] width 66 height 20
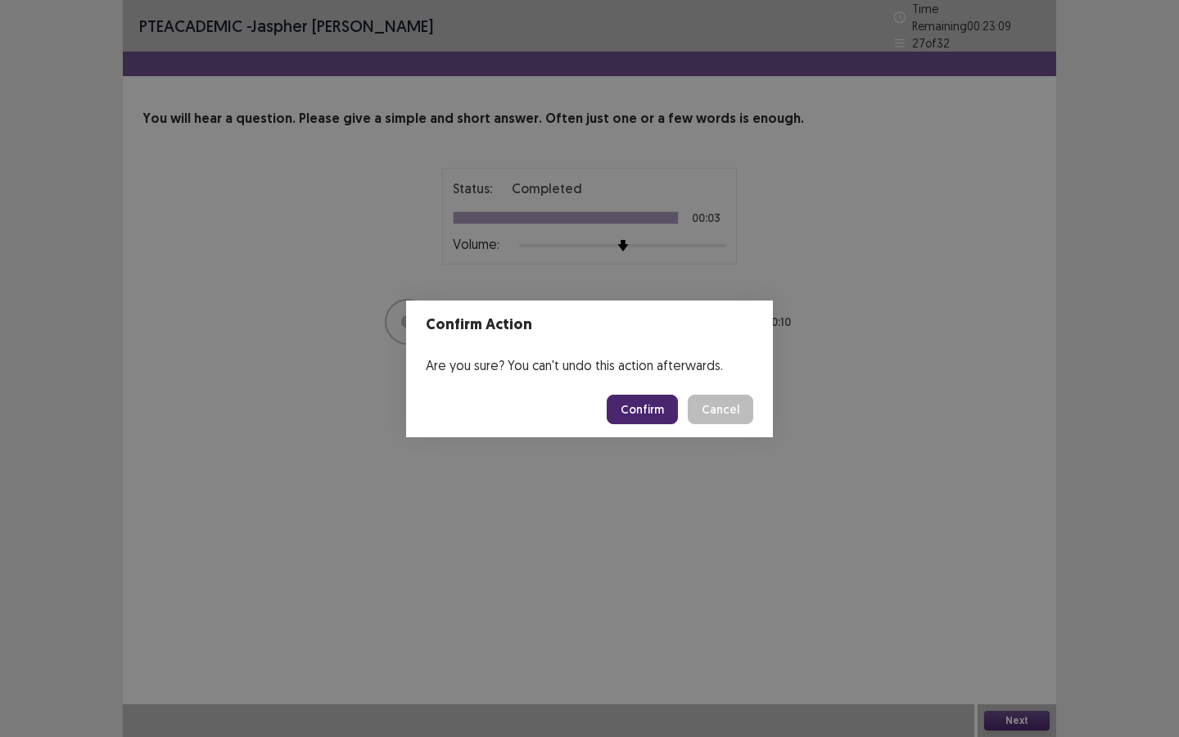
click at [648, 413] on button "Confirm" at bounding box center [642, 409] width 71 height 29
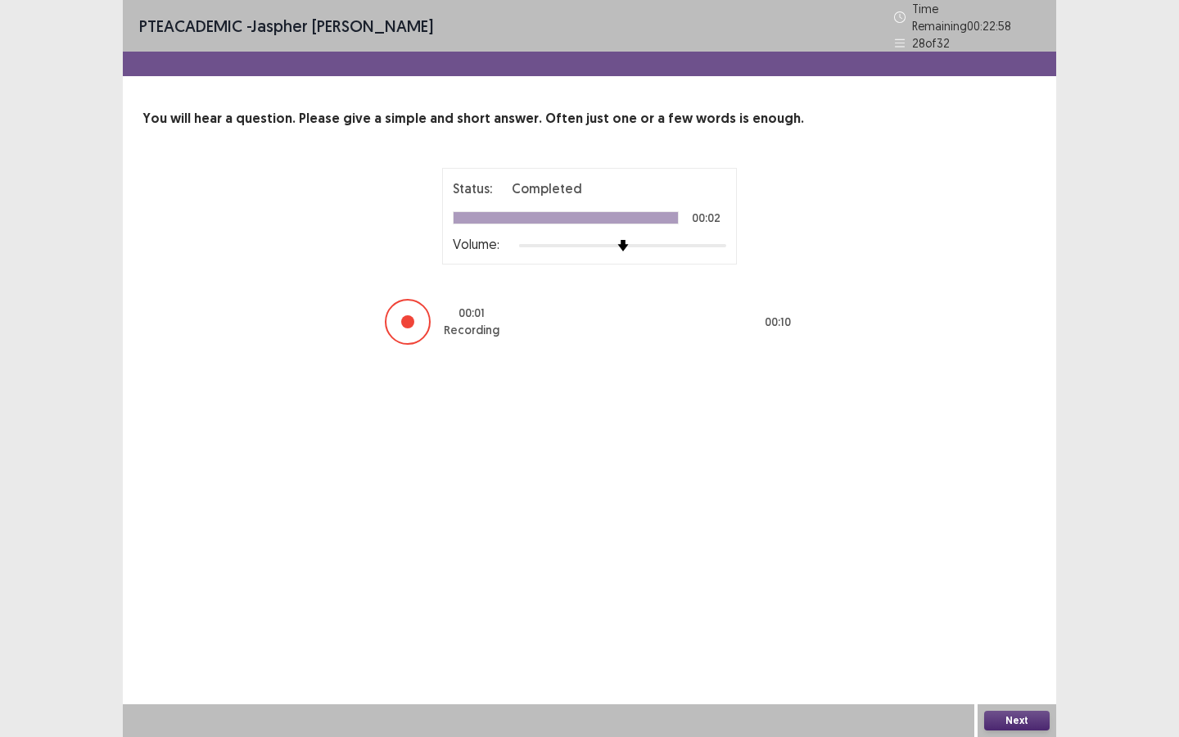
click at [1025, 585] on button "Next" at bounding box center [1017, 721] width 66 height 20
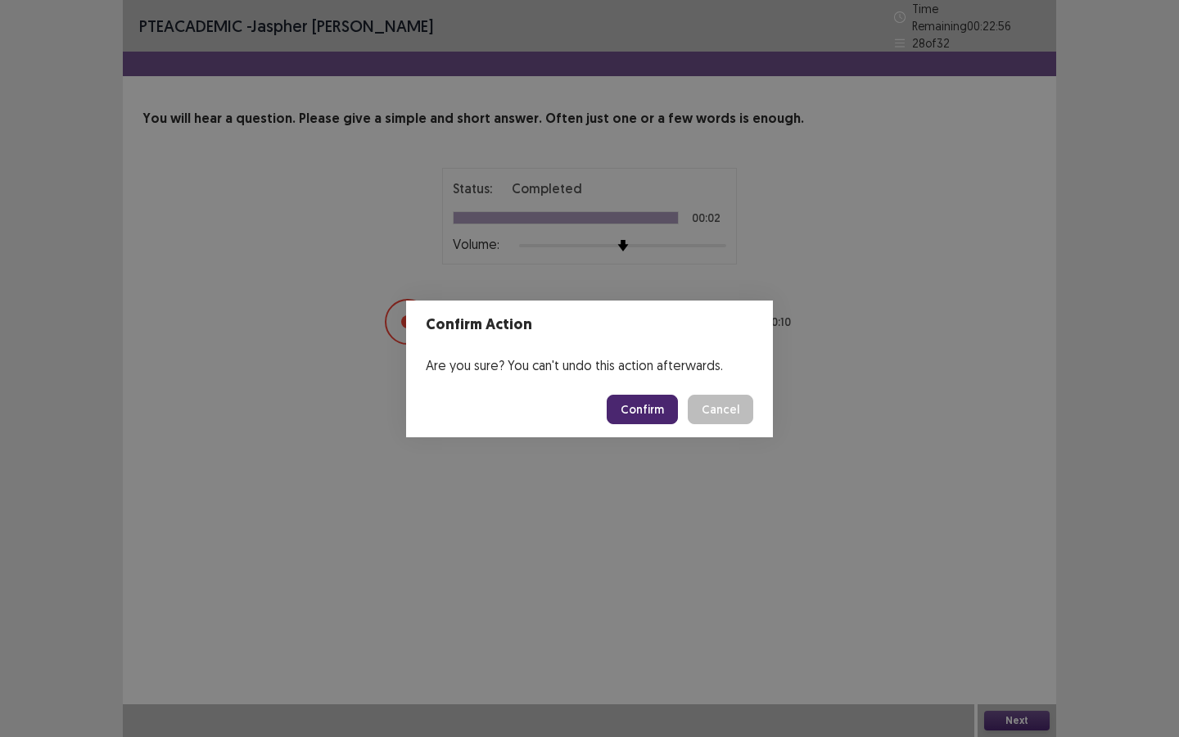
click at [675, 403] on button "Confirm" at bounding box center [642, 409] width 71 height 29
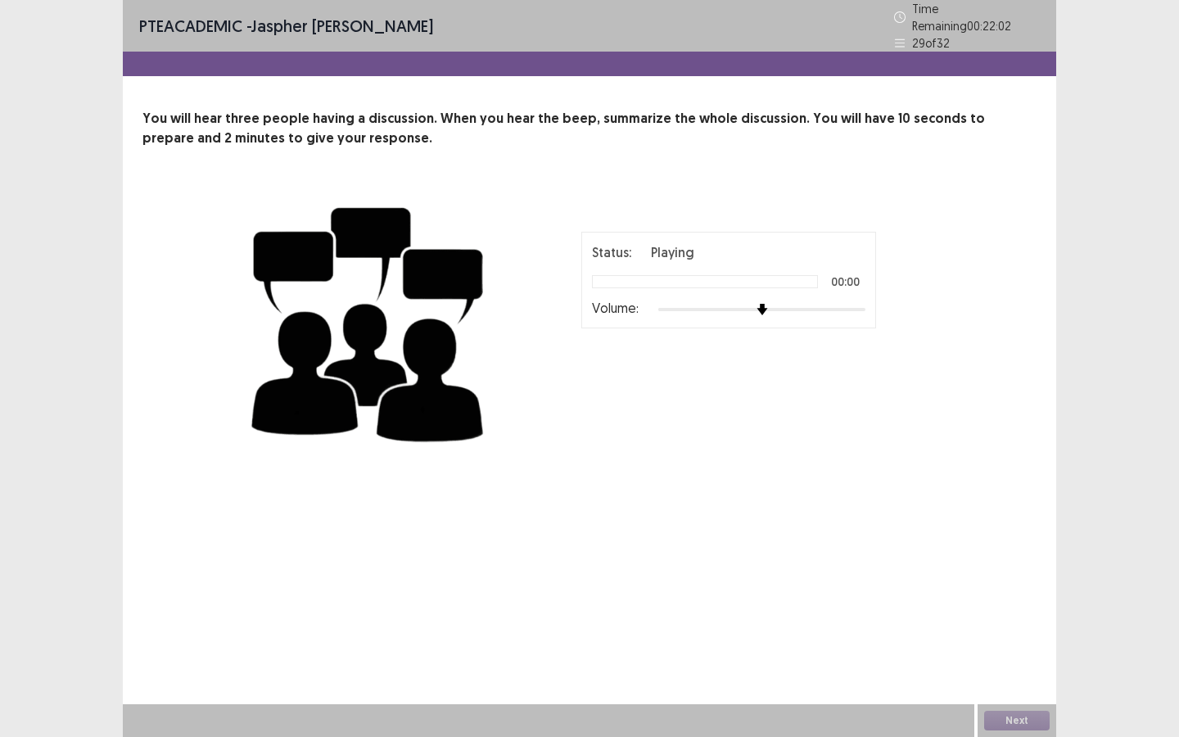
click at [675, 403] on div "00 : 00 02 : 00" at bounding box center [729, 385] width 410 height 49
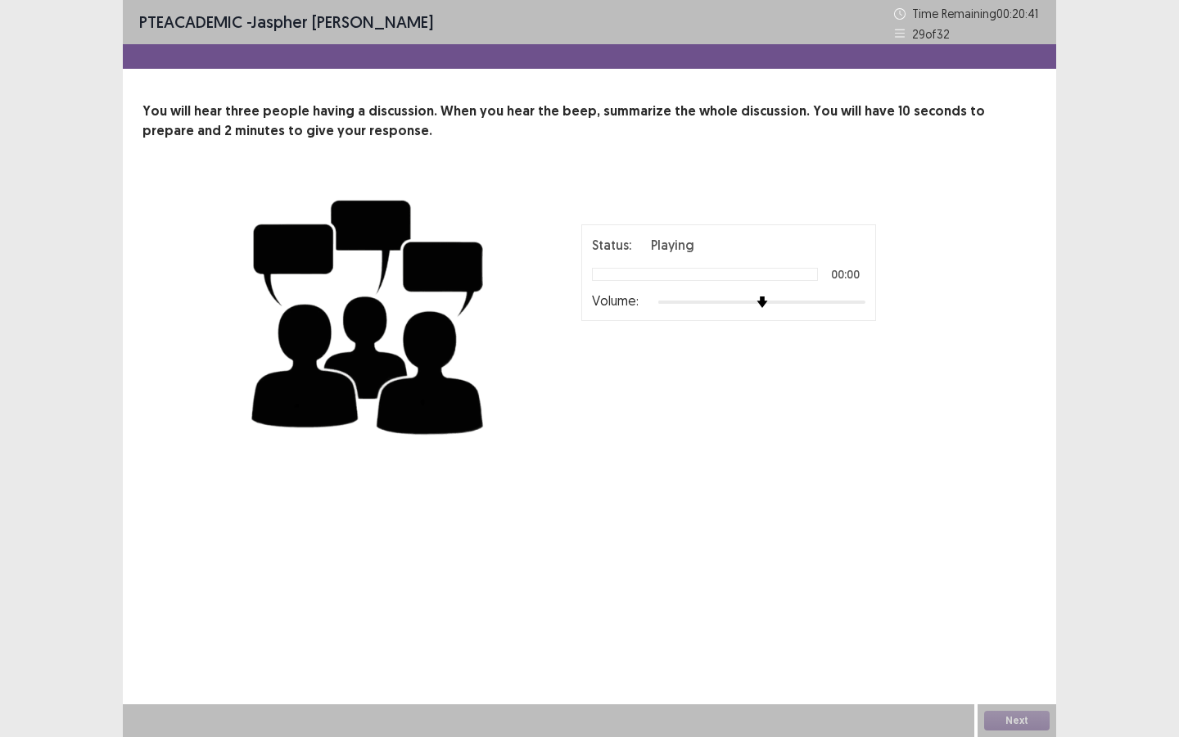
click at [291, 251] on img at bounding box center [369, 314] width 246 height 268
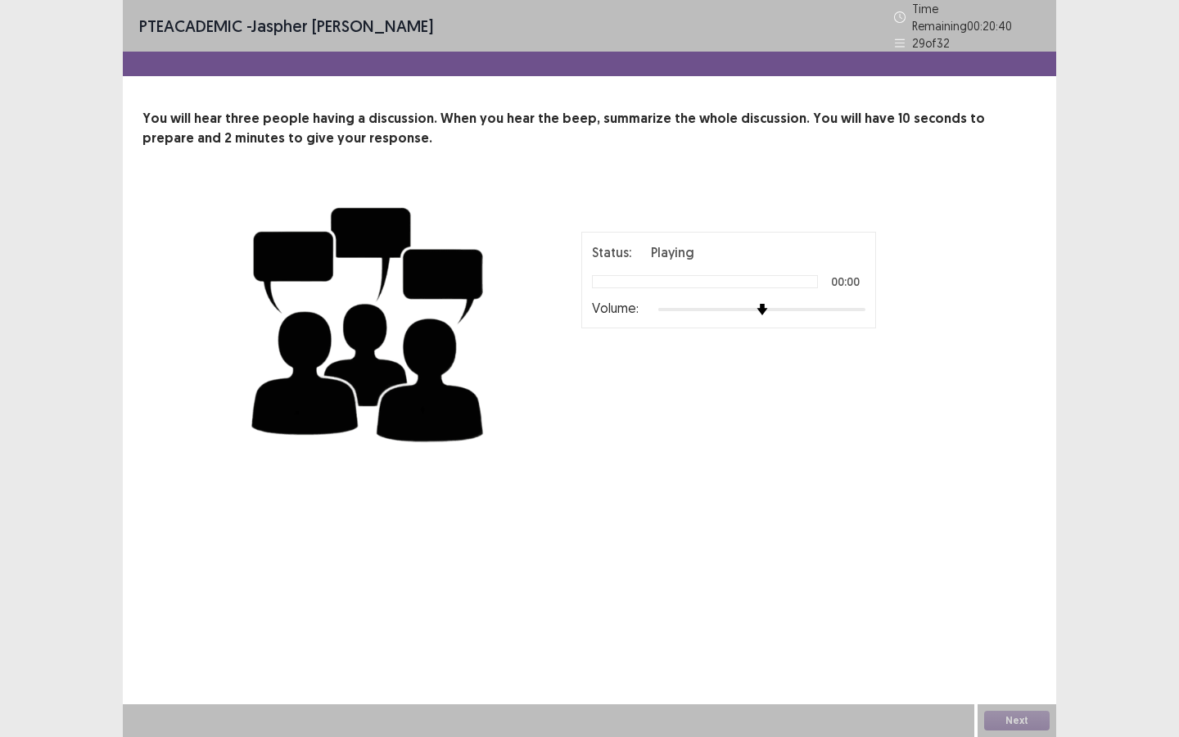
click at [358, 238] on img at bounding box center [369, 322] width 246 height 268
click at [437, 274] on img at bounding box center [369, 322] width 246 height 268
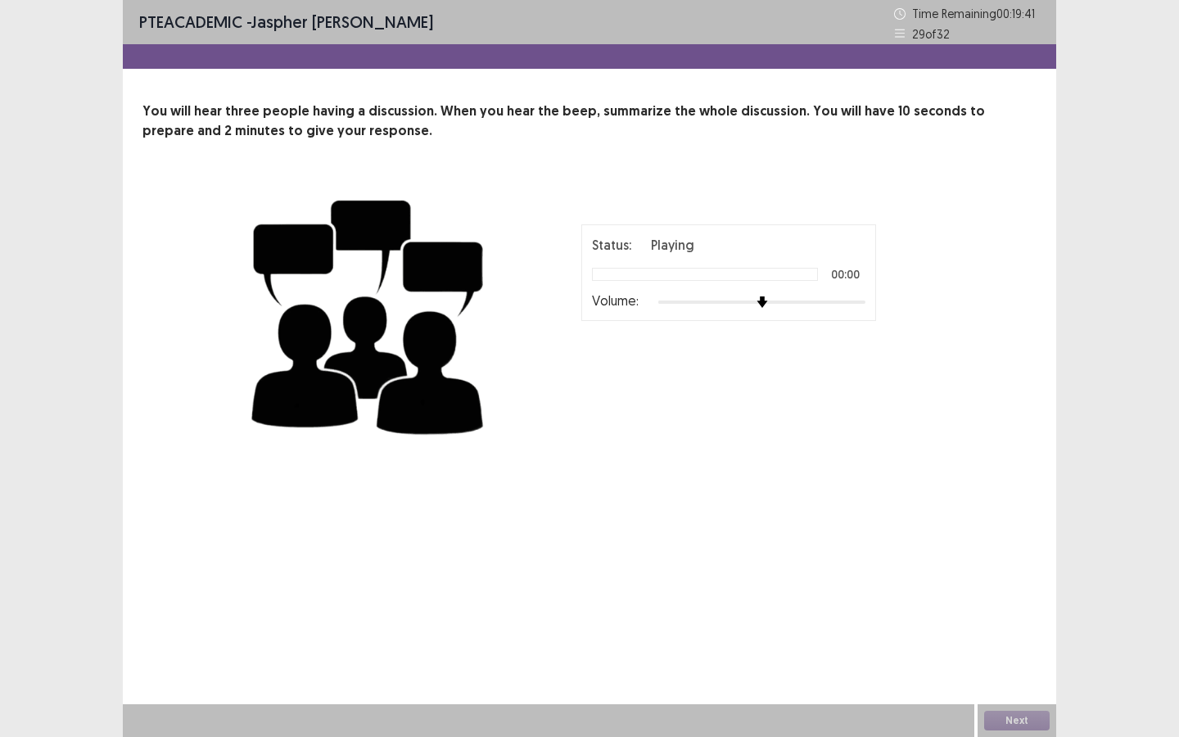
click at [1003, 585] on div "Next" at bounding box center [1017, 720] width 79 height 33
click at [747, 305] on div at bounding box center [762, 302] width 207 height 13
click at [756, 306] on div at bounding box center [762, 302] width 207 height 13
click at [758, 306] on img at bounding box center [761, 302] width 13 height 13
click at [775, 298] on div at bounding box center [762, 302] width 207 height 13
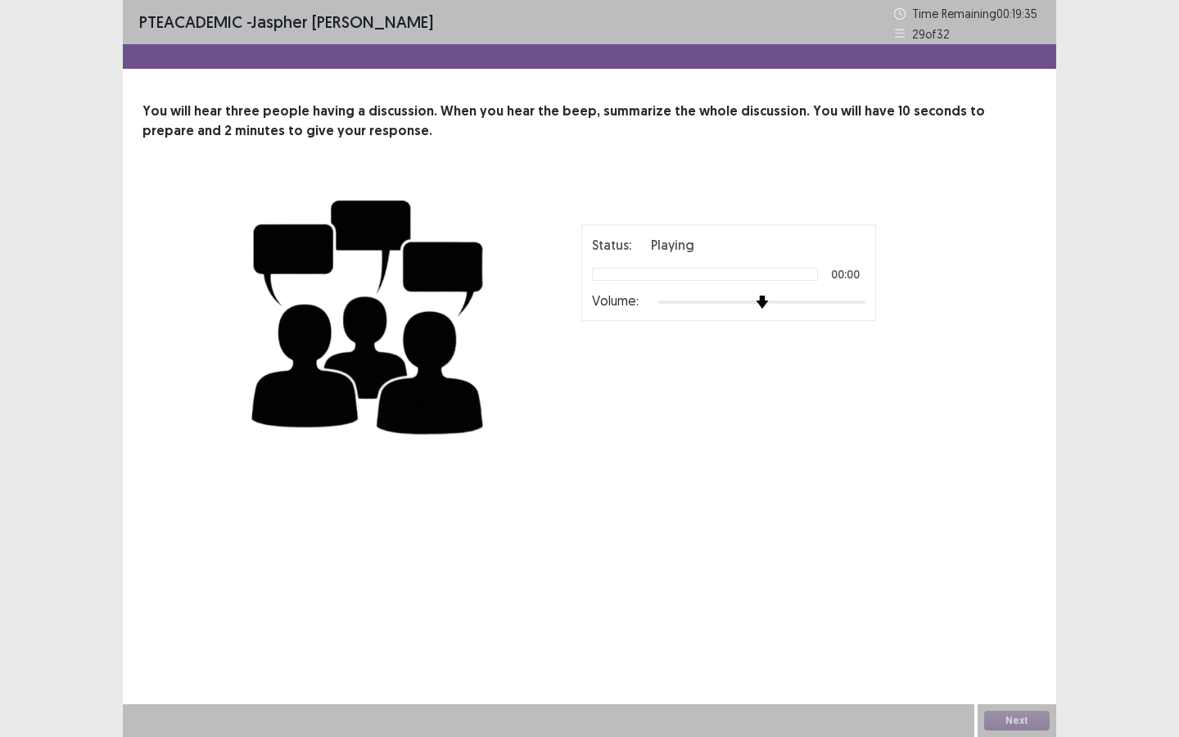
click at [768, 298] on div at bounding box center [762, 302] width 207 height 13
click at [468, 283] on img at bounding box center [369, 314] width 246 height 268
click at [636, 585] on div "PTE academic - Jaspher [PERSON_NAME] Time Remaining 00 : 19 : 01 29 of 32 You w…" at bounding box center [590, 368] width 934 height 737
click at [636, 585] on div "PTE academic - [PERSON_NAME] Time Remaining 00 : 18 : 60 29 of 32 You will hear…" at bounding box center [590, 368] width 934 height 737
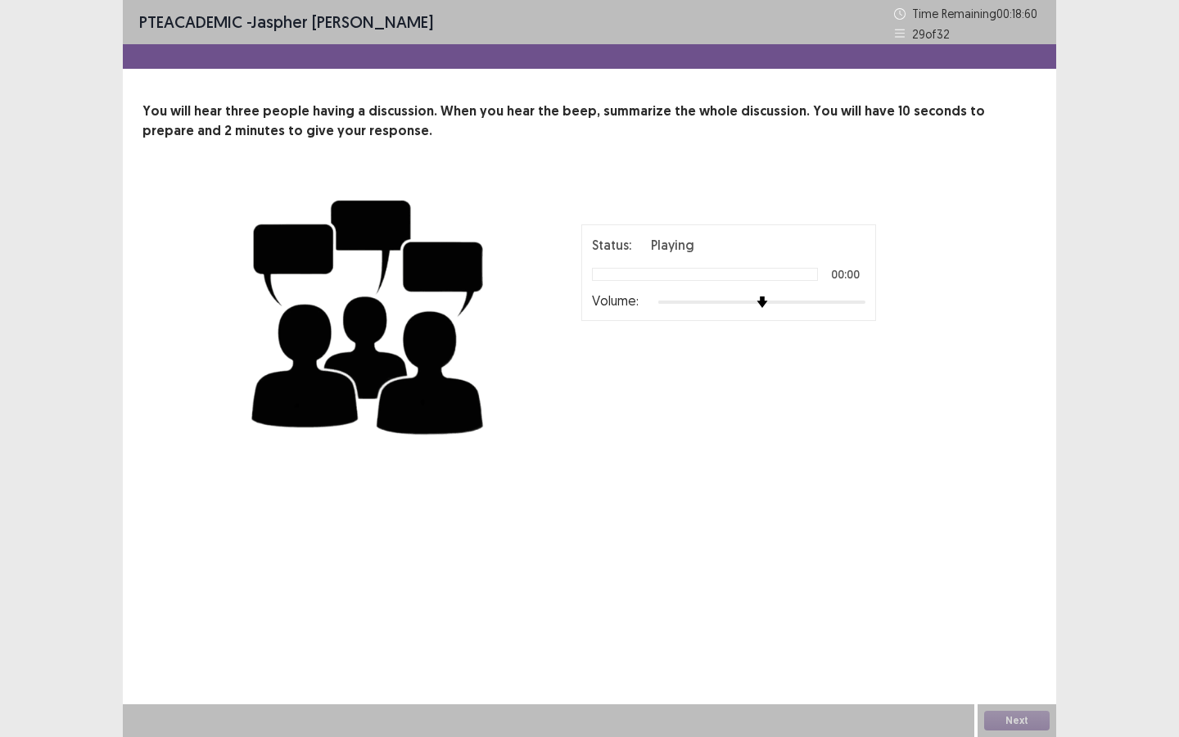
click at [326, 481] on div "PTE academic - [PERSON_NAME] Time Remaining 00 : 18 : 60 29 of 32 You will hear…" at bounding box center [590, 368] width 934 height 737
click at [700, 506] on div "PTE academic - Jaspher [PERSON_NAME] Time Remaining 00 : 18 : 58 29 of 32 You w…" at bounding box center [590, 368] width 934 height 737
click at [700, 506] on div "PTE academic - [PERSON_NAME] Time Remaining 00 : 18 : 57 29 of 32 You will hear…" at bounding box center [590, 368] width 934 height 737
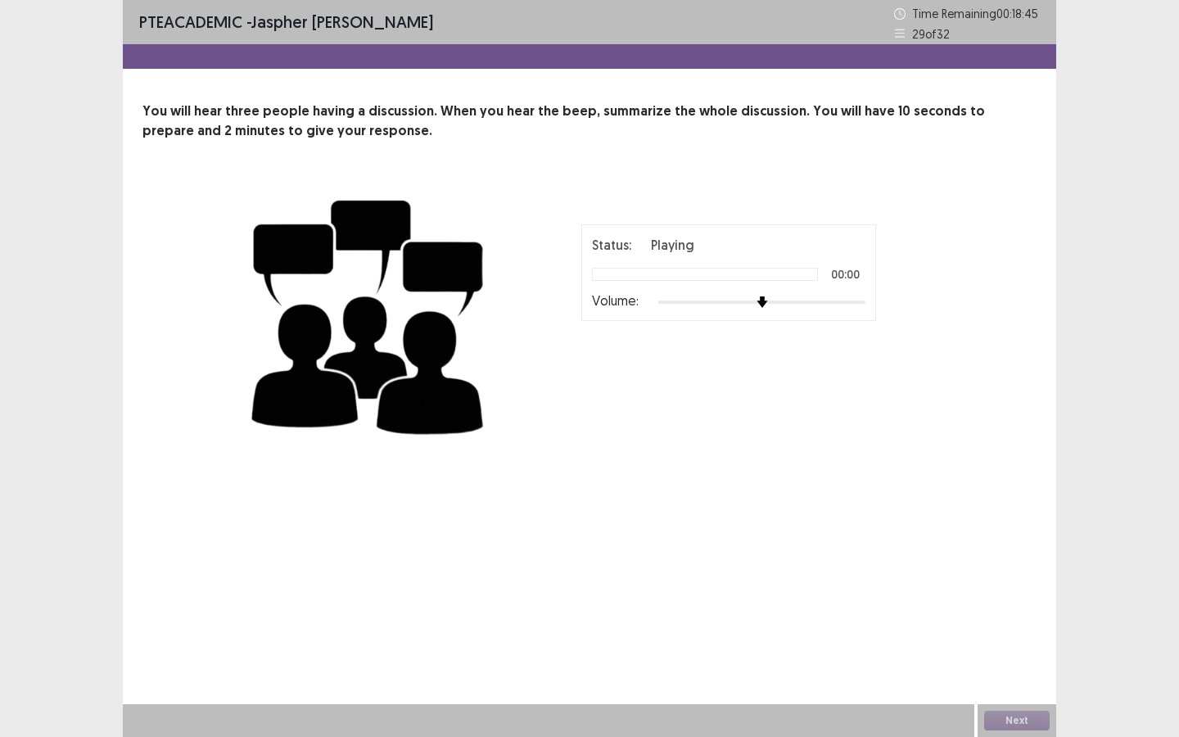
click at [900, 35] on icon at bounding box center [899, 33] width 11 height 11
click at [899, 12] on icon at bounding box center [899, 13] width 11 height 11
click at [899, 13] on icon at bounding box center [899, 13] width 11 height 11
click at [300, 248] on img at bounding box center [369, 314] width 246 height 268
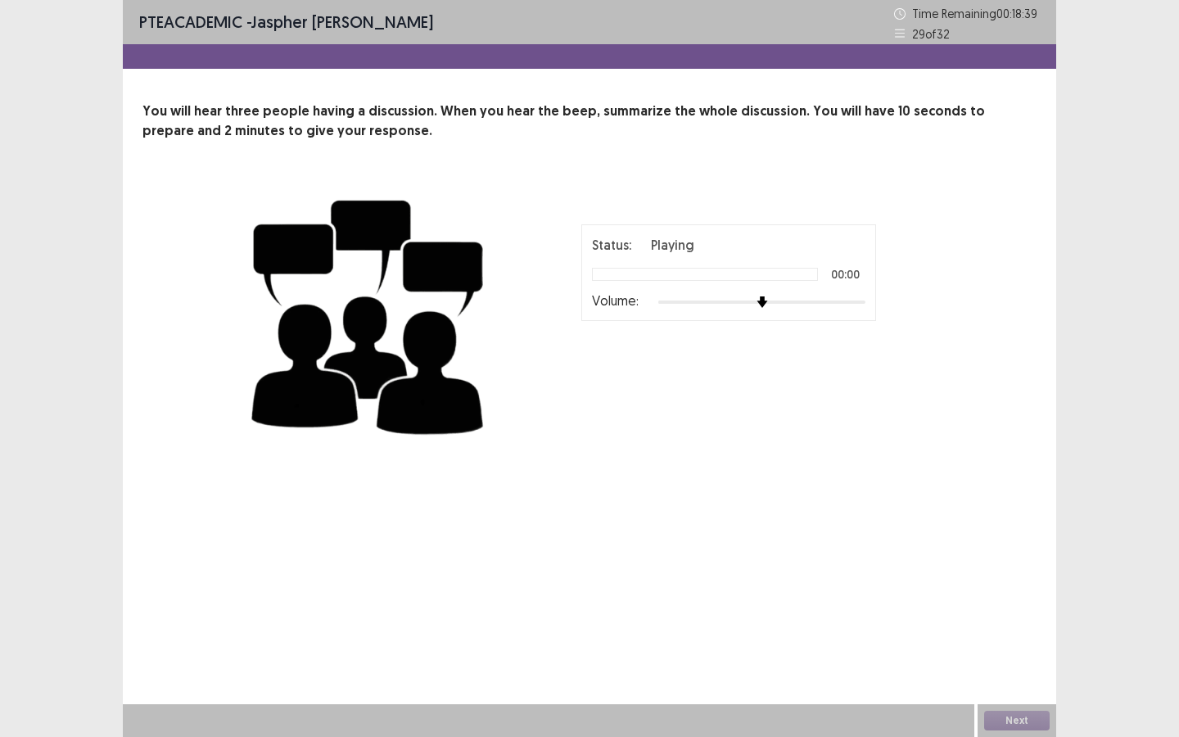
click at [361, 229] on img at bounding box center [369, 314] width 246 height 268
click at [641, 408] on div "Status: Playing 00:00 Volume: 00 : 00 02 : 00" at bounding box center [590, 314] width 688 height 268
click at [714, 459] on div "PTE academic - Jaspher [PERSON_NAME] Time Remaining 00 : 17 : 34 29 of 32 You w…" at bounding box center [590, 240] width 934 height 481
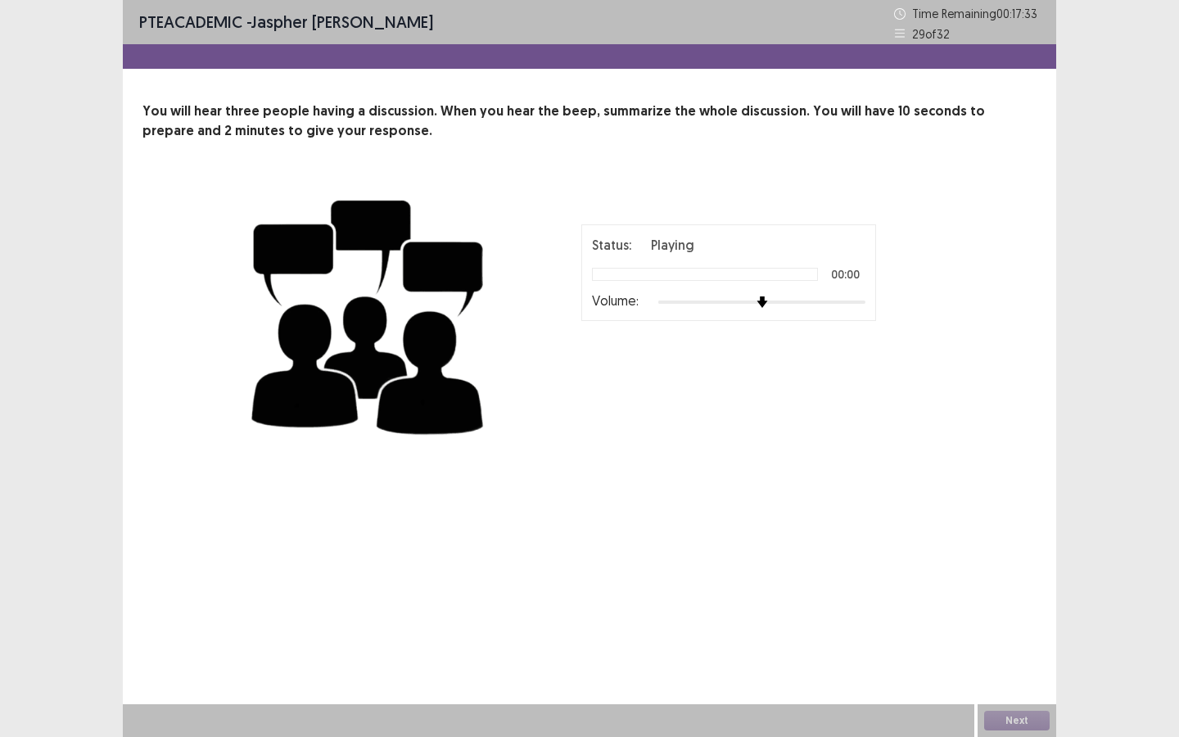
click at [714, 459] on div "PTE academic - Jaspher [PERSON_NAME] Time Remaining 00 : 17 : 33 29 of 32 You w…" at bounding box center [590, 240] width 934 height 481
click at [690, 464] on div "PTE academic - Jaspher [PERSON_NAME] Time Remaining 00 : 16 : 15 29 of 32 You w…" at bounding box center [590, 240] width 934 height 481
click at [690, 460] on div "PTE academic - Jaspher [PERSON_NAME] Time Remaining 00 : 16 : 15 29 of 32 You w…" at bounding box center [590, 240] width 934 height 481
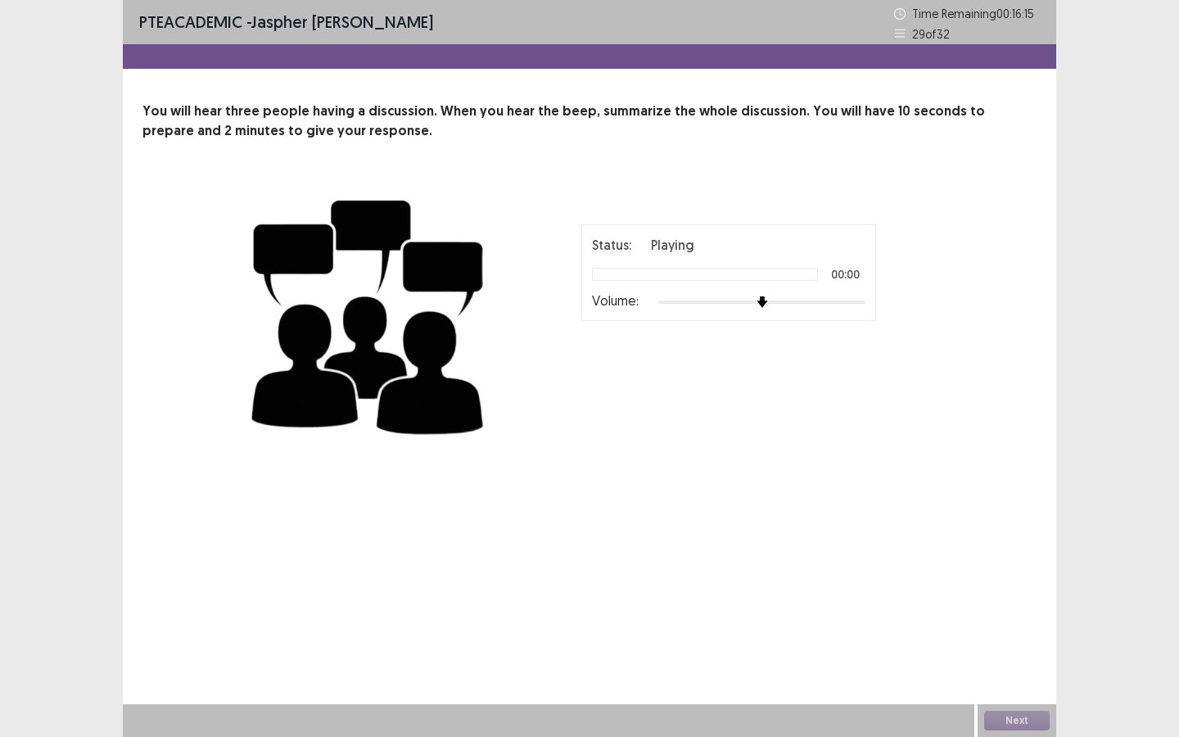
click at [690, 459] on div "PTE academic - Jaspher [PERSON_NAME] Time Remaining 00 : 16 : 15 29 of 32 You w…" at bounding box center [590, 240] width 934 height 481
click at [690, 459] on div "PTE academic - [PERSON_NAME] Time Remaining 00 : 16 : 14 29 of 32 You will hear…" at bounding box center [590, 240] width 934 height 481
click at [1036, 585] on div "Next" at bounding box center [1017, 720] width 79 height 33
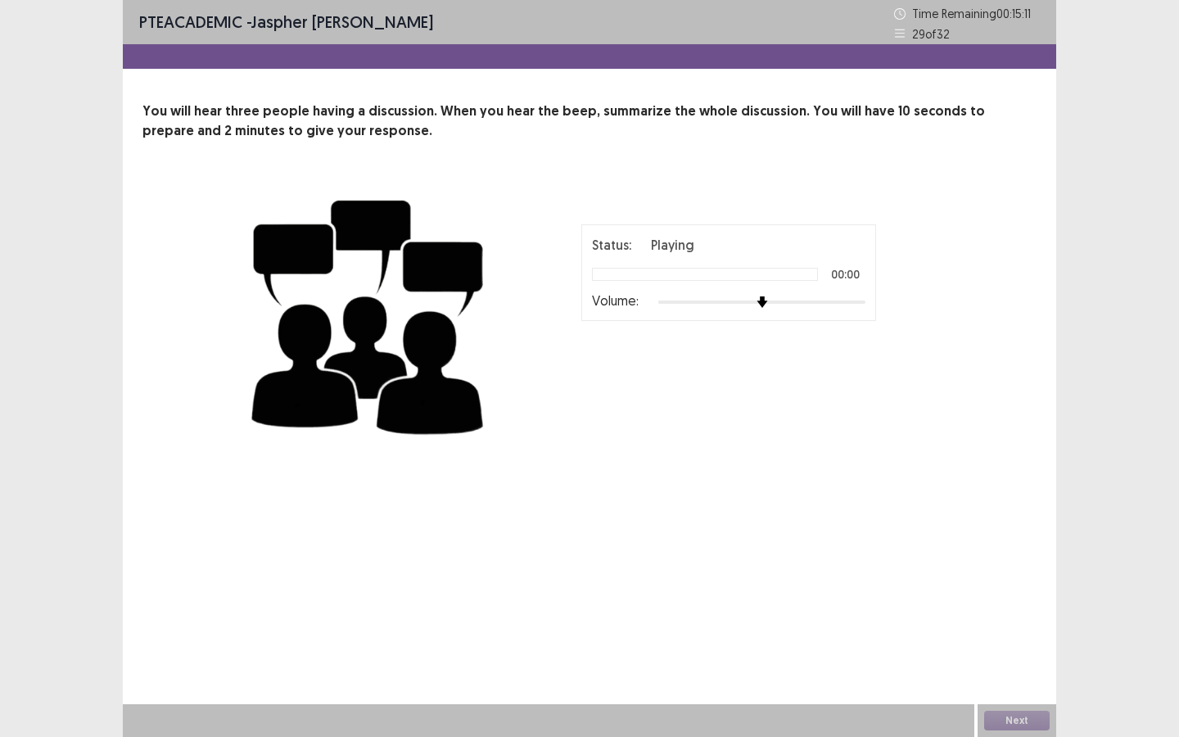
click at [1036, 585] on div "Next" at bounding box center [1017, 720] width 79 height 33
click at [1018, 585] on div "Next" at bounding box center [1017, 720] width 79 height 33
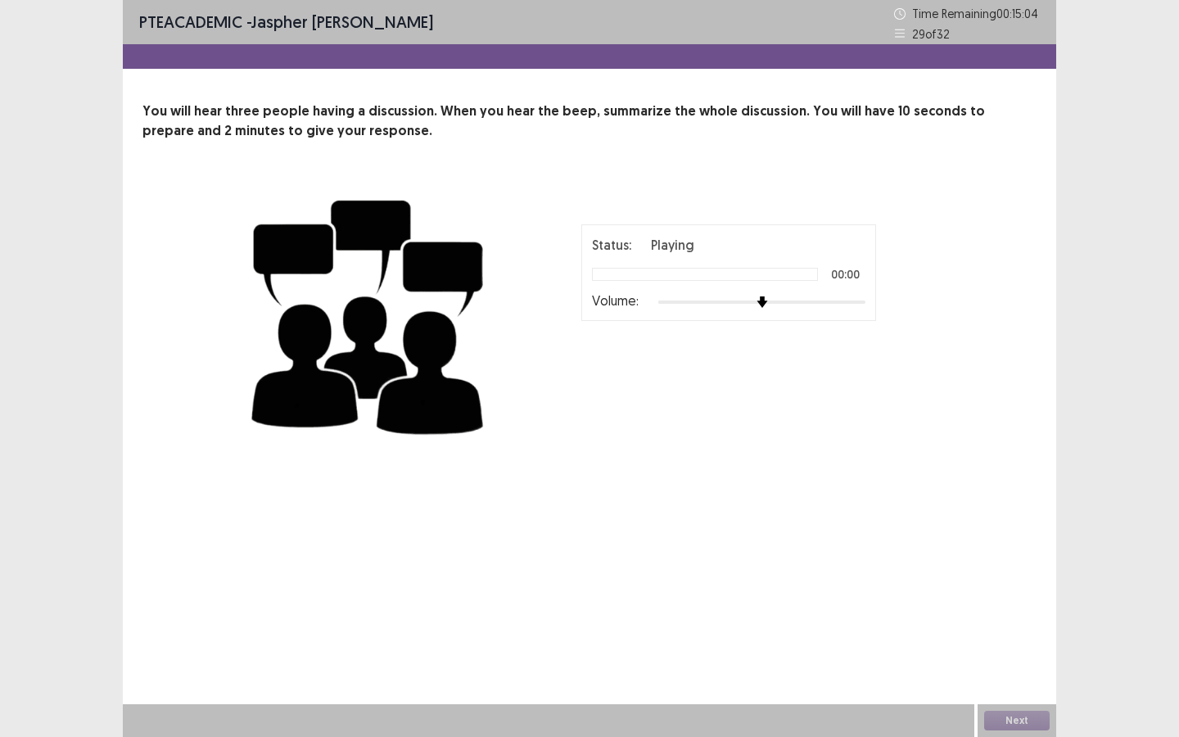
click at [1018, 585] on div "Next" at bounding box center [1017, 720] width 79 height 33
click at [748, 301] on div at bounding box center [762, 302] width 207 height 13
click at [748, 301] on div at bounding box center [741, 302] width 15 height 15
click at [777, 312] on div "Status: Playing 00:00 Volume:" at bounding box center [729, 272] width 295 height 97
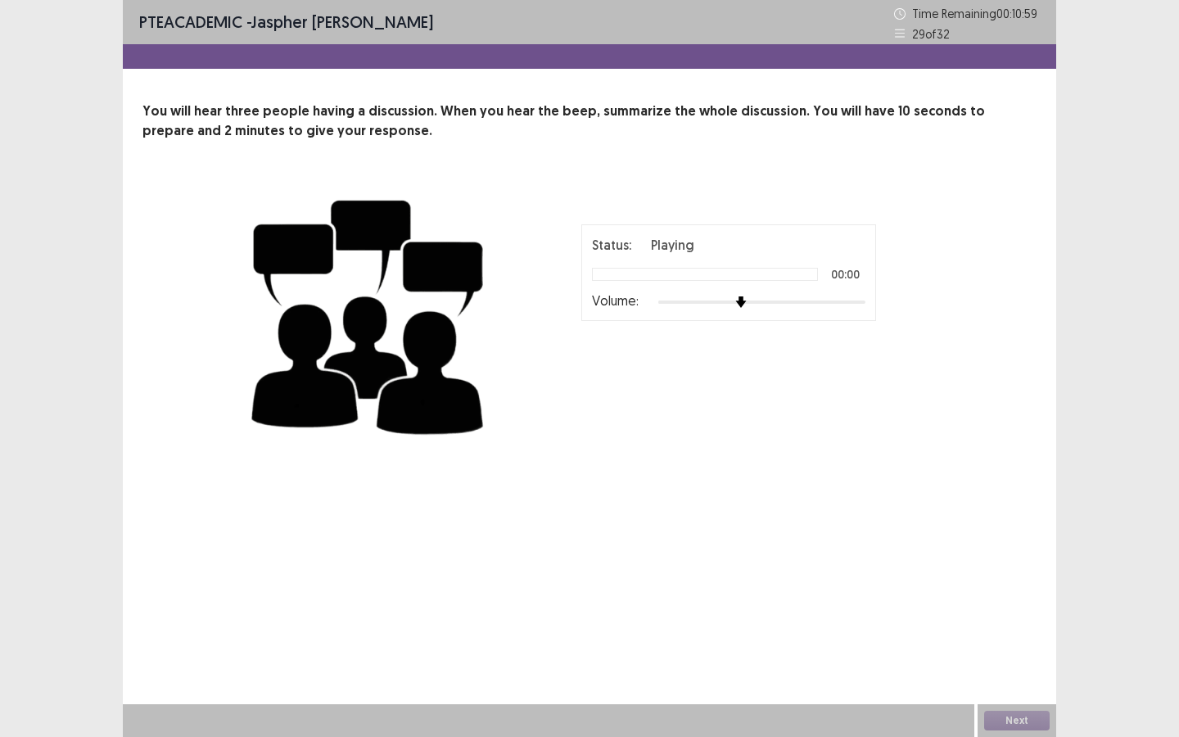
click at [777, 312] on div "Status: Playing 00:00 Volume:" at bounding box center [729, 272] width 295 height 97
click at [805, 301] on div at bounding box center [762, 302] width 207 height 13
click at [820, 302] on div at bounding box center [762, 302] width 207 height 13
click at [795, 300] on div at bounding box center [762, 302] width 207 height 13
click at [793, 300] on div at bounding box center [762, 302] width 207 height 13
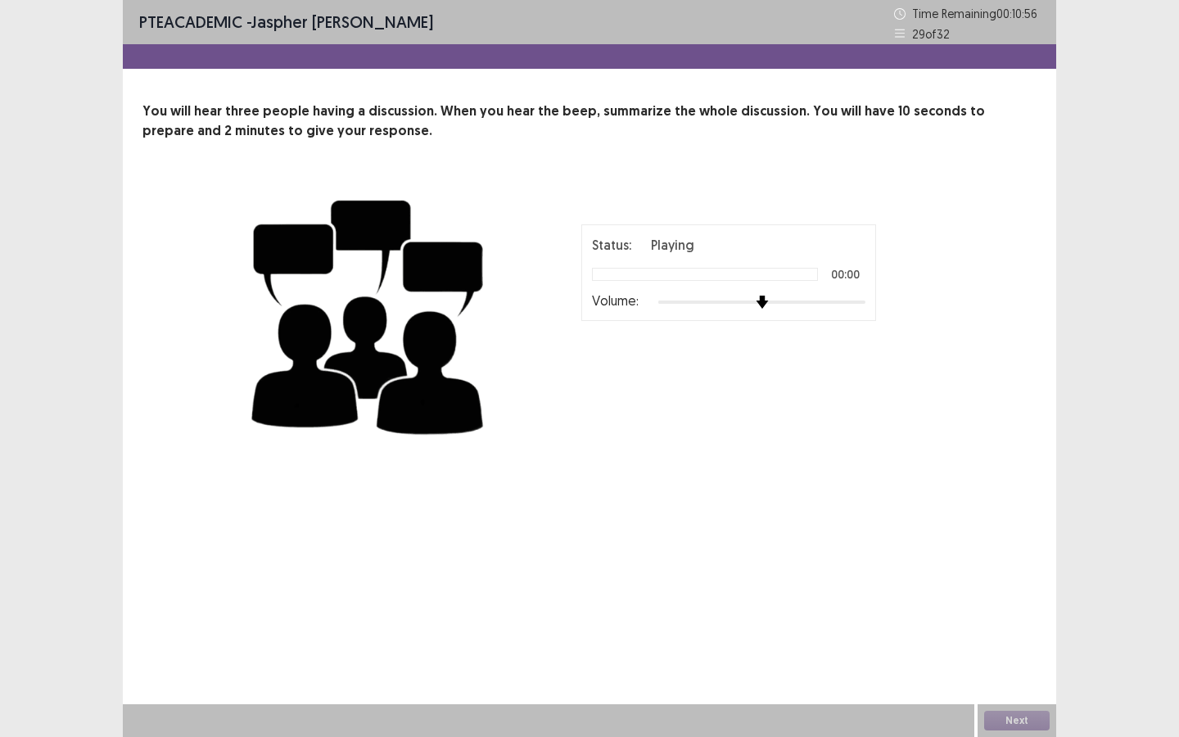
click at [754, 296] on div at bounding box center [762, 302] width 207 height 13
click at [751, 296] on div at bounding box center [762, 302] width 207 height 13
click at [672, 297] on div at bounding box center [762, 302] width 207 height 13
click at [759, 301] on div at bounding box center [762, 302] width 207 height 13
click at [325, 223] on img at bounding box center [369, 314] width 246 height 268
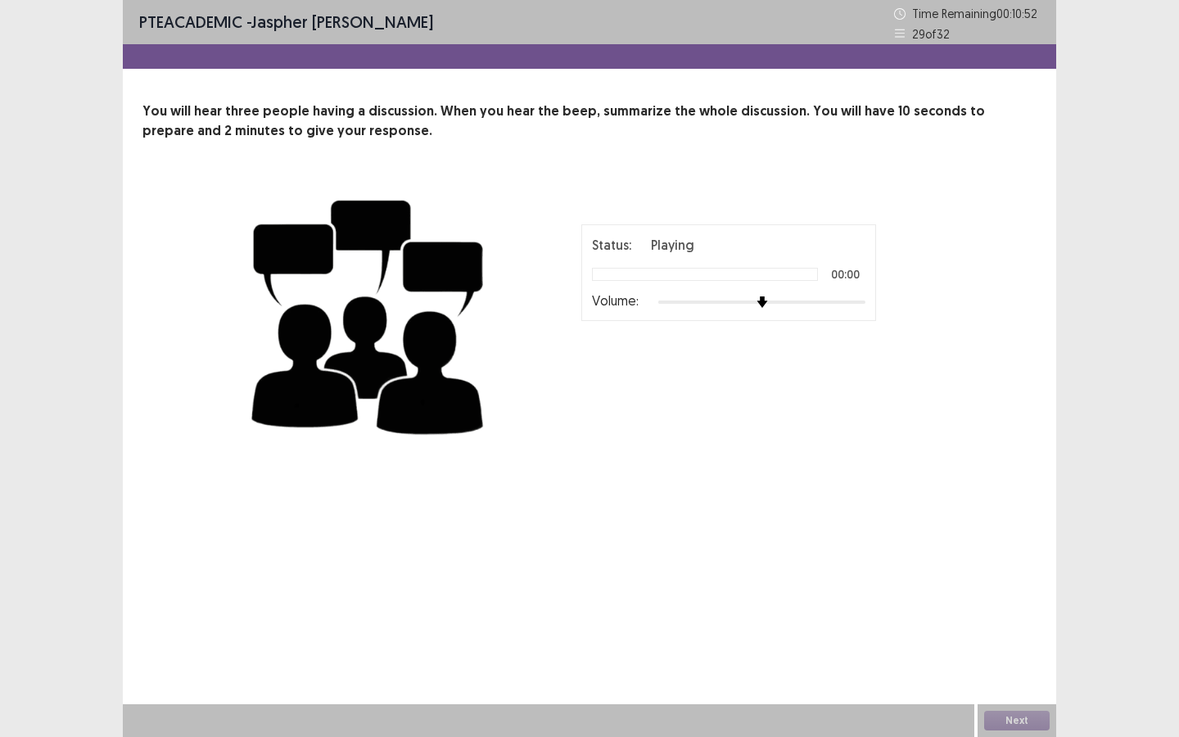
click at [325, 223] on img at bounding box center [369, 314] width 246 height 268
click at [374, 215] on img at bounding box center [369, 314] width 246 height 268
click at [356, 324] on img at bounding box center [369, 314] width 246 height 268
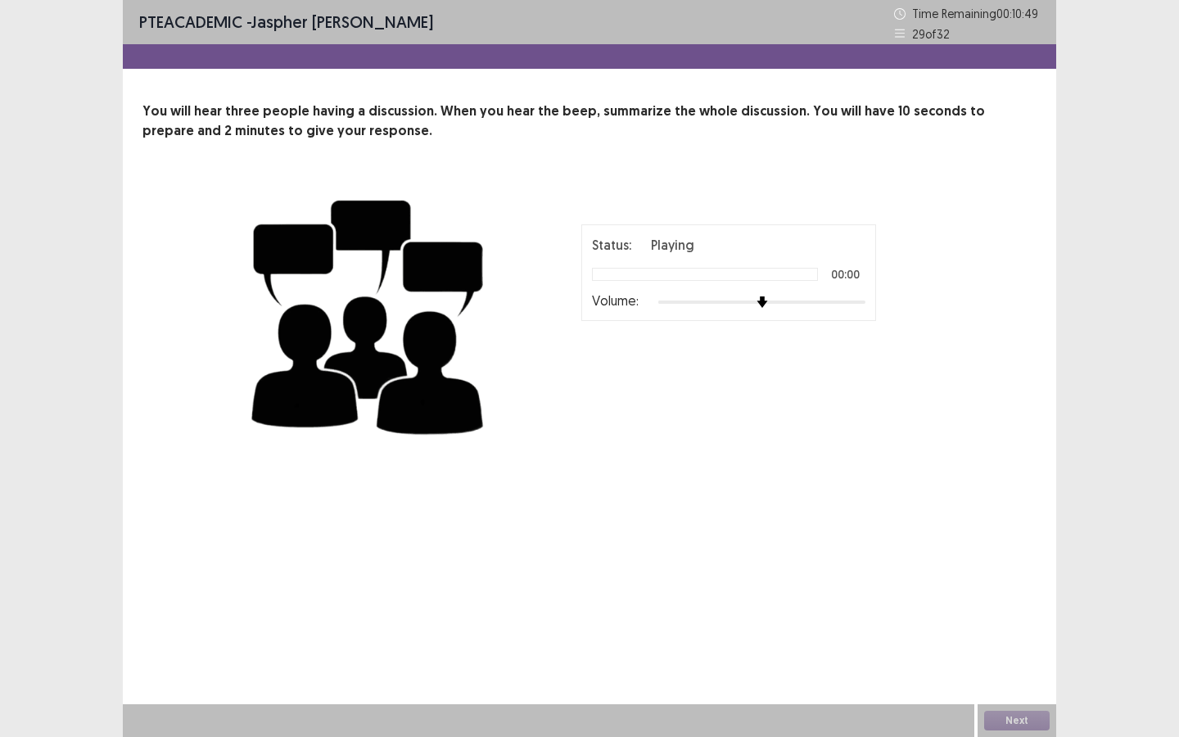
click at [305, 355] on img at bounding box center [369, 314] width 246 height 268
click at [379, 414] on img at bounding box center [369, 314] width 246 height 268
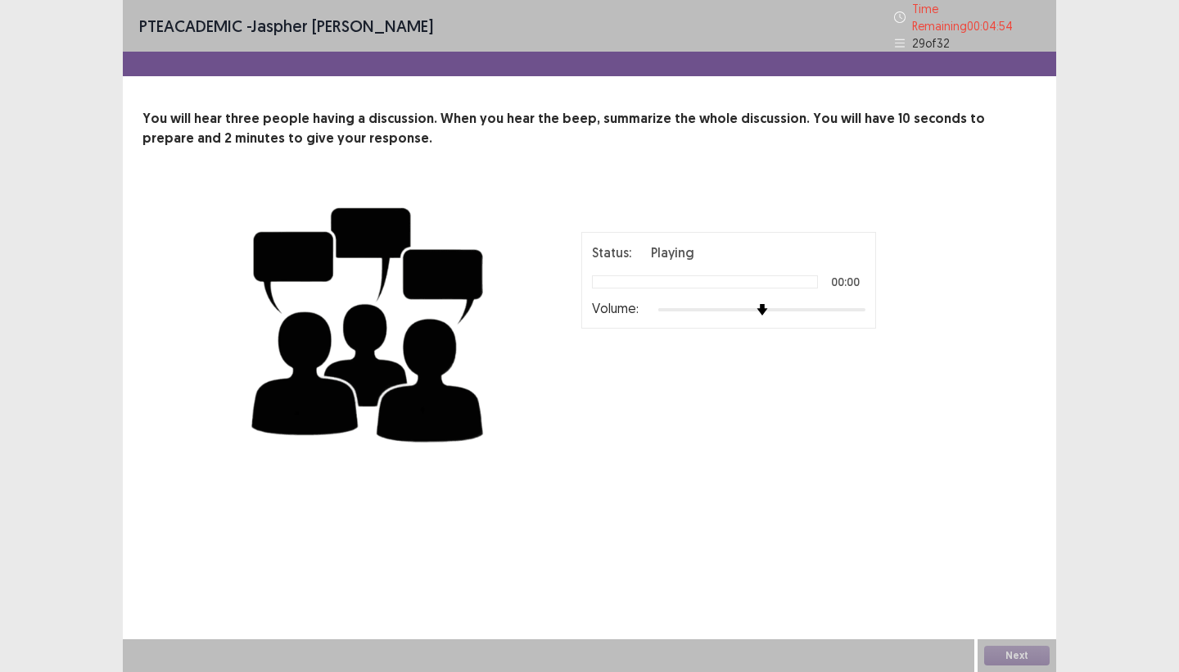
click at [645, 502] on div "PTE academic - [PERSON_NAME] Time Remaining 00 : 04 : 54 29 of 32 You will hear…" at bounding box center [590, 336] width 934 height 672
click at [645, 501] on div "PTE academic - [PERSON_NAME] Time Remaining 00 : 04 : 54 29 of 32 You will hear…" at bounding box center [590, 336] width 934 height 672
click at [898, 38] on icon at bounding box center [899, 43] width 11 height 11
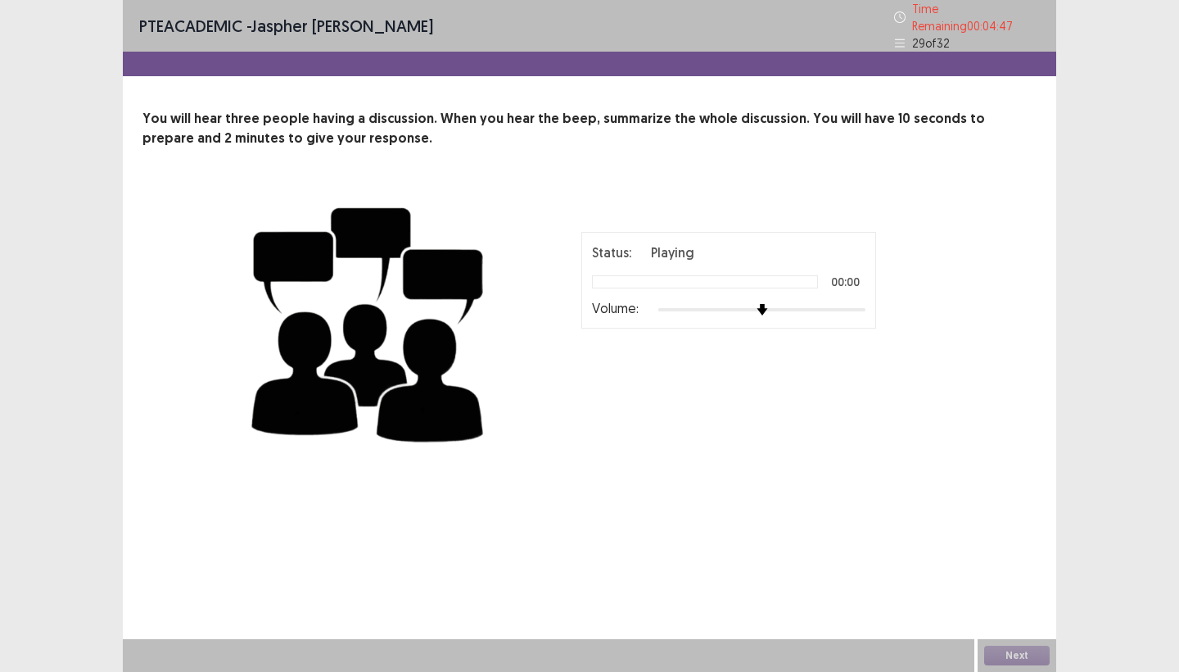
click at [932, 41] on p "29 of 32" at bounding box center [931, 42] width 38 height 17
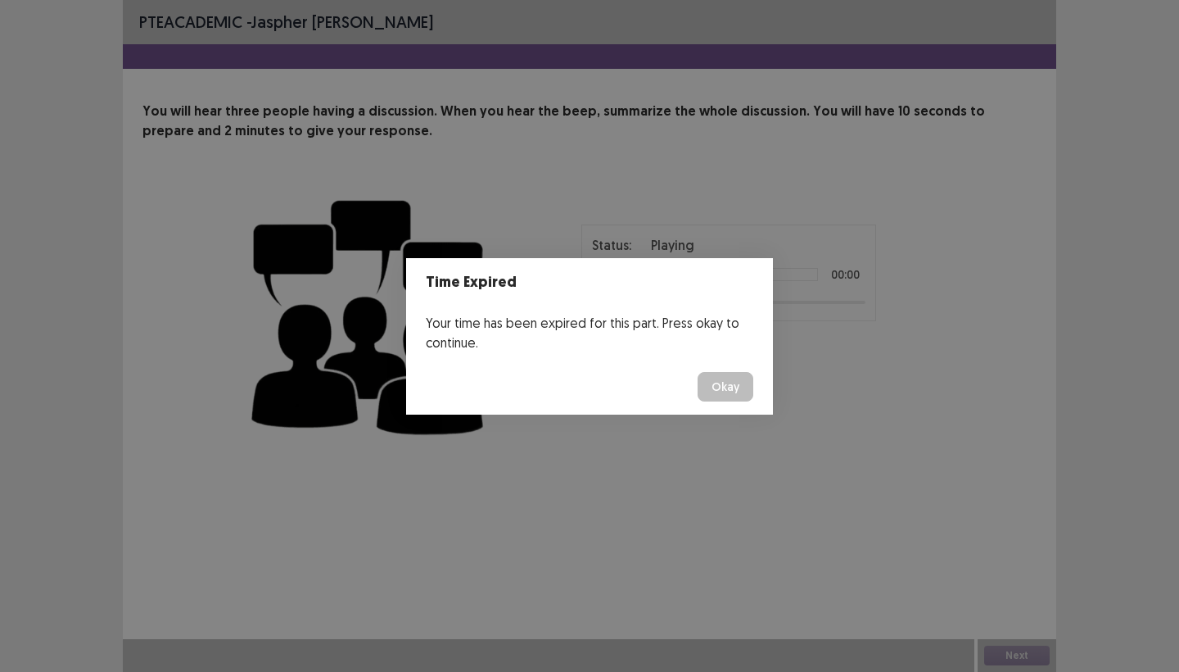
click at [726, 391] on button "Okay" at bounding box center [726, 386] width 56 height 29
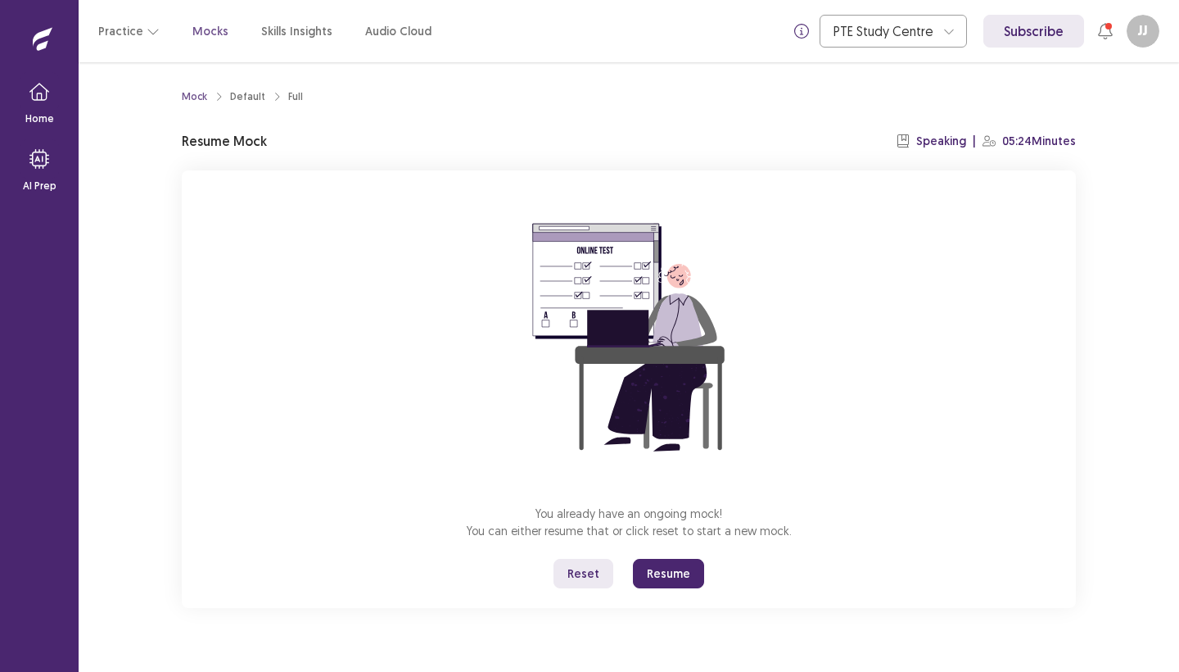
click at [668, 560] on button "Resume" at bounding box center [668, 573] width 71 height 29
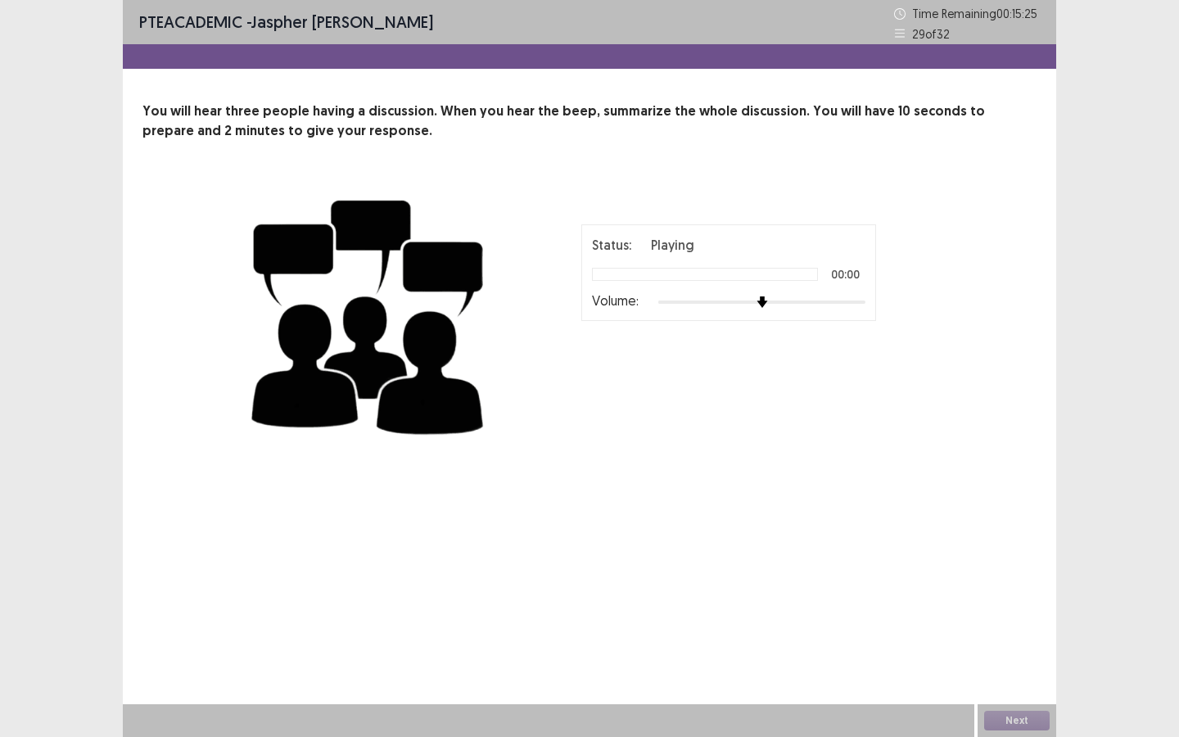
click at [676, 585] on div "PTE academic - [PERSON_NAME] Time Remaining 00 : 15 : 25 29 of 32 You will hear…" at bounding box center [590, 368] width 934 height 737
click at [194, 335] on div "Status: Playing 00:00 Volume: 00 : 00 02 : 00" at bounding box center [590, 314] width 894 height 268
click at [789, 334] on div "Status: Playing 00:00 Volume: 00 : 00 02 : 00" at bounding box center [729, 313] width 410 height 179
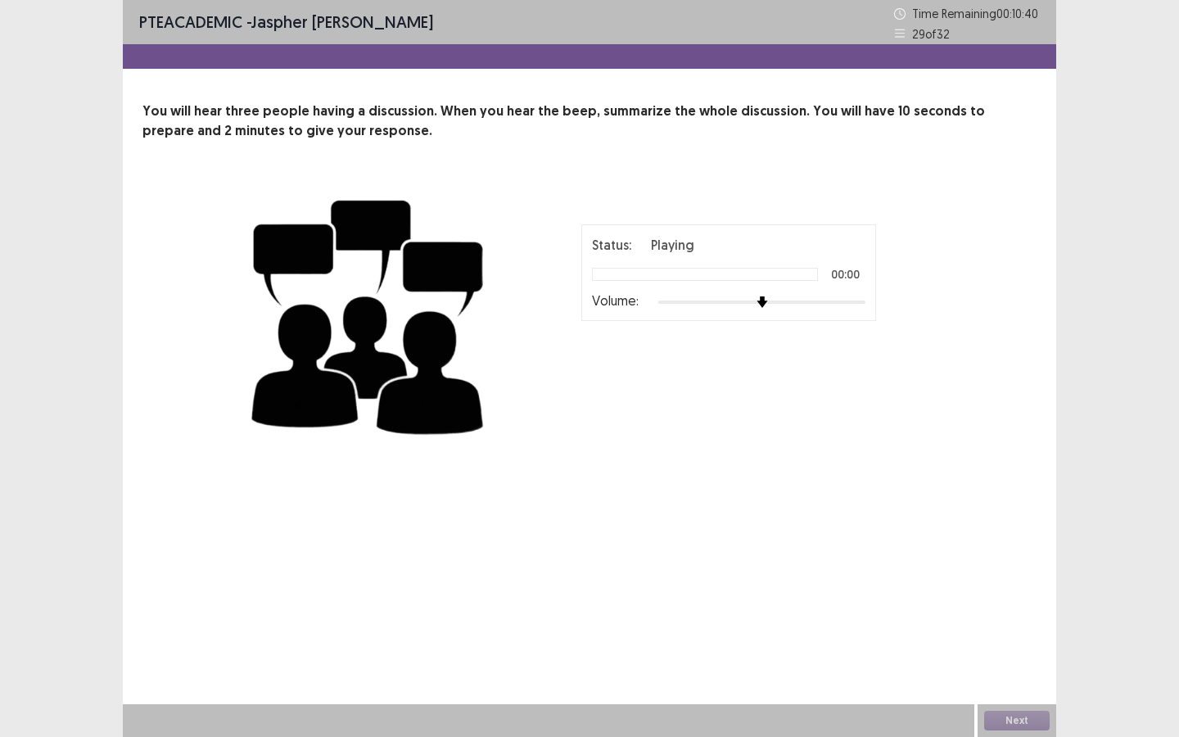
click at [789, 334] on div "Status: Playing 00:00 Volume: 00 : 00 02 : 00" at bounding box center [729, 313] width 410 height 179
click at [108, 268] on div "PTE academic - [PERSON_NAME] Time Remaining 00 : 09 : 51 29 of 32 You will hear…" at bounding box center [589, 368] width 1179 height 737
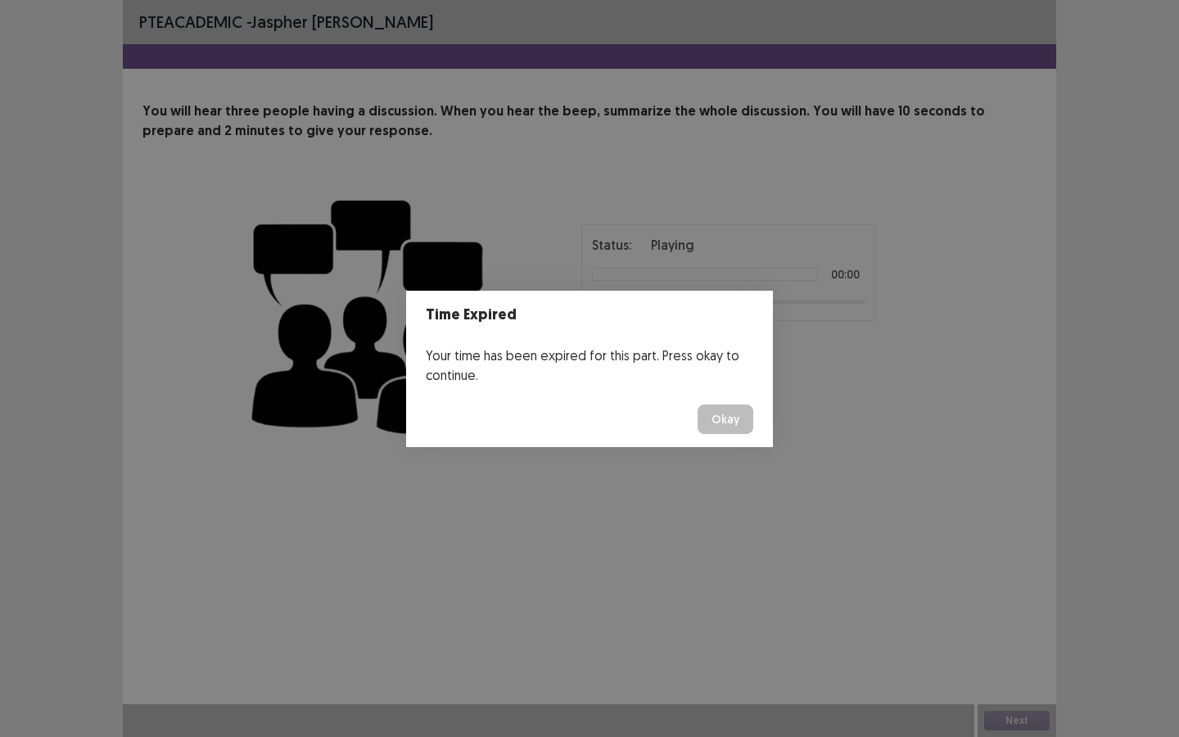
click at [722, 415] on button "Okay" at bounding box center [726, 419] width 56 height 29
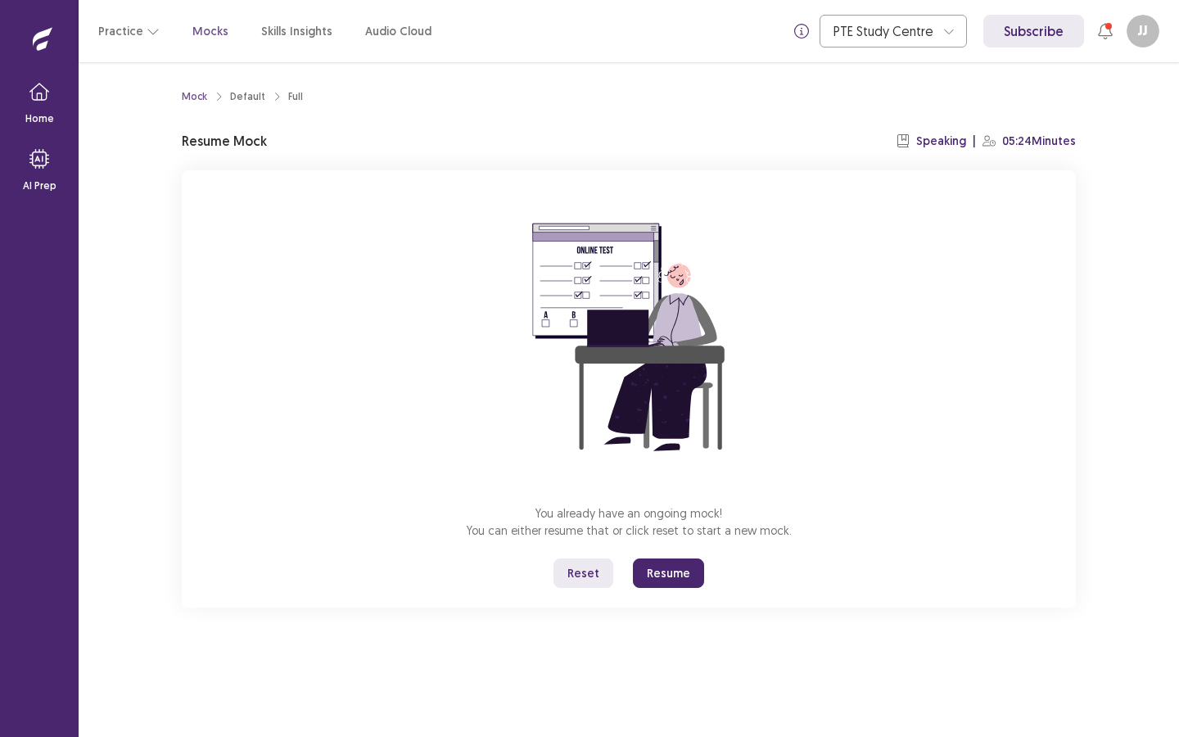
click at [676, 569] on button "Resume" at bounding box center [668, 573] width 71 height 29
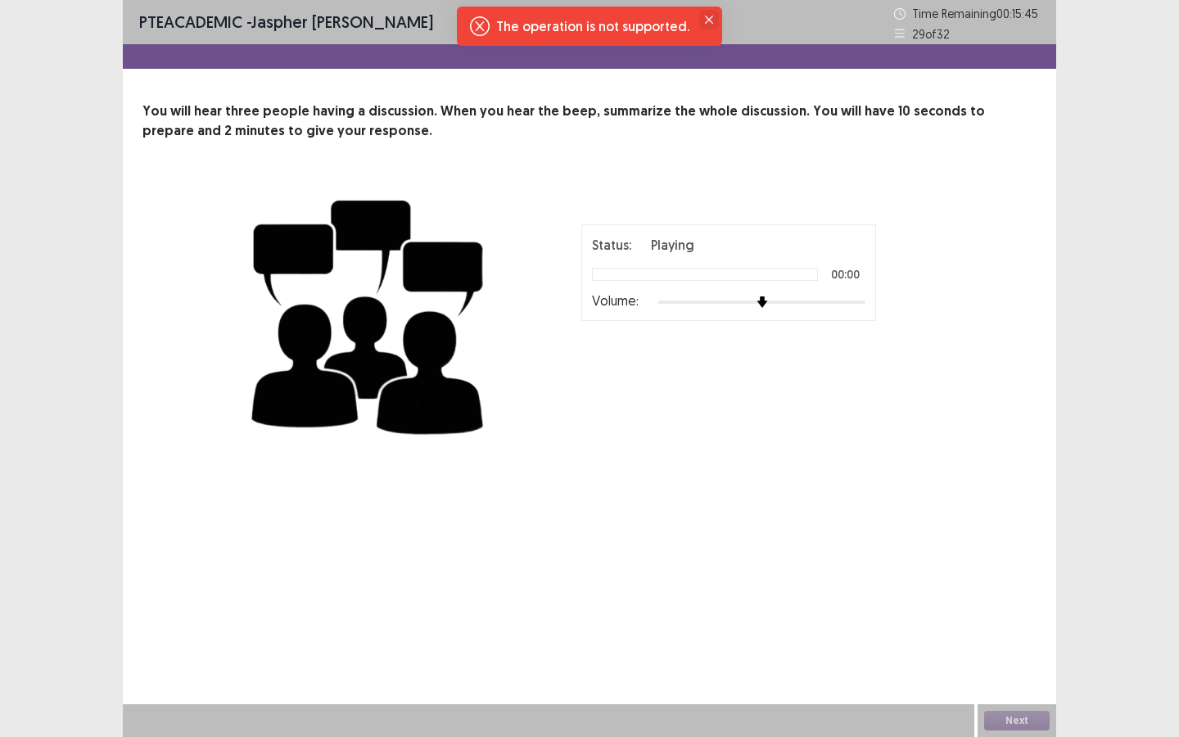
click at [706, 17] on icon "Close" at bounding box center [709, 20] width 8 height 8
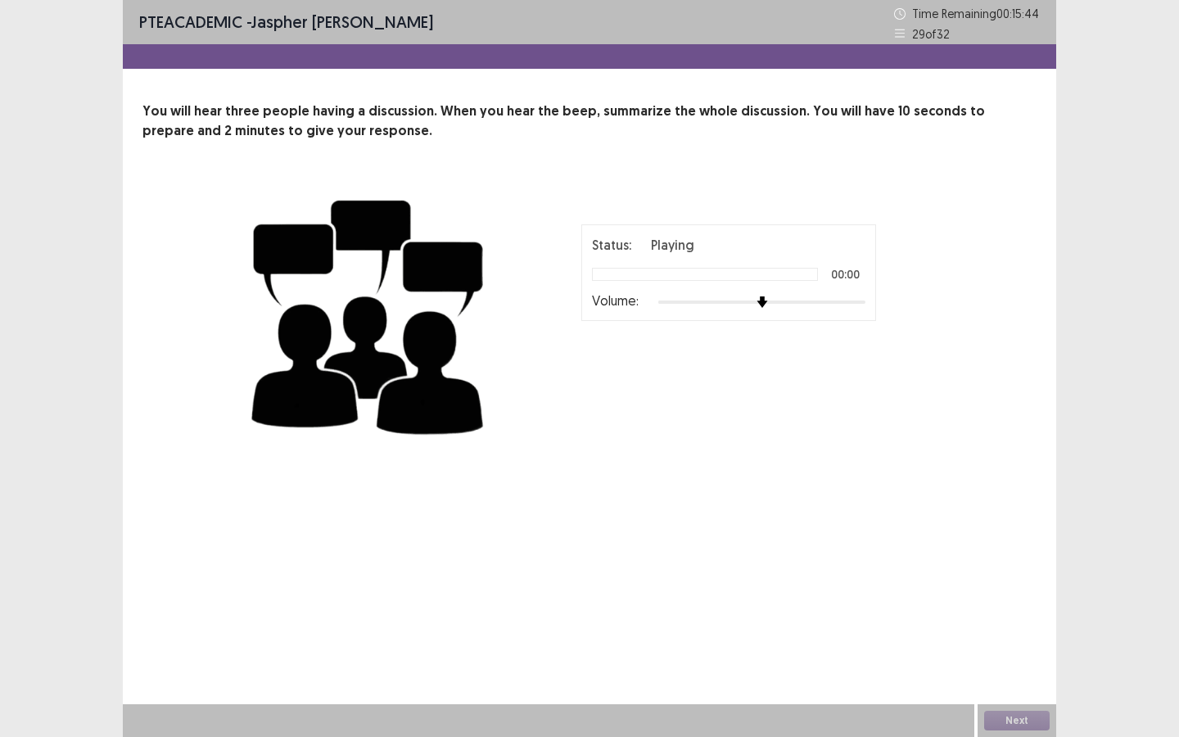
click at [605, 373] on div "00 : 00 02 : 00" at bounding box center [729, 378] width 410 height 49
click at [1015, 585] on div "Next" at bounding box center [1017, 720] width 79 height 33
click at [916, 48] on div at bounding box center [590, 56] width 934 height 25
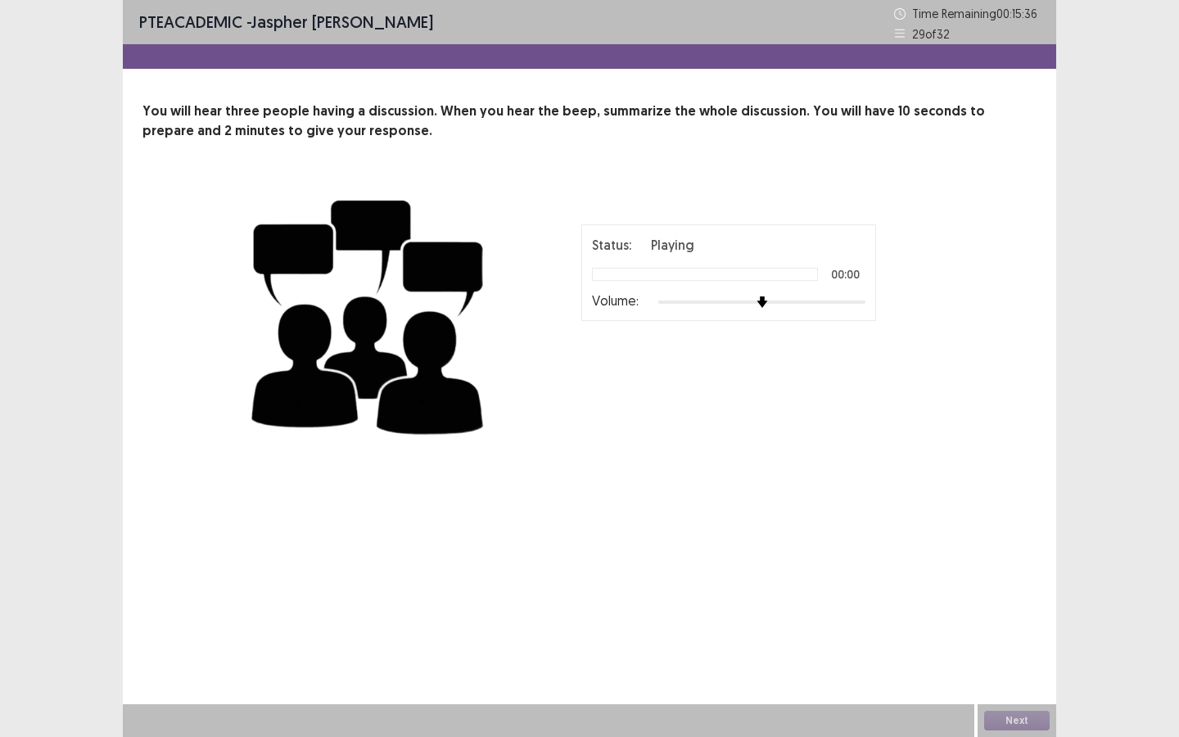
click at [467, 236] on img at bounding box center [369, 314] width 246 height 268
click at [470, 233] on img at bounding box center [369, 314] width 246 height 268
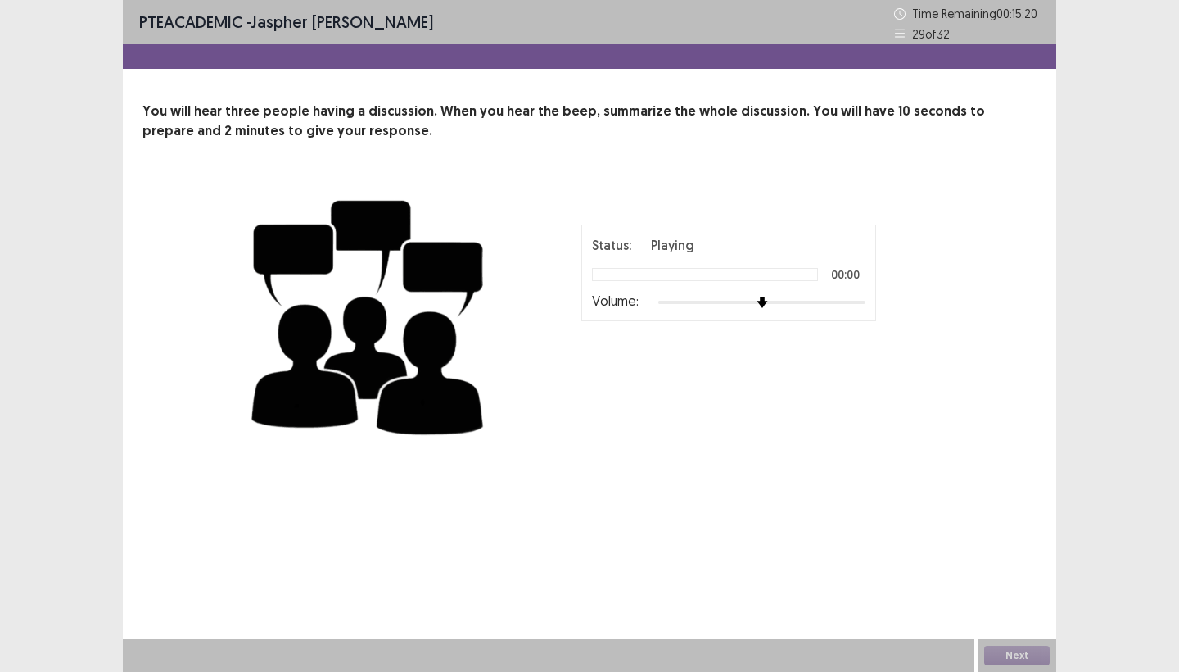
click at [934, 32] on p "29 of 32" at bounding box center [931, 33] width 38 height 17
click at [903, 28] on icon at bounding box center [899, 33] width 11 height 11
click at [926, 233] on div "Status: Playing 00:00 Volume: 00 : 00 02 : 00" at bounding box center [729, 313] width 410 height 179
click at [775, 284] on div "Status: Playing 00:00 Volume:" at bounding box center [729, 272] width 274 height 75
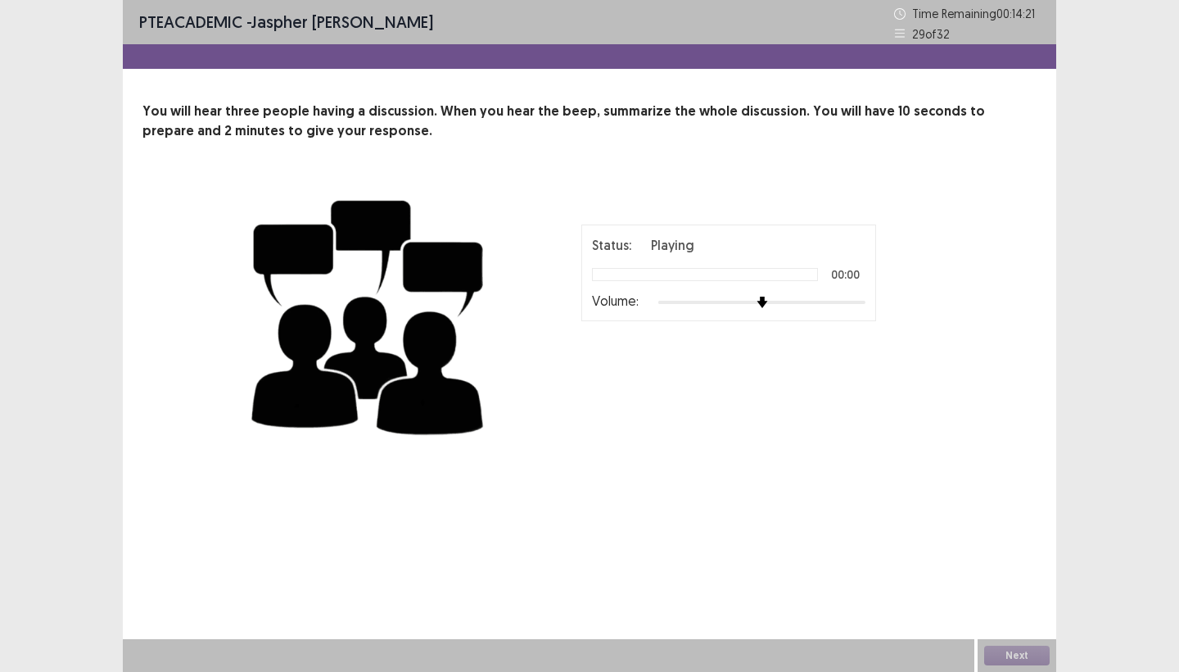
click at [769, 276] on div at bounding box center [705, 274] width 226 height 13
click at [764, 276] on div at bounding box center [705, 274] width 226 height 13
drag, startPoint x: 749, startPoint y: 274, endPoint x: 722, endPoint y: 274, distance: 27.0
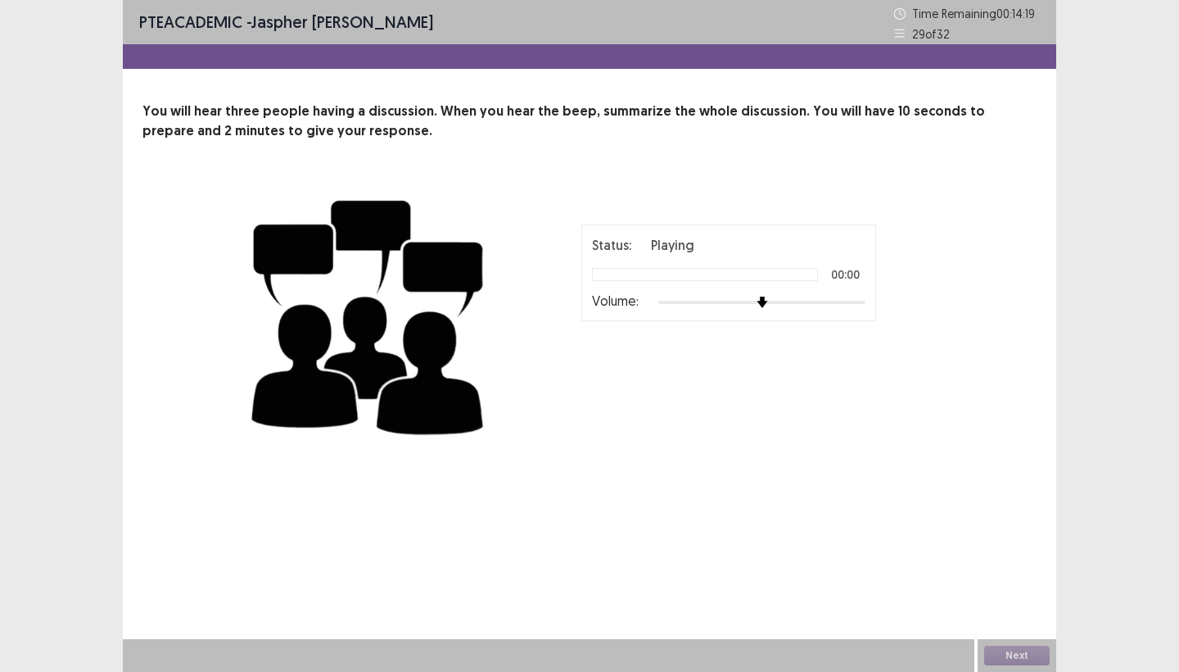
click at [722, 274] on div at bounding box center [705, 274] width 226 height 13
click at [721, 274] on div at bounding box center [705, 274] width 226 height 13
click at [823, 306] on img at bounding box center [823, 302] width 13 height 13
click at [355, 220] on img at bounding box center [369, 314] width 246 height 268
click at [355, 217] on img at bounding box center [369, 314] width 246 height 268
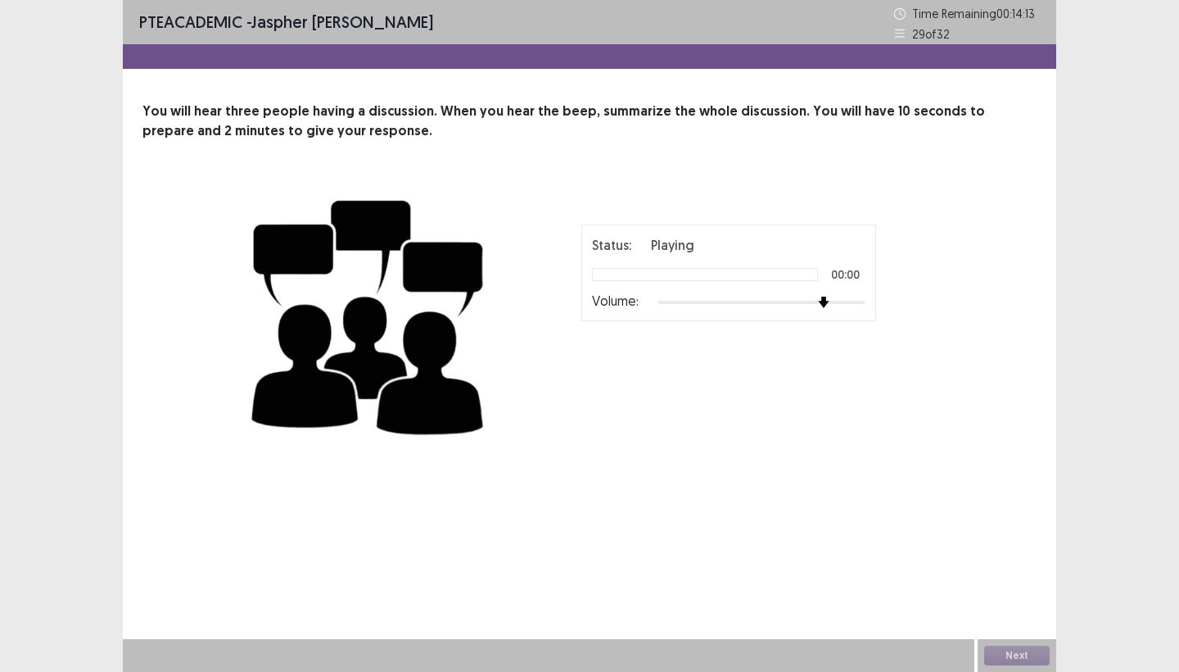
click at [355, 210] on img at bounding box center [369, 314] width 246 height 268
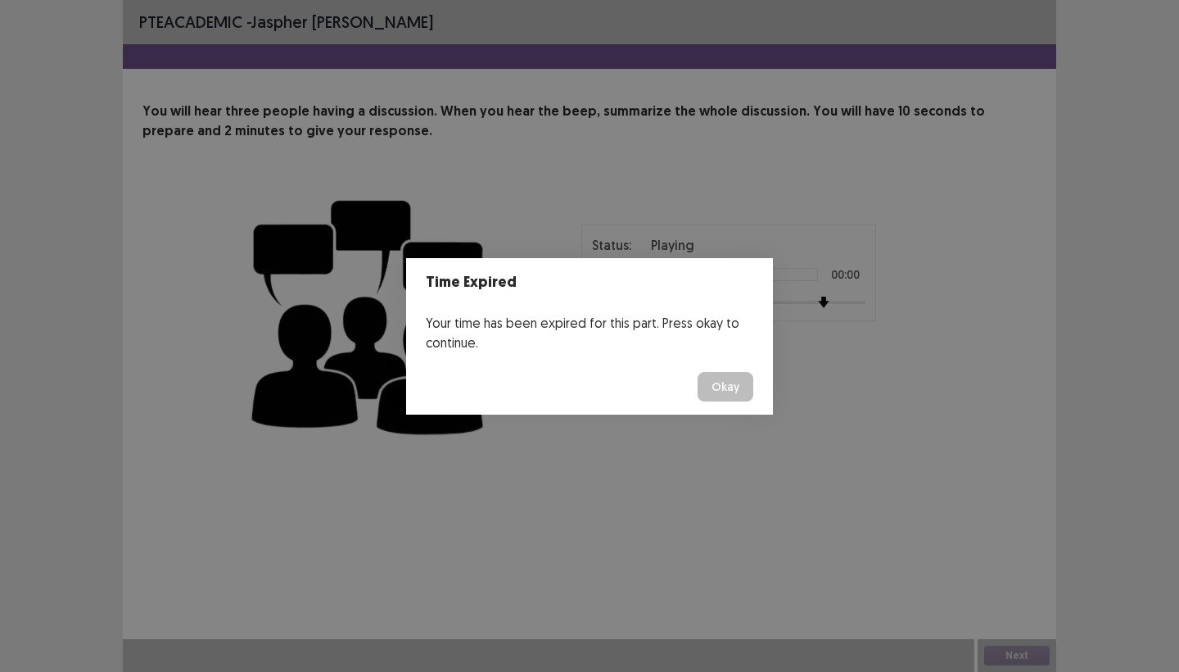
click at [731, 394] on button "Okay" at bounding box center [726, 386] width 56 height 29
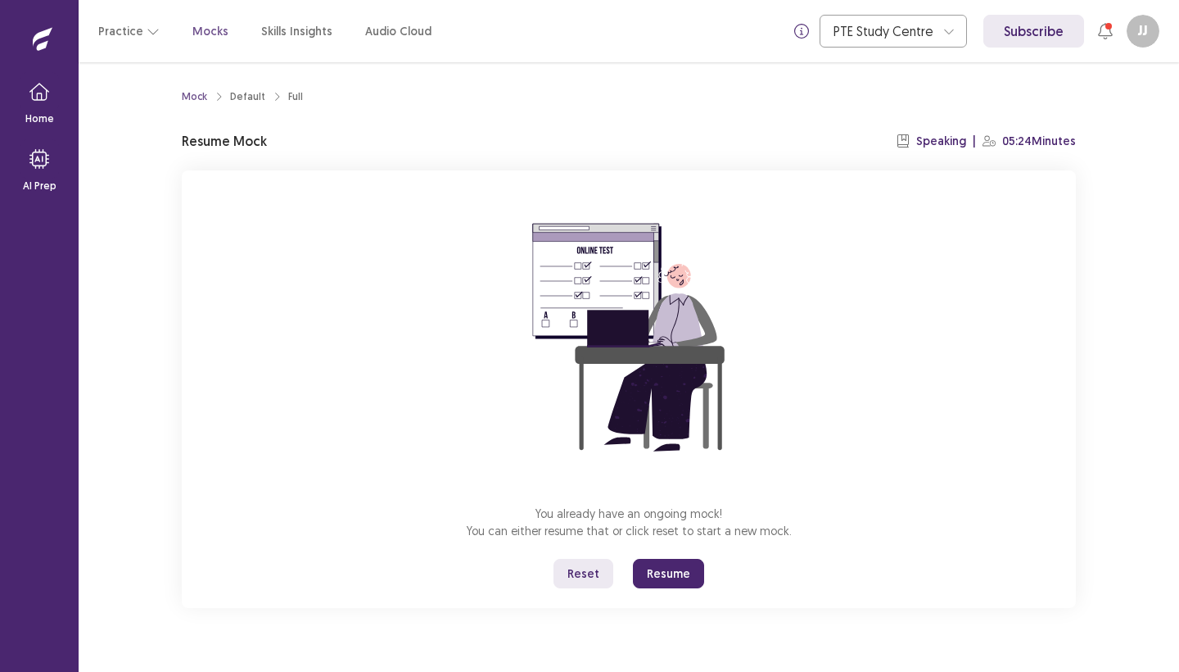
click at [579, 565] on button "Reset" at bounding box center [584, 573] width 60 height 29
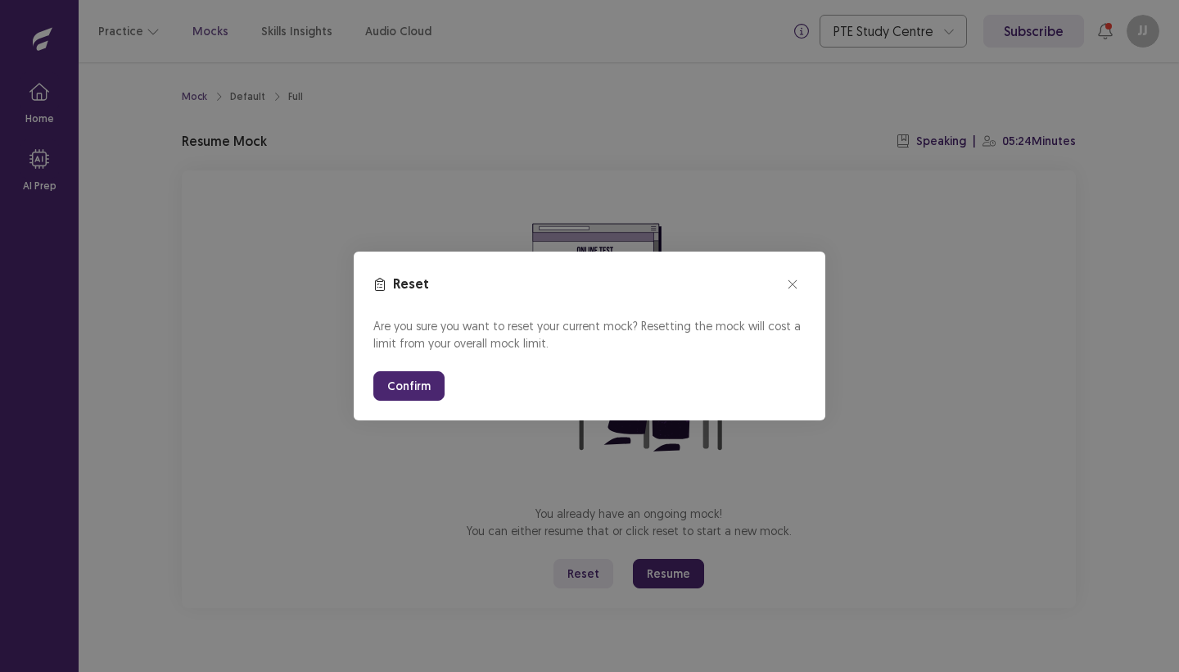
click at [415, 392] on button "Confirm" at bounding box center [408, 385] width 71 height 29
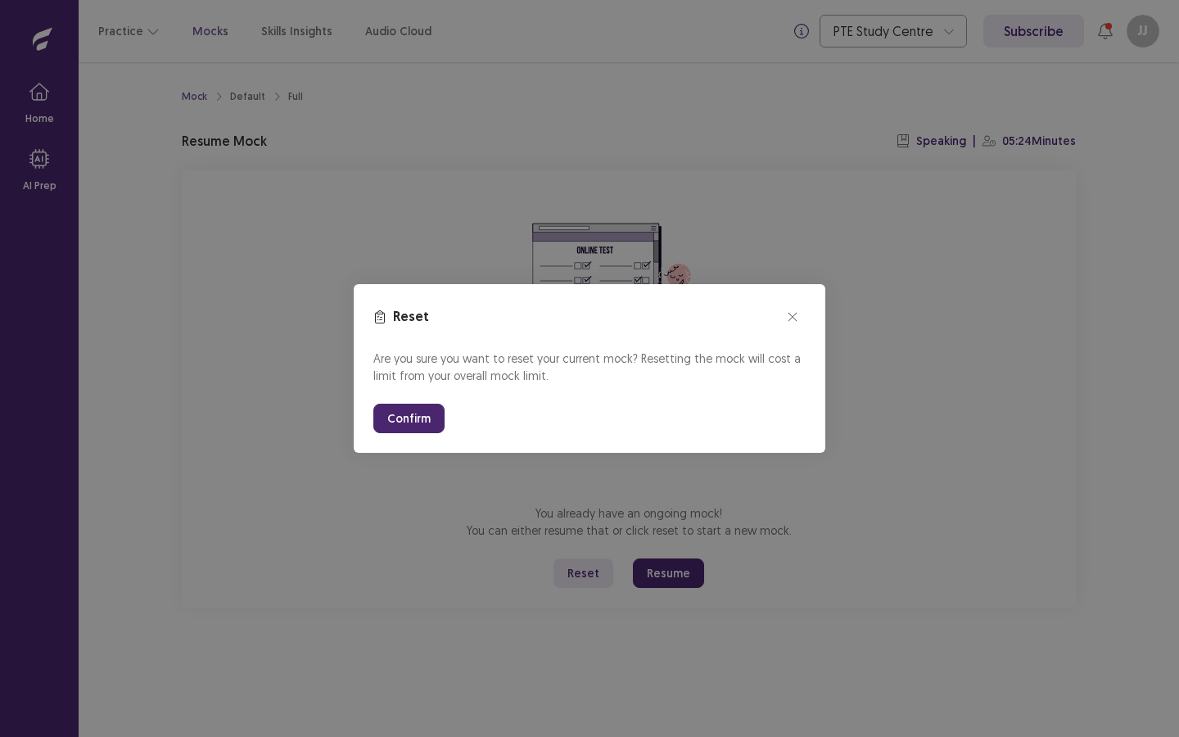
click at [411, 404] on button "Confirm" at bounding box center [408, 418] width 71 height 29
click at [797, 312] on icon "close" at bounding box center [793, 317] width 10 height 10
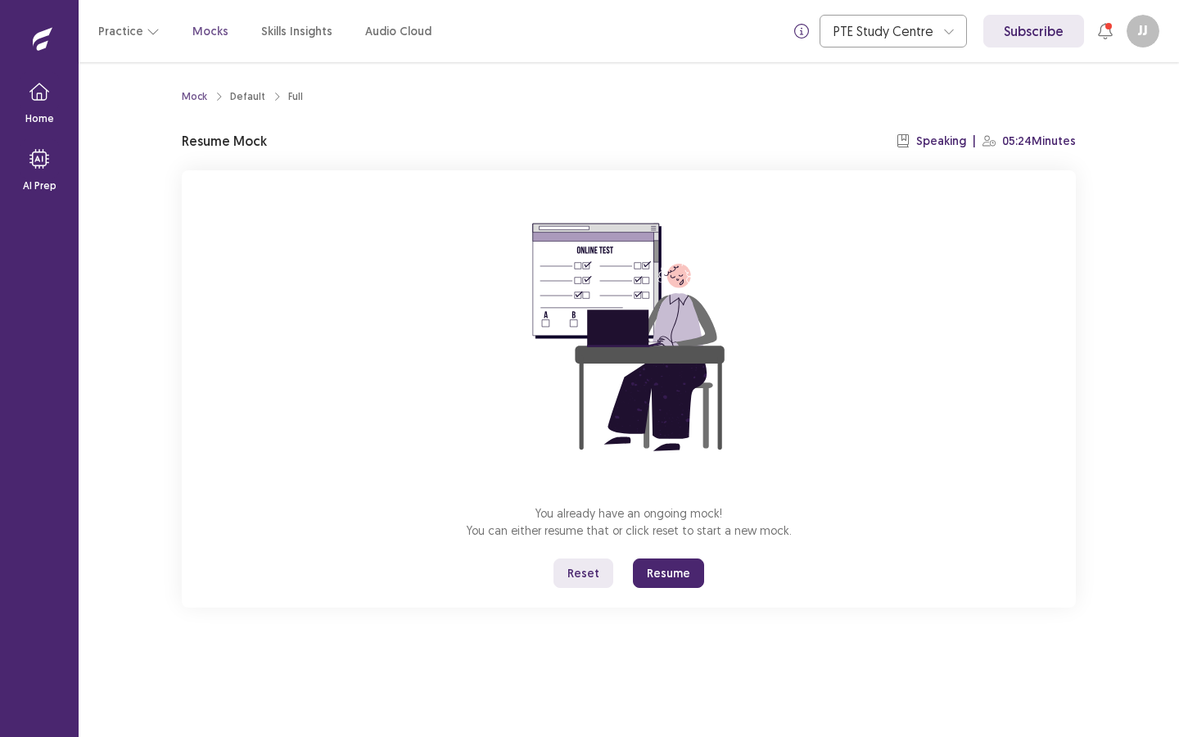
click at [591, 572] on button "Reset" at bounding box center [584, 573] width 60 height 29
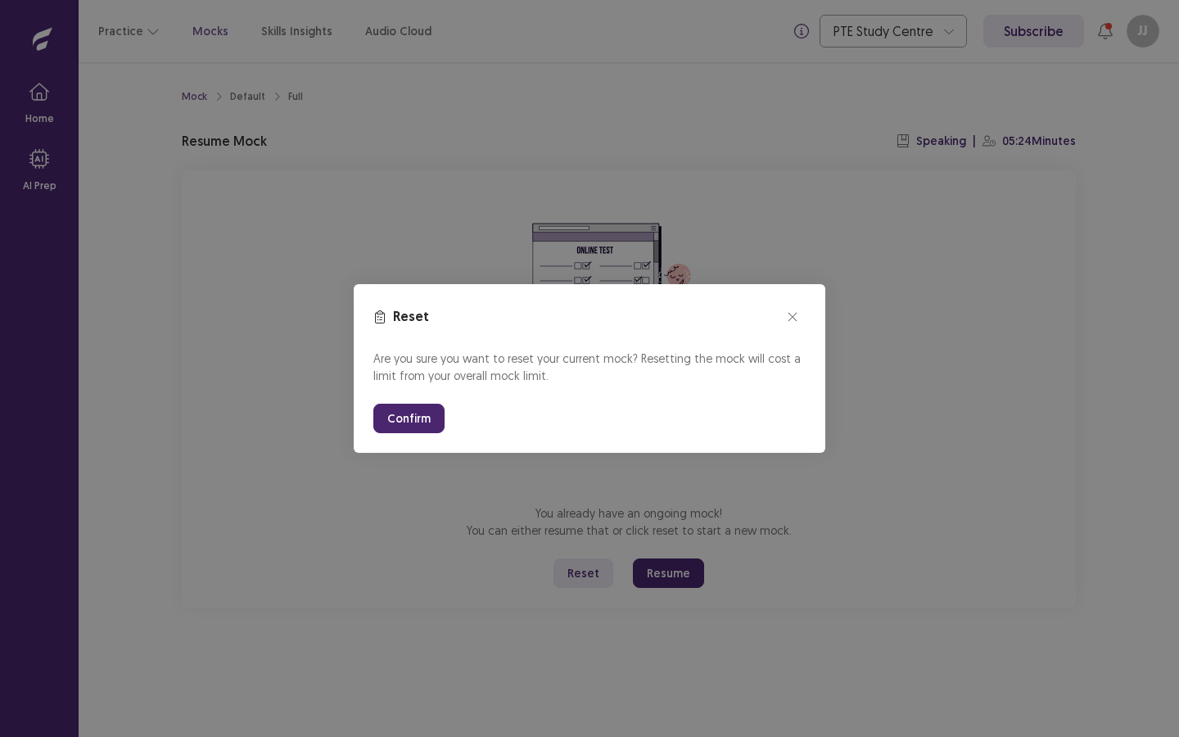
click at [414, 413] on button "Confirm" at bounding box center [408, 418] width 71 height 29
click at [414, 410] on button "Confirm" at bounding box center [408, 418] width 71 height 29
click at [418, 421] on button "Confirm" at bounding box center [408, 418] width 71 height 29
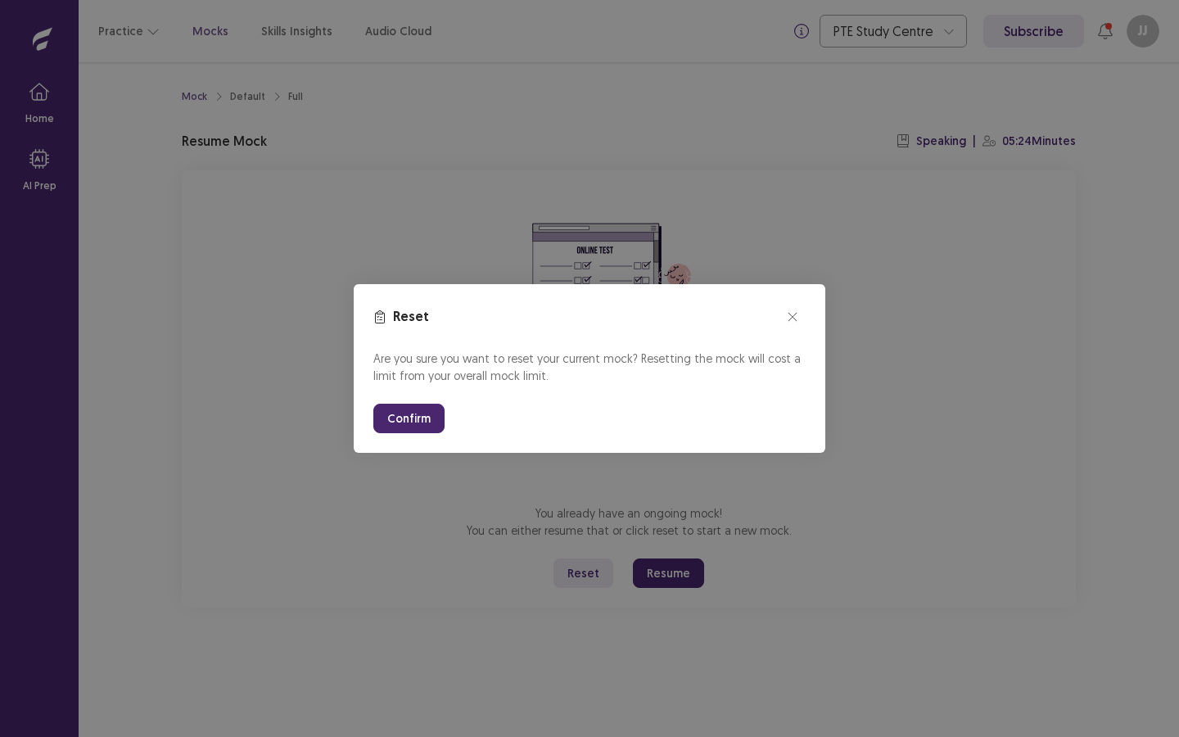
click at [418, 421] on button "Confirm" at bounding box center [408, 418] width 71 height 29
click at [418, 419] on button "Confirm" at bounding box center [408, 418] width 71 height 29
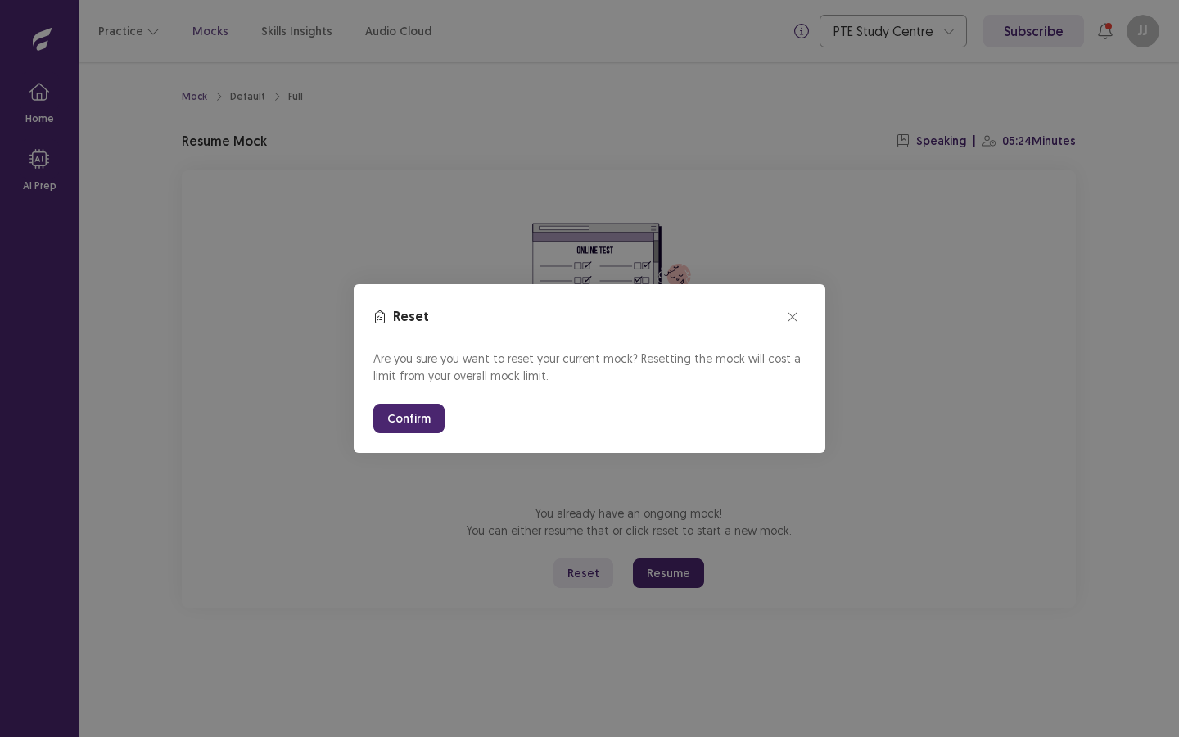
click at [418, 419] on button "Confirm" at bounding box center [408, 418] width 71 height 29
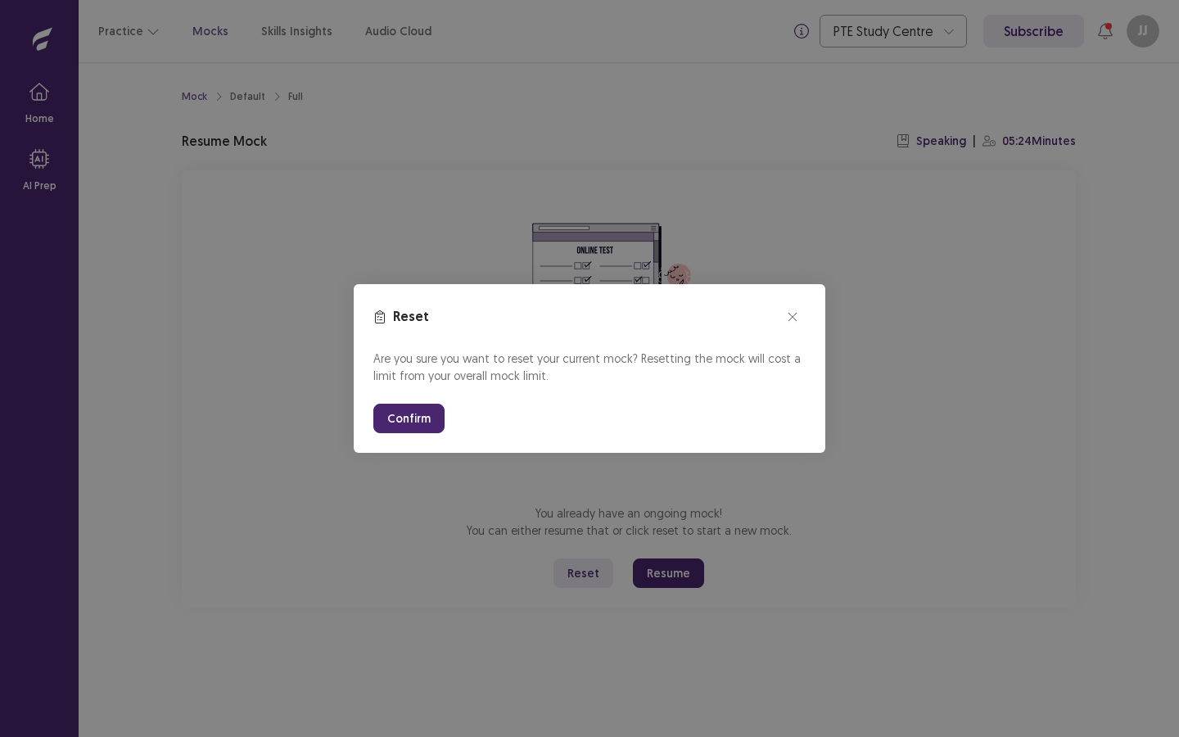
click at [418, 419] on button "Confirm" at bounding box center [408, 418] width 71 height 29
click at [795, 321] on icon "close" at bounding box center [793, 317] width 10 height 10
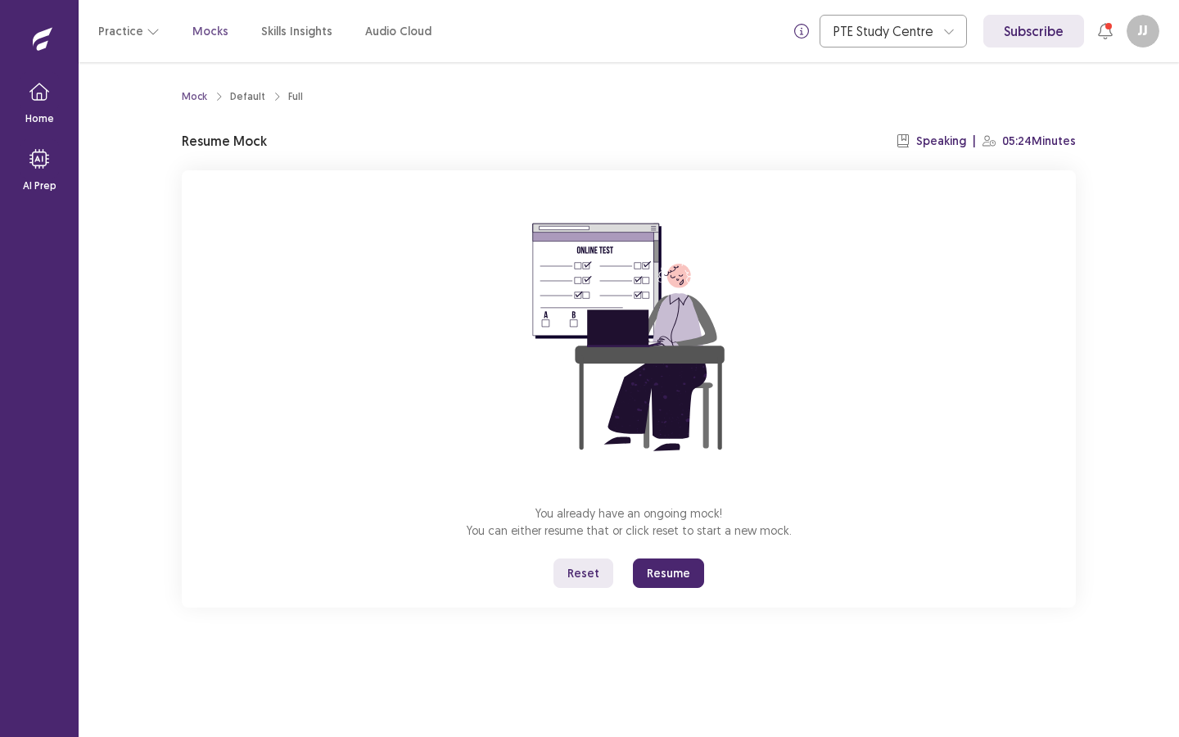
click at [206, 139] on p "Resume Mock" at bounding box center [224, 141] width 85 height 20
click at [249, 96] on div "Default" at bounding box center [247, 96] width 35 height 15
click at [241, 89] on div "Default" at bounding box center [247, 96] width 35 height 15
click at [200, 91] on div "Mock" at bounding box center [194, 96] width 25 height 15
